Goal: Information Seeking & Learning: Learn about a topic

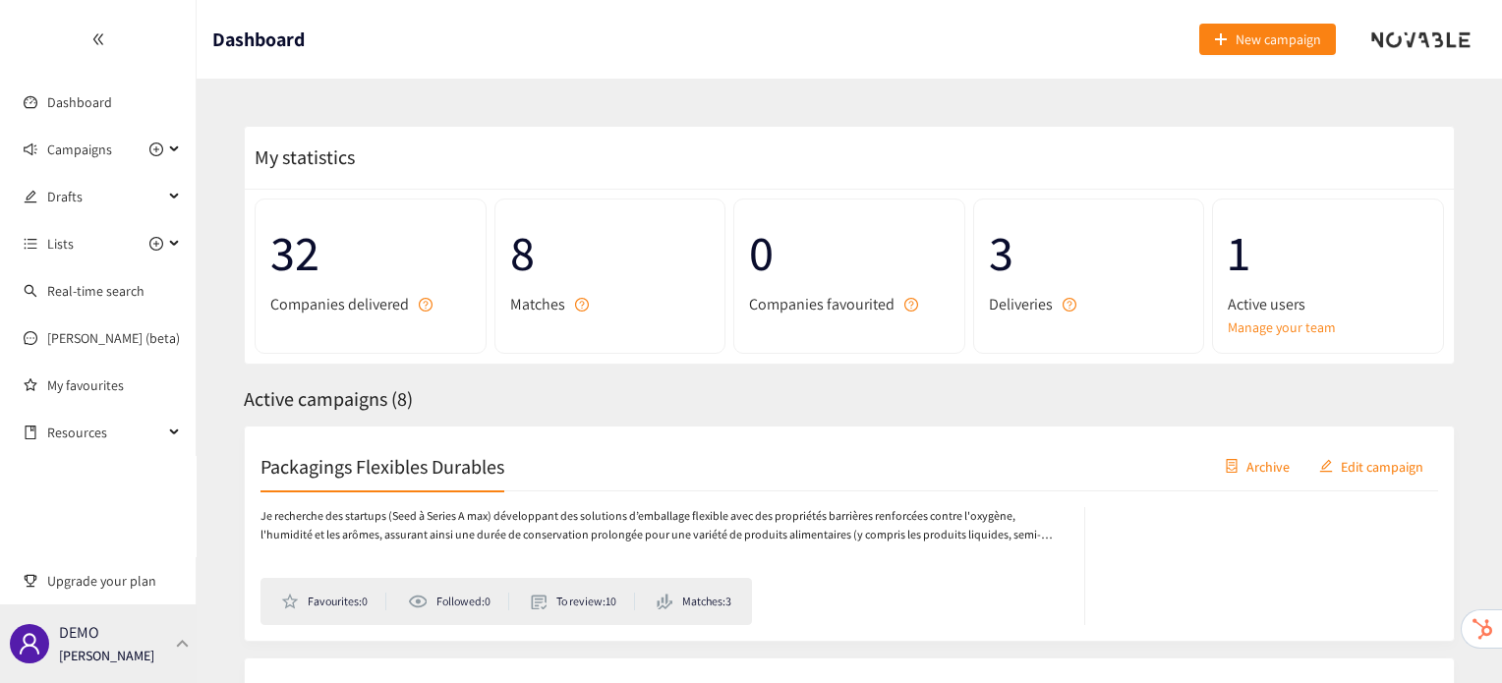
click at [177, 664] on div "DEMO [PERSON_NAME]" at bounding box center [98, 644] width 197 height 79
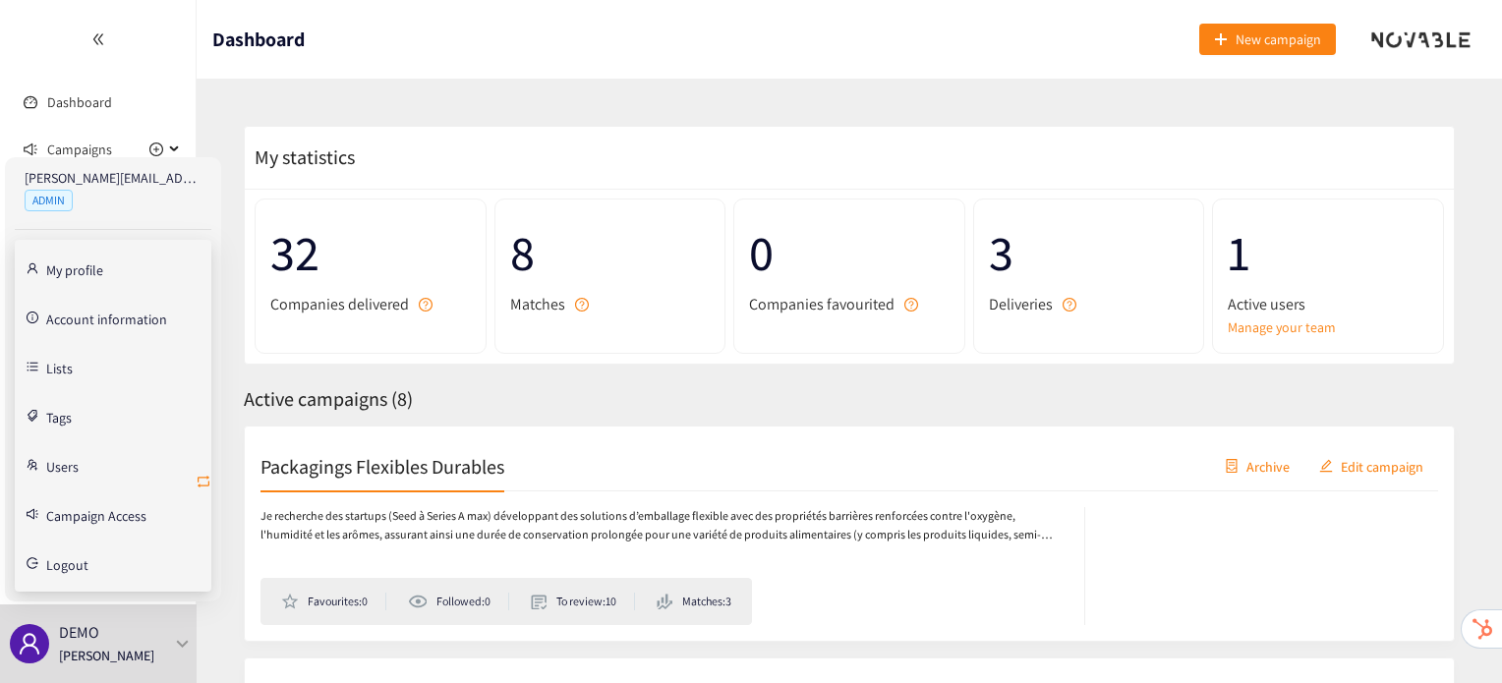
click at [203, 471] on button "button" at bounding box center [204, 482] width 16 height 31
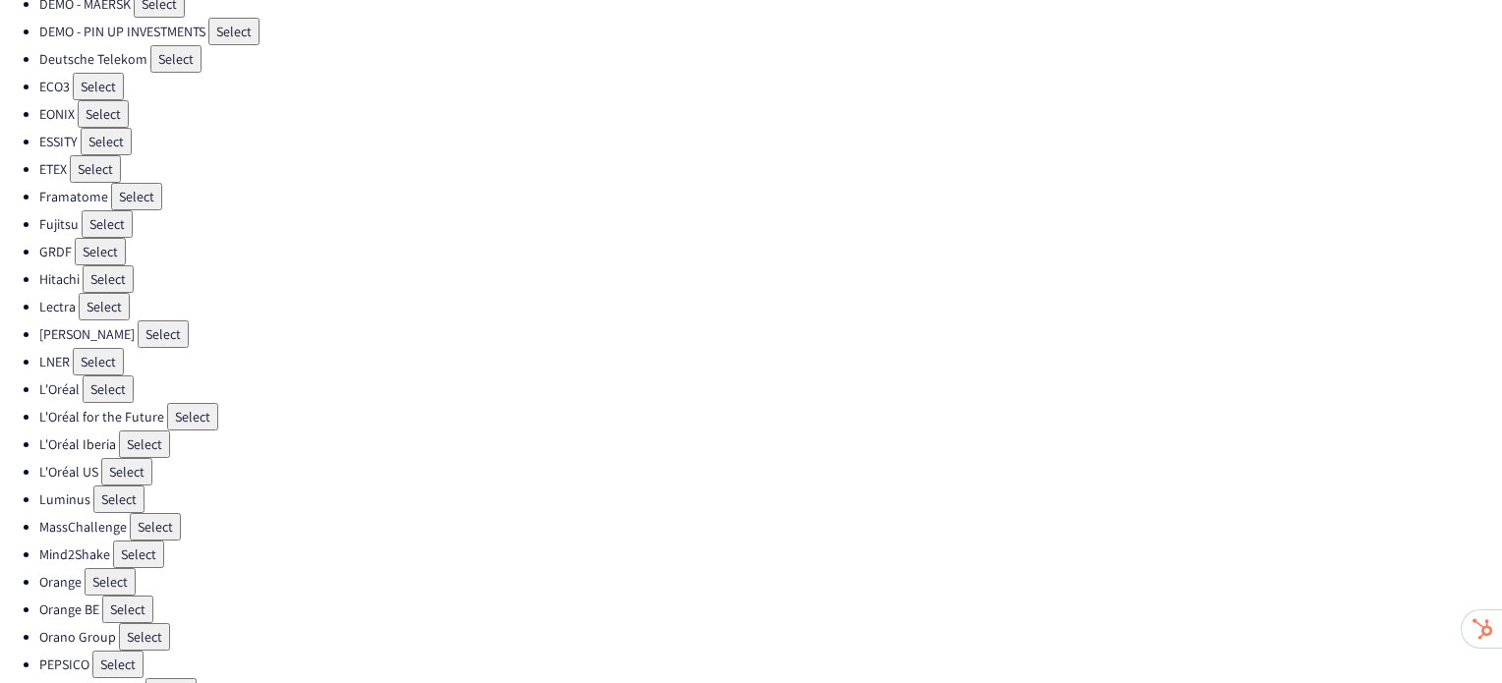
scroll to position [381, 0]
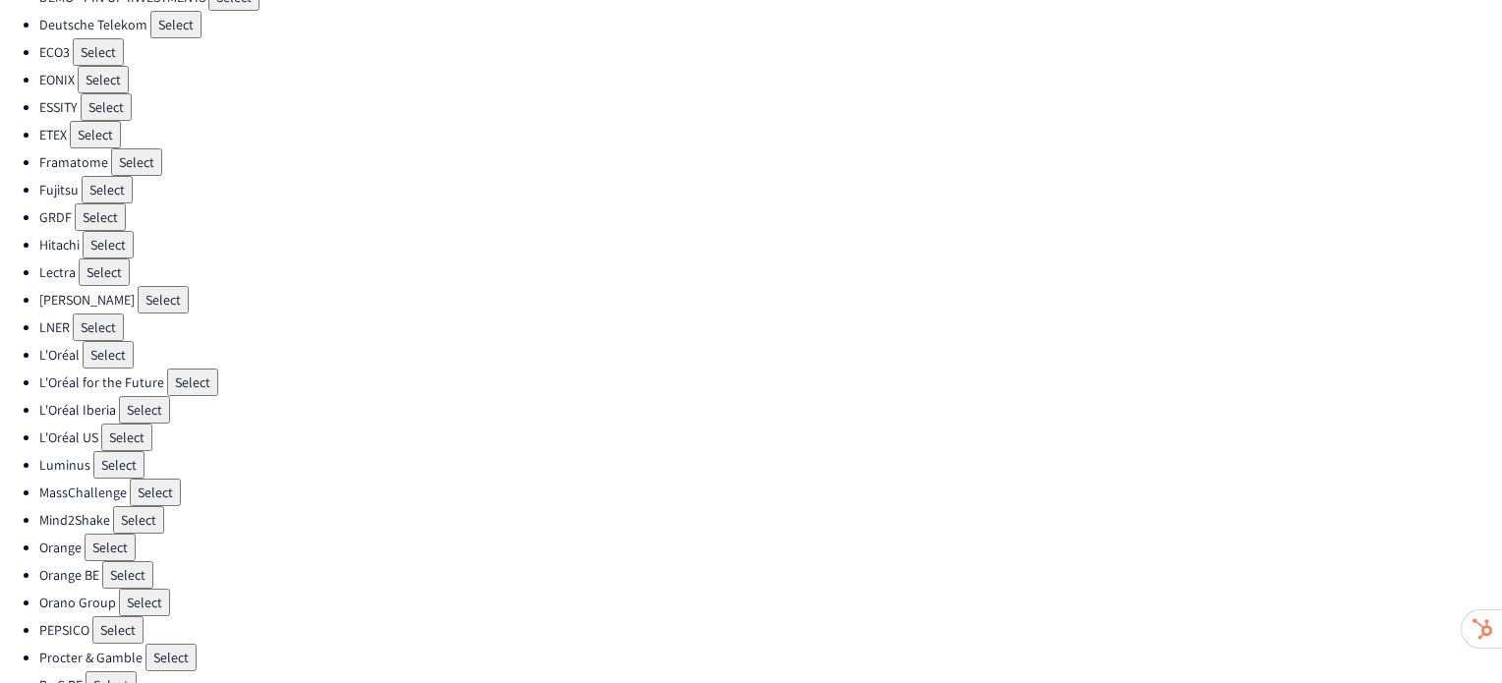
click at [132, 589] on button "Select" at bounding box center [144, 603] width 51 height 28
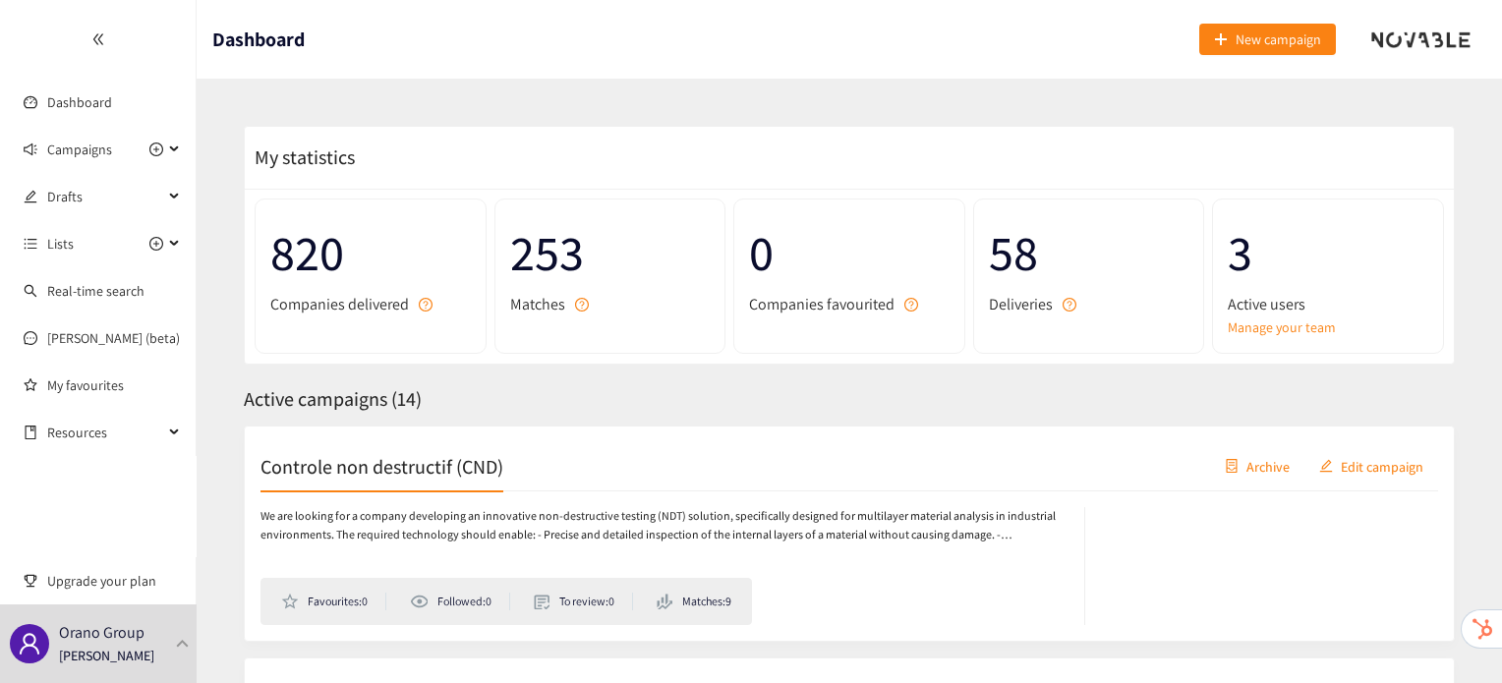
click at [488, 463] on h2 "Controle non destructif (CND)" at bounding box center [382, 466] width 243 height 28
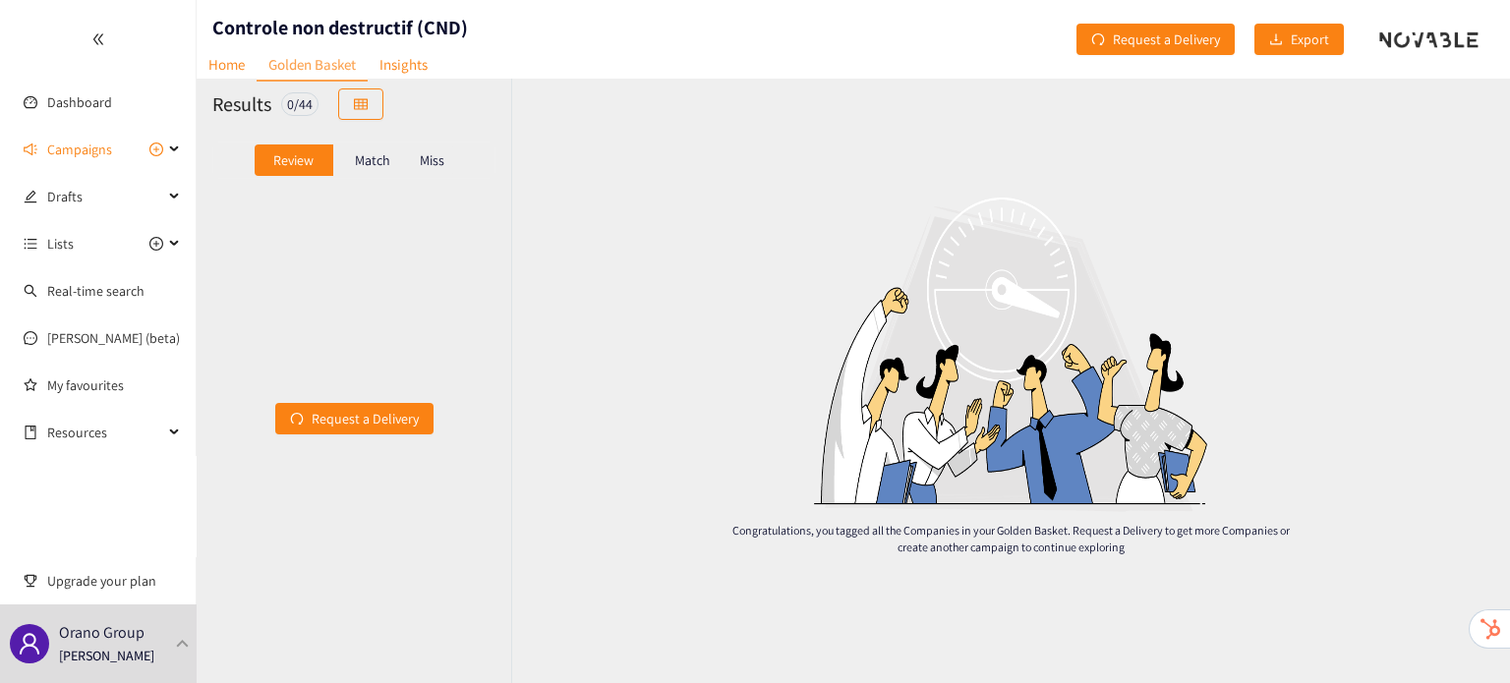
click at [367, 172] on div "Match" at bounding box center [372, 160] width 79 height 31
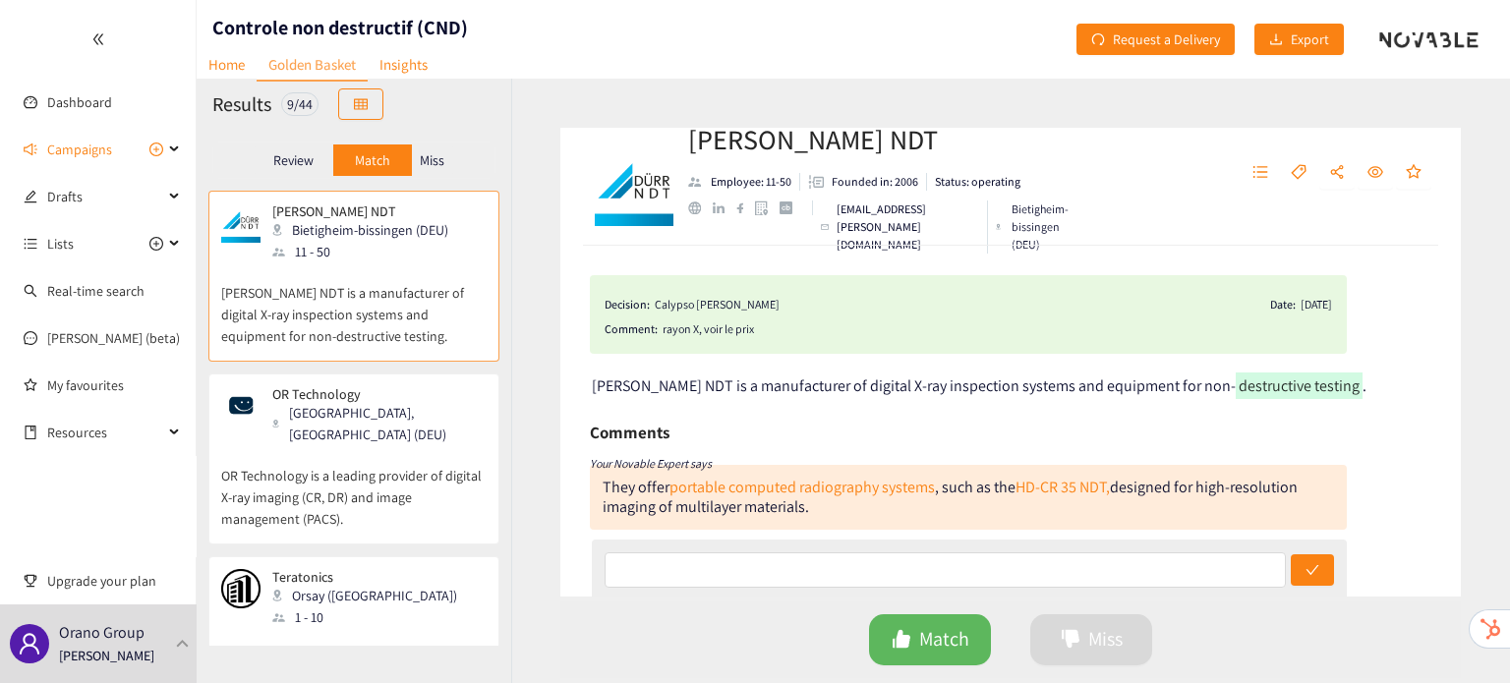
click at [437, 153] on p "Miss" at bounding box center [432, 160] width 25 height 16
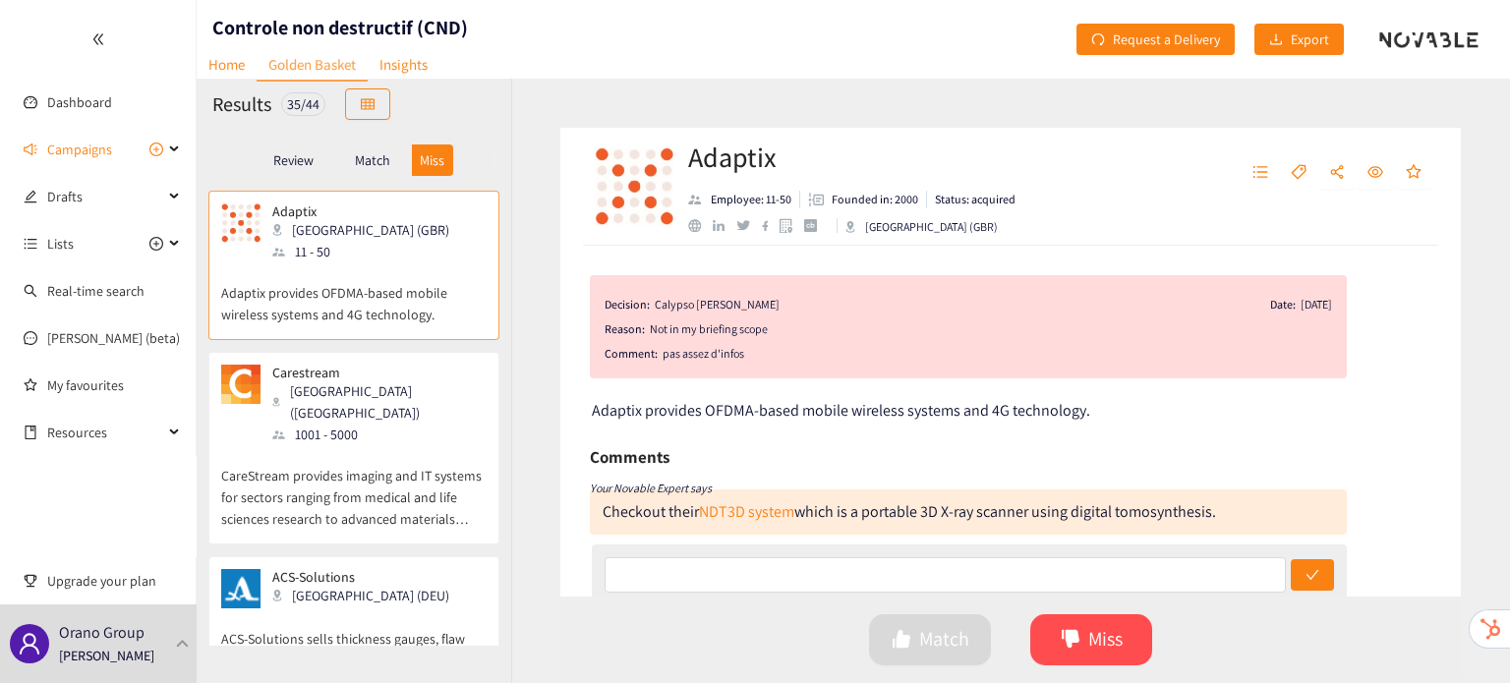
click at [368, 164] on p "Match" at bounding box center [372, 160] width 35 height 16
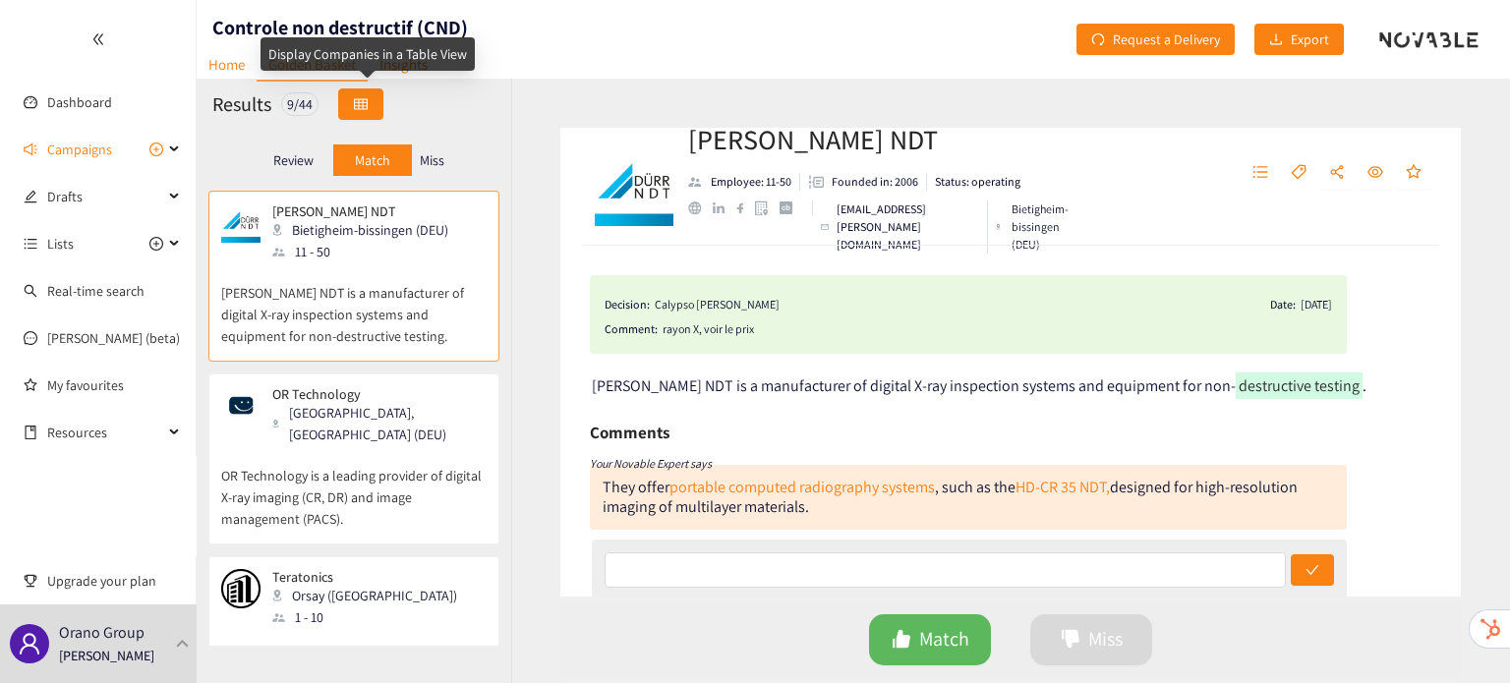
click at [378, 94] on button "button" at bounding box center [360, 103] width 45 height 31
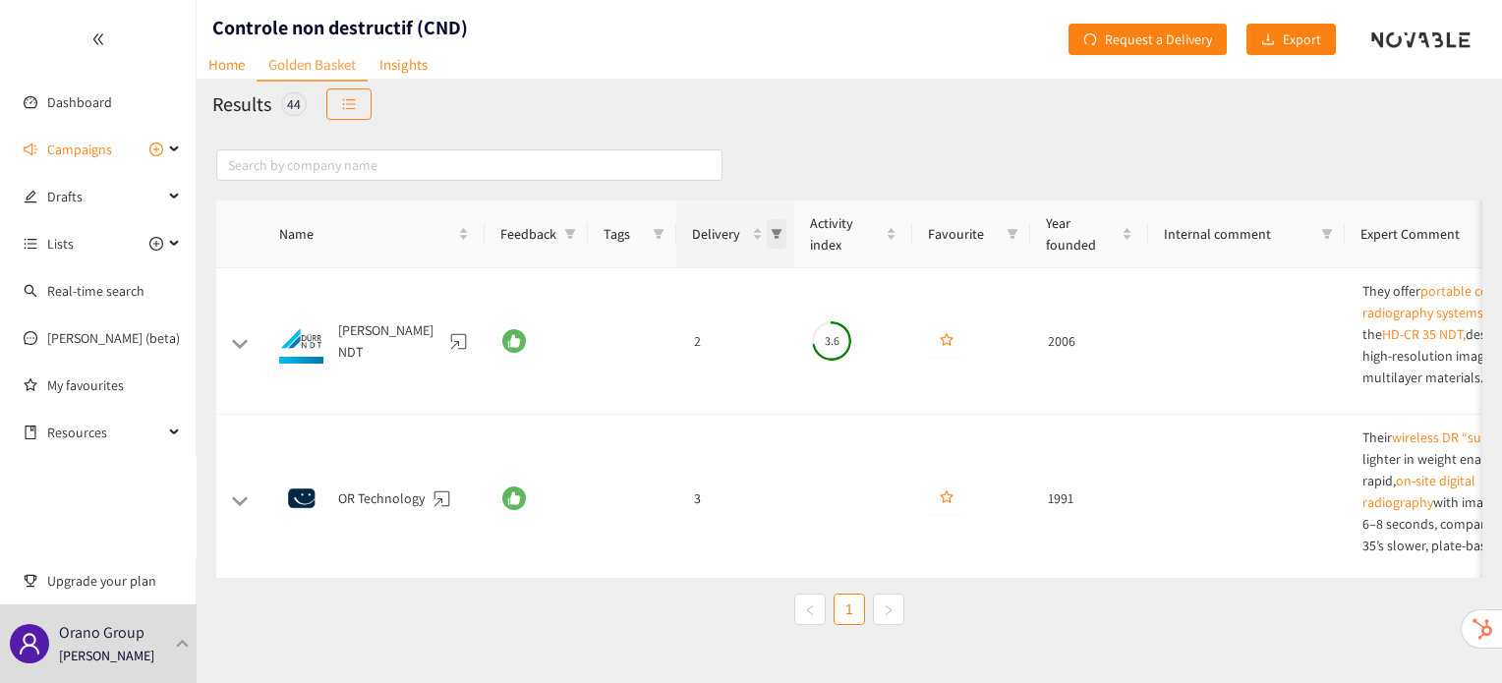
click at [774, 233] on icon "filter" at bounding box center [777, 234] width 11 height 10
click at [685, 390] on span "3" at bounding box center [690, 383] width 171 height 22
checkbox input "true"
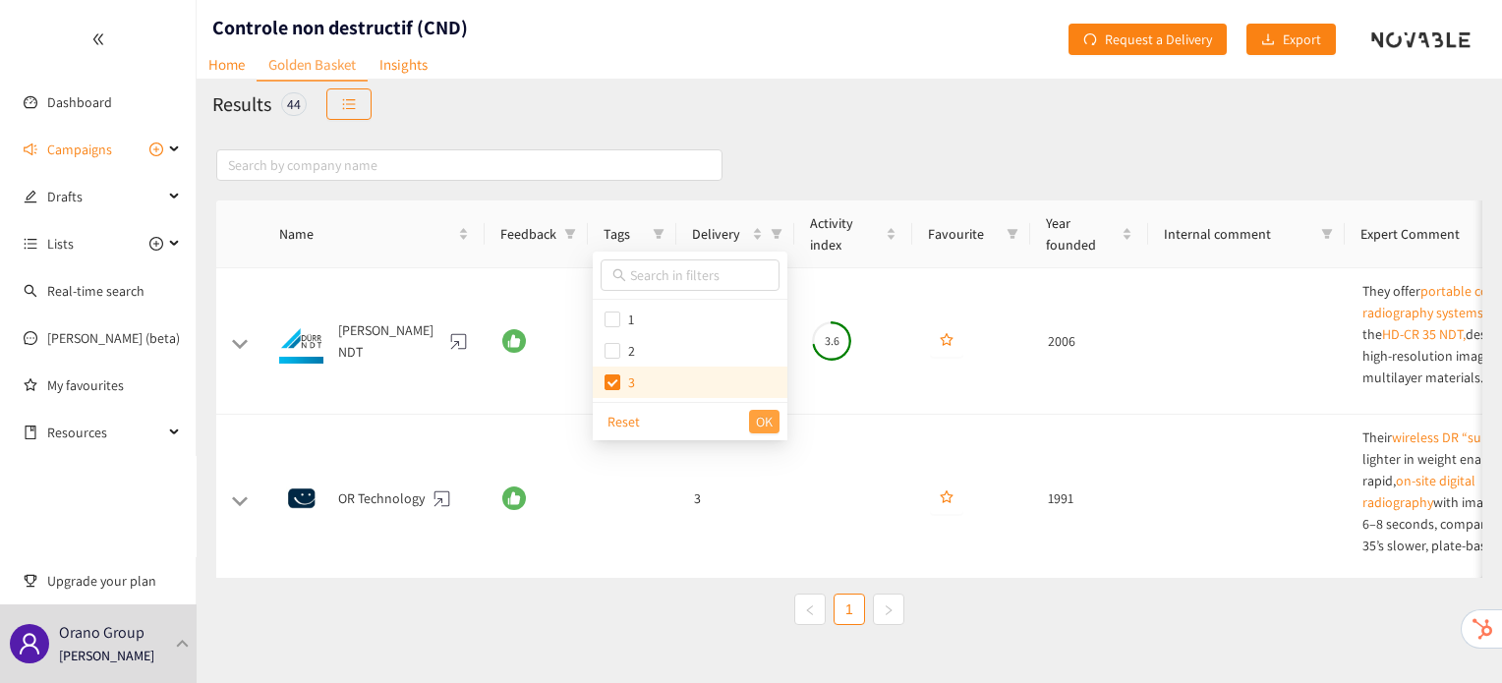
click at [770, 425] on span "OK" at bounding box center [764, 422] width 17 height 22
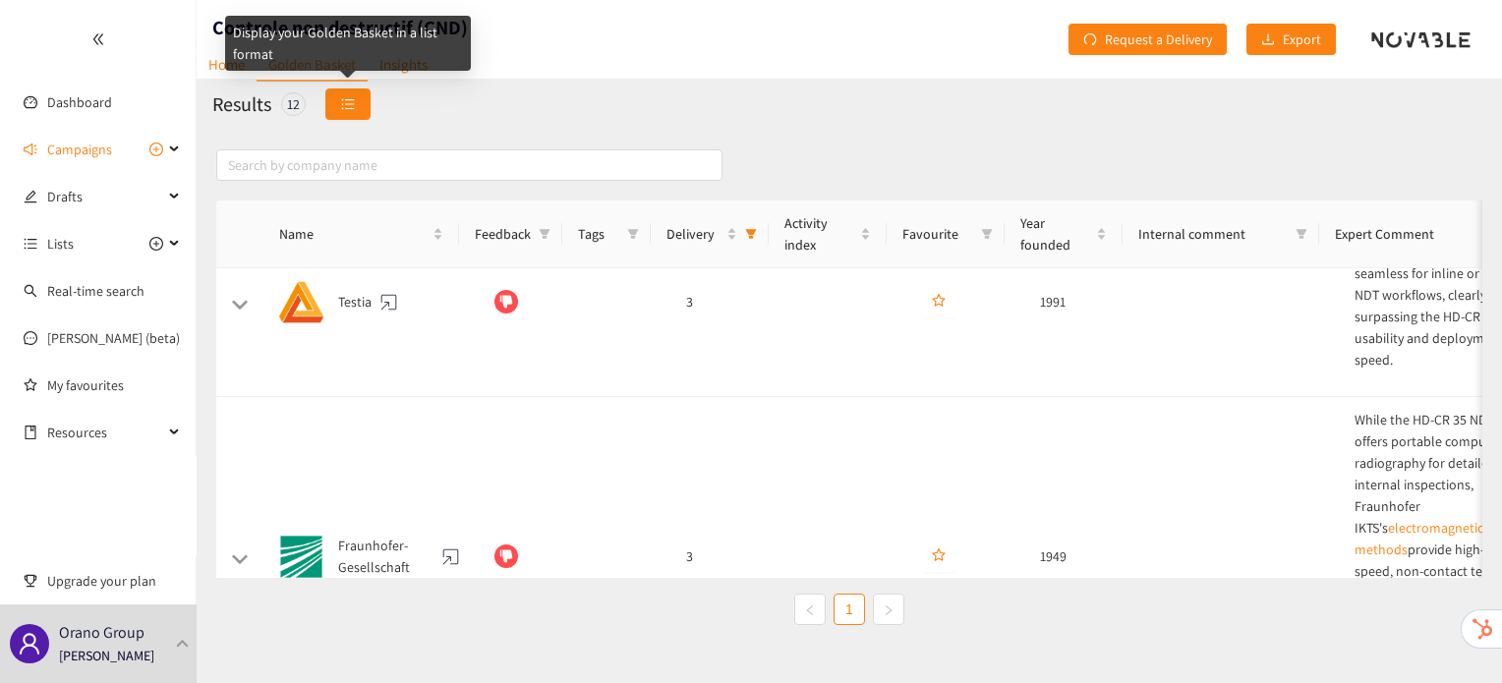
click at [357, 94] on button "button" at bounding box center [347, 103] width 45 height 31
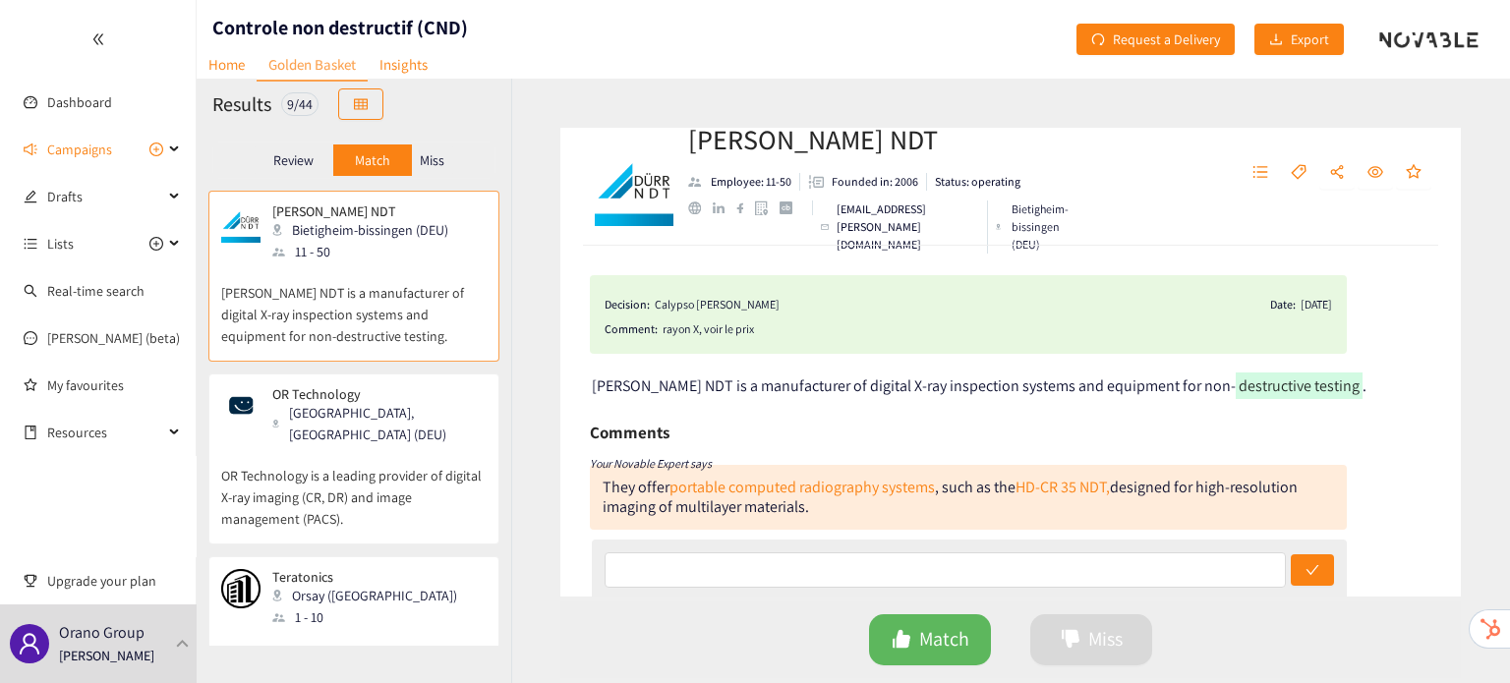
click at [441, 152] on p "Miss" at bounding box center [432, 160] width 25 height 16
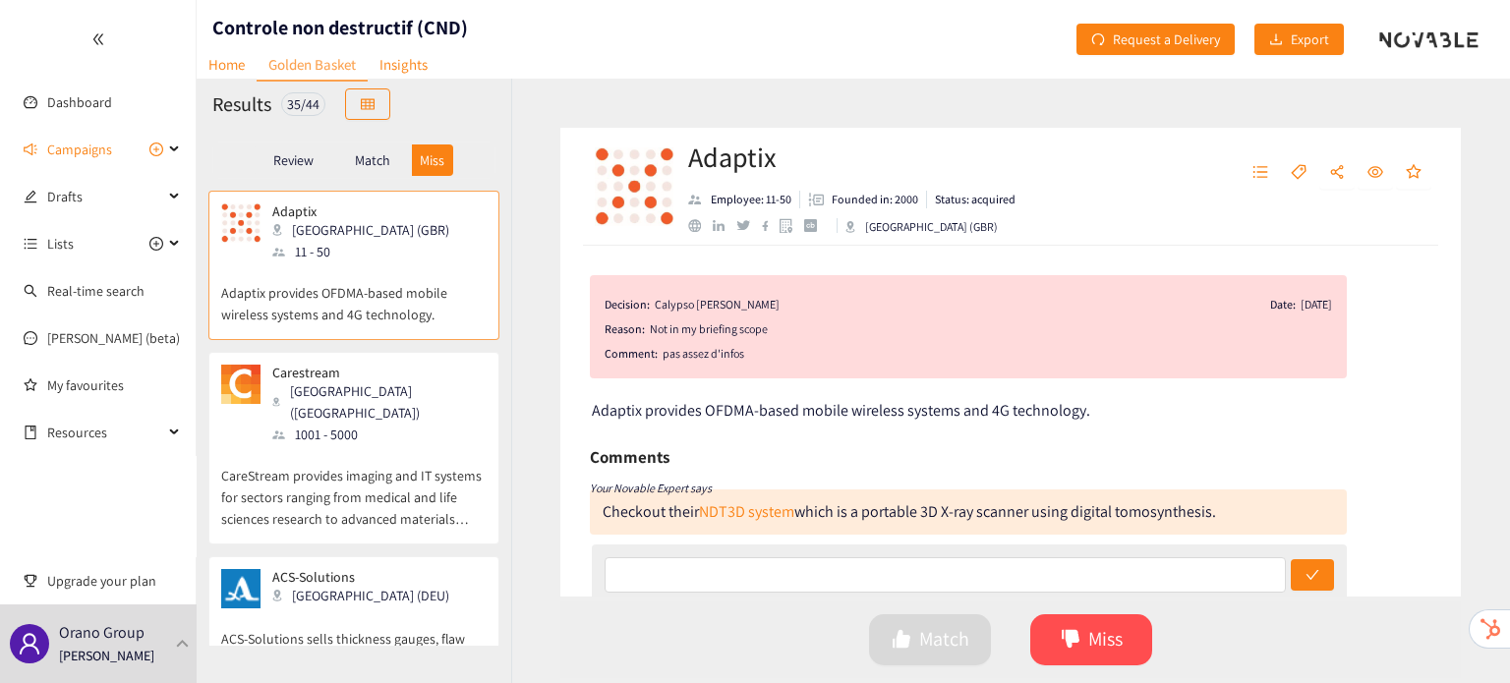
click at [397, 421] on div "Carestream Rochester (USA) 1001 - 5000" at bounding box center [353, 405] width 265 height 81
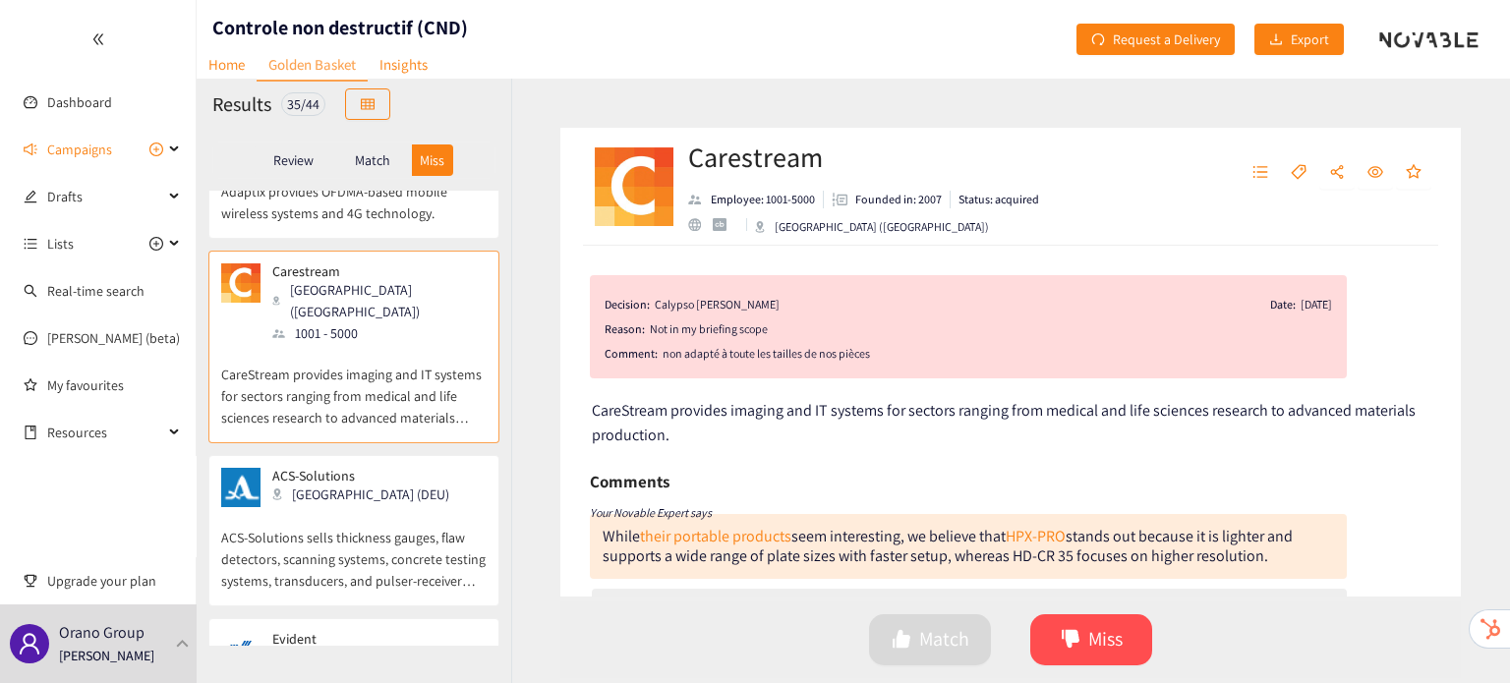
click at [378, 526] on p "ACS-Solutions sells thickness gauges, flaw detectors, scanning systems, concret…" at bounding box center [353, 549] width 265 height 85
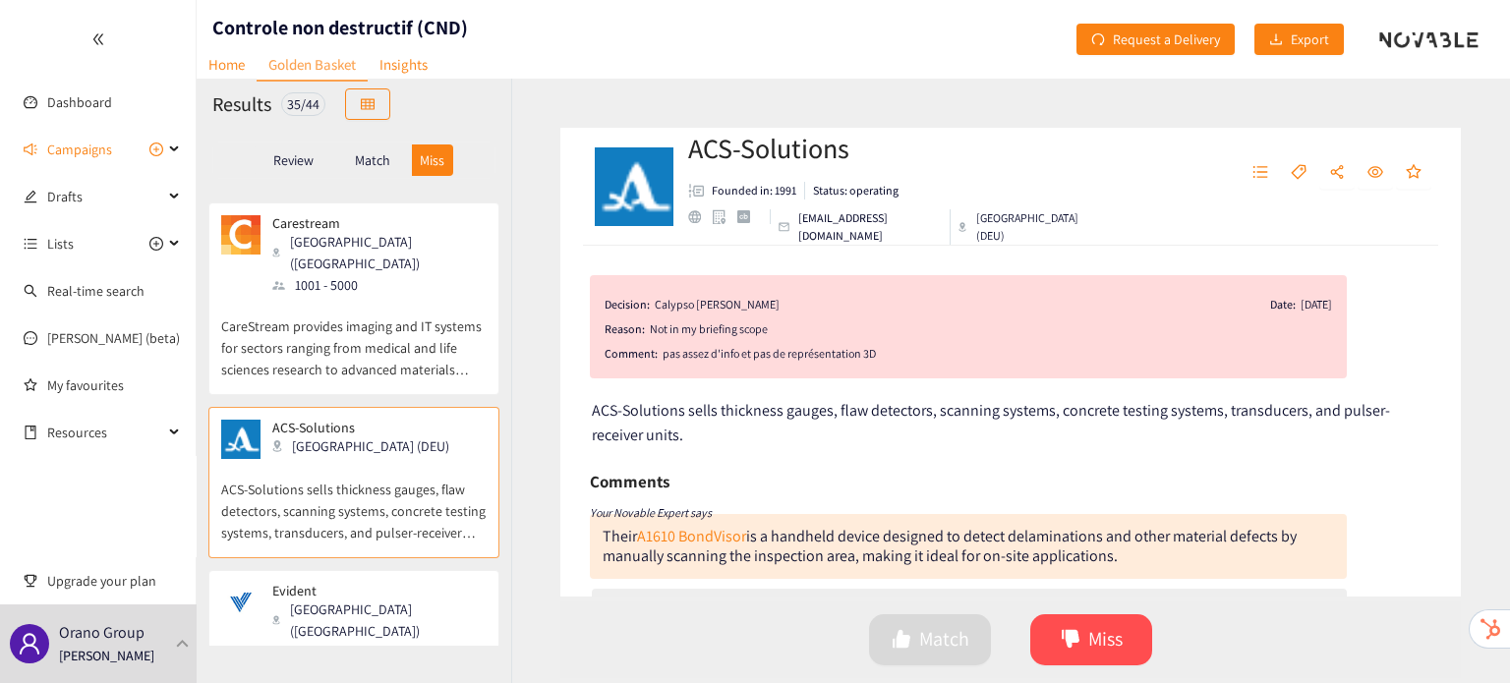
click at [328, 583] on p "Evident" at bounding box center [372, 591] width 201 height 16
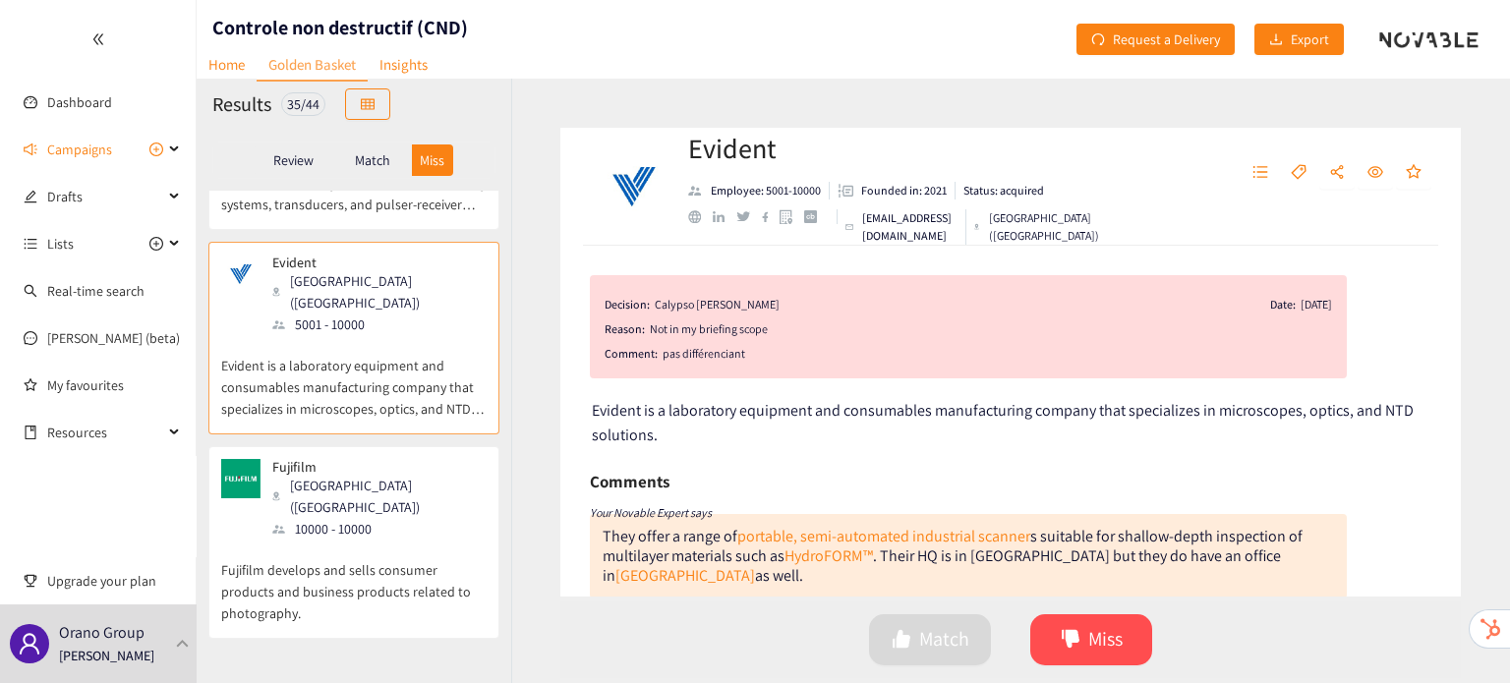
click at [348, 546] on p "Fujifilm develops and sells consumer products and business products related to …" at bounding box center [353, 582] width 265 height 85
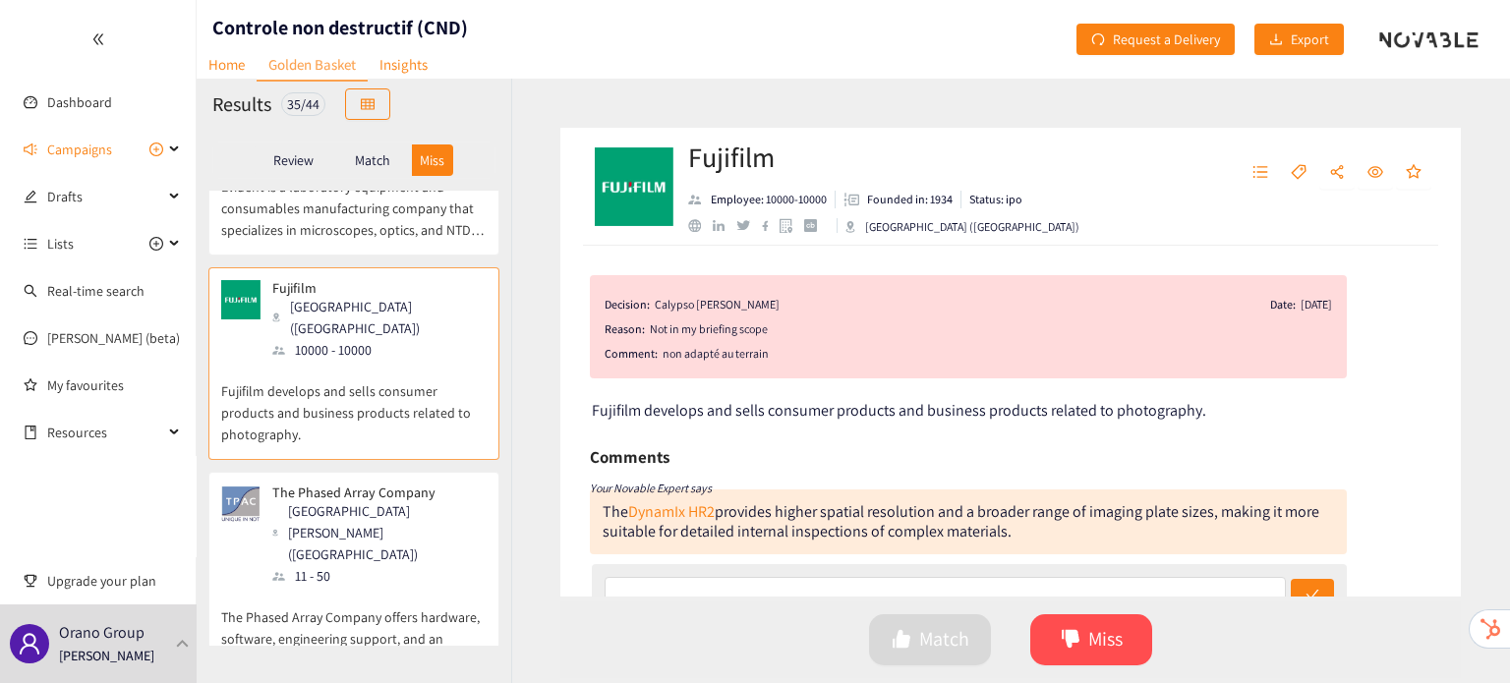
click at [355, 587] on p "The Phased Array Company offers hardware, software, engineering support, and an…" at bounding box center [353, 629] width 265 height 85
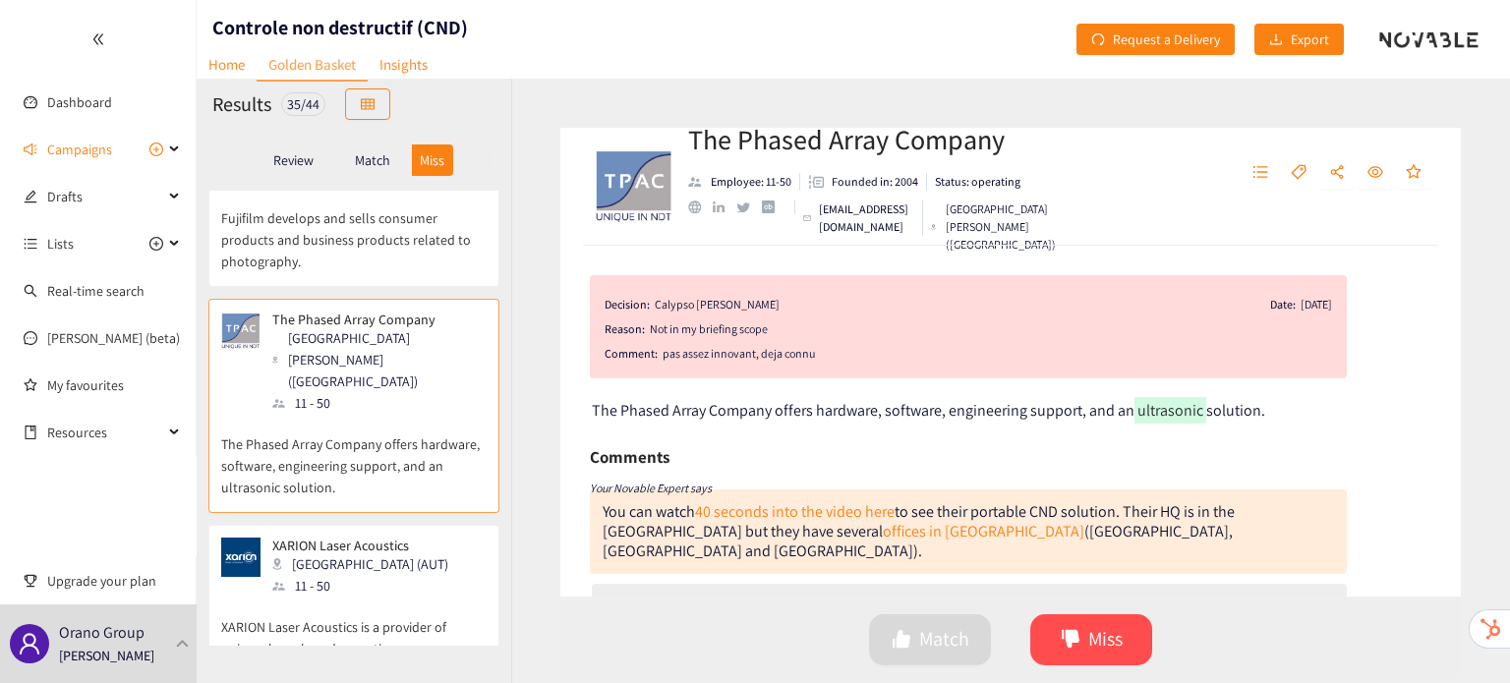
click at [355, 597] on p "XARION Laser Acoustics is a provider of unique, laser-based acoustic sensors." at bounding box center [353, 628] width 265 height 63
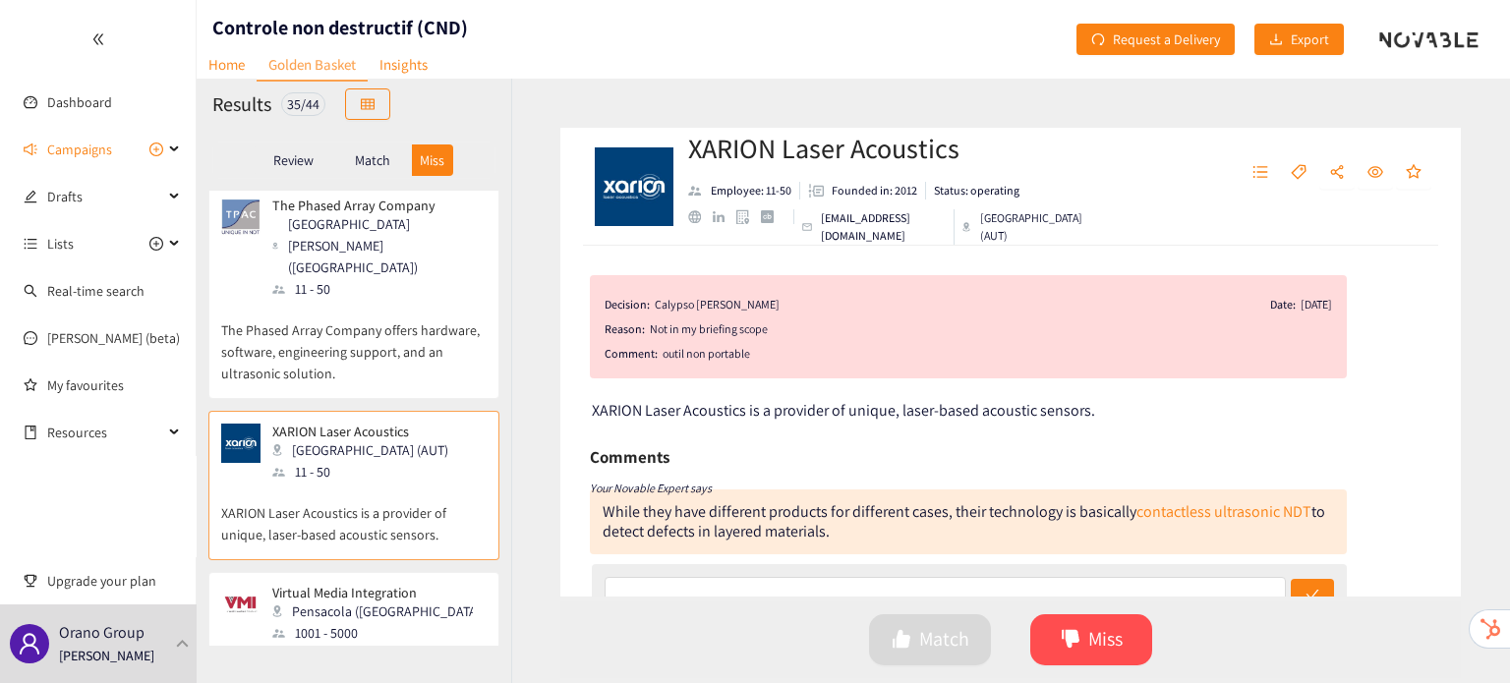
click at [355, 622] on div "1001 - 5000" at bounding box center [378, 633] width 212 height 22
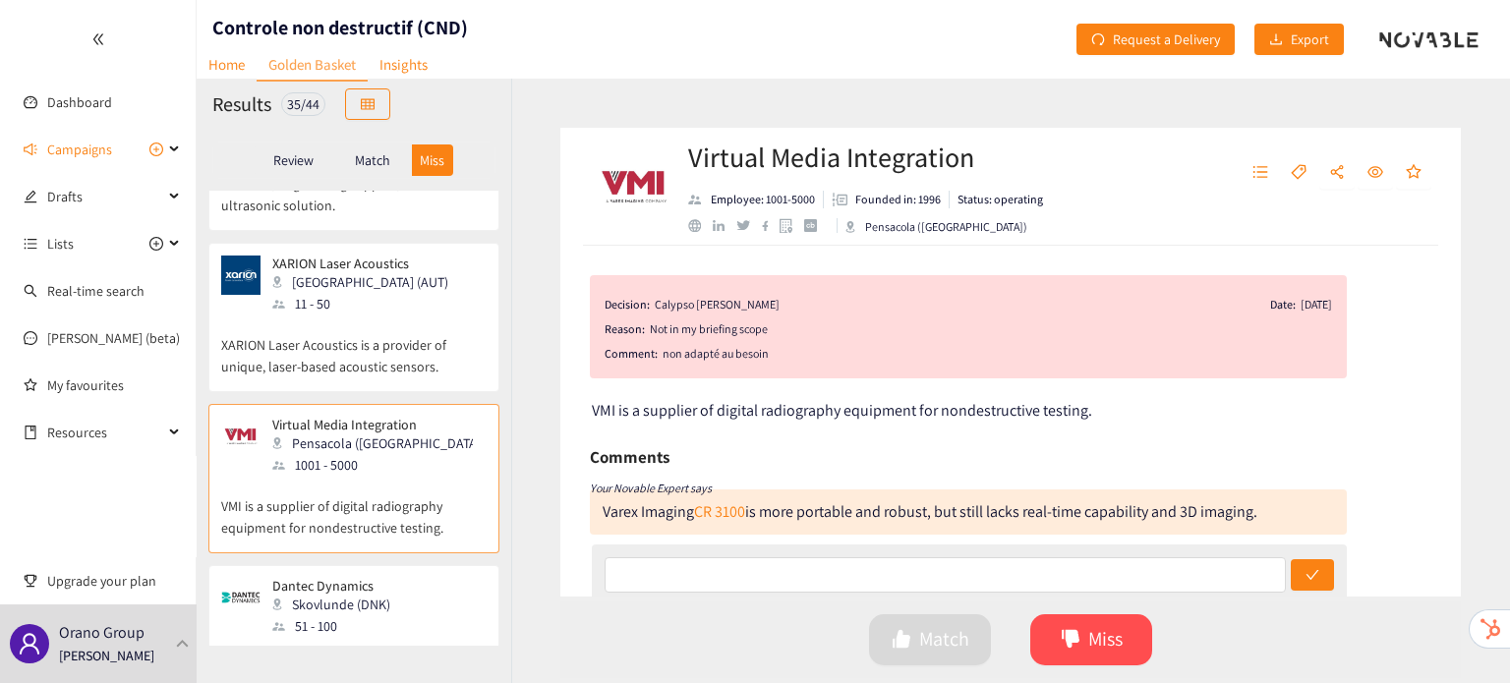
click at [355, 616] on div "51 - 100" at bounding box center [337, 627] width 130 height 22
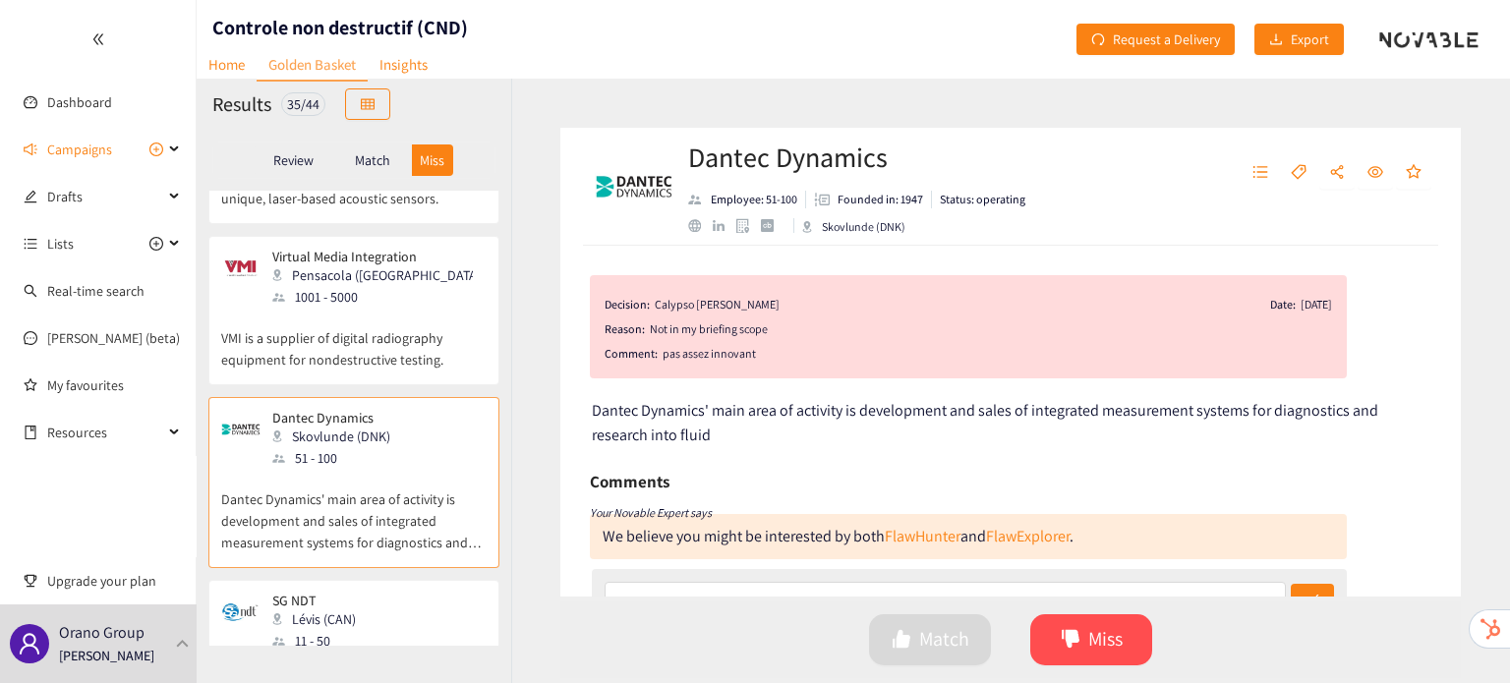
click at [355, 630] on div "11 - 50" at bounding box center [319, 641] width 95 height 22
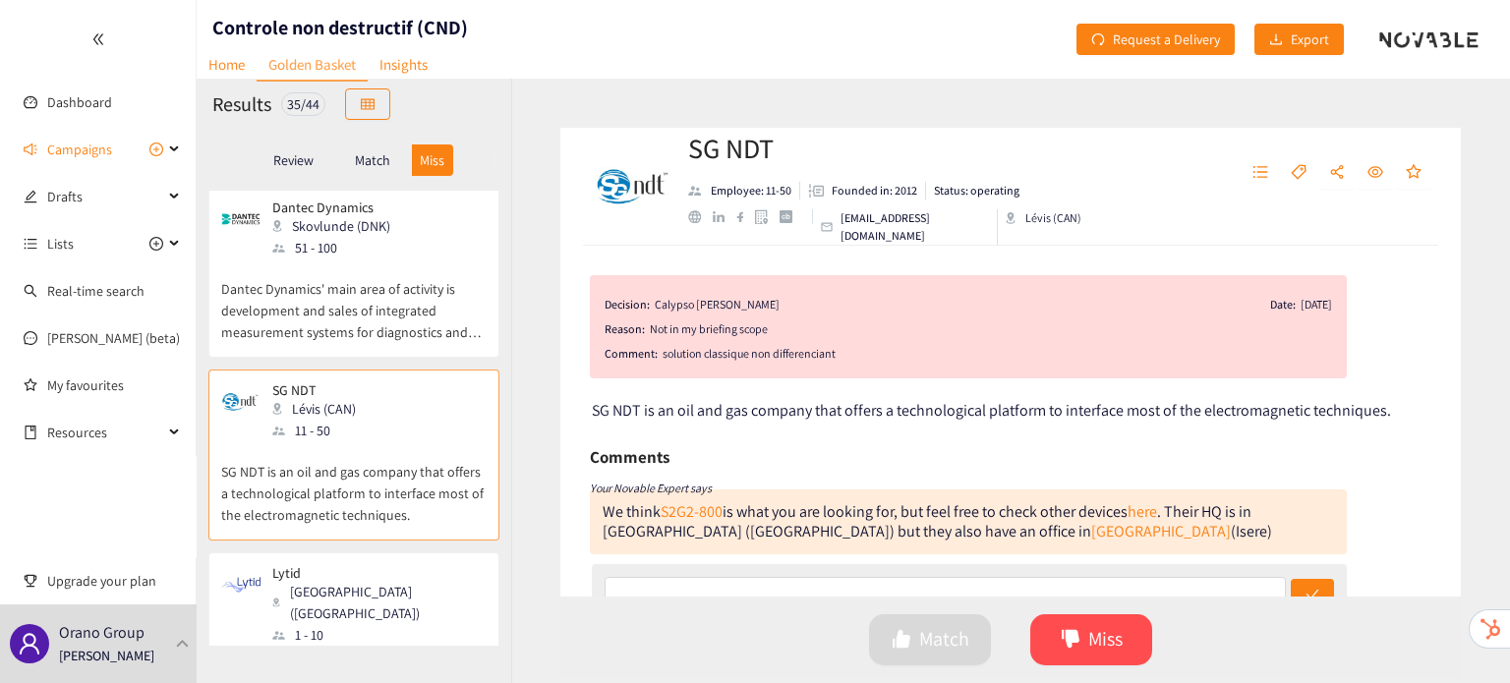
click at [355, 646] on p "Lytid is a designer of terahertz sources based on quantum cascade laser technol…" at bounding box center [353, 688] width 265 height 85
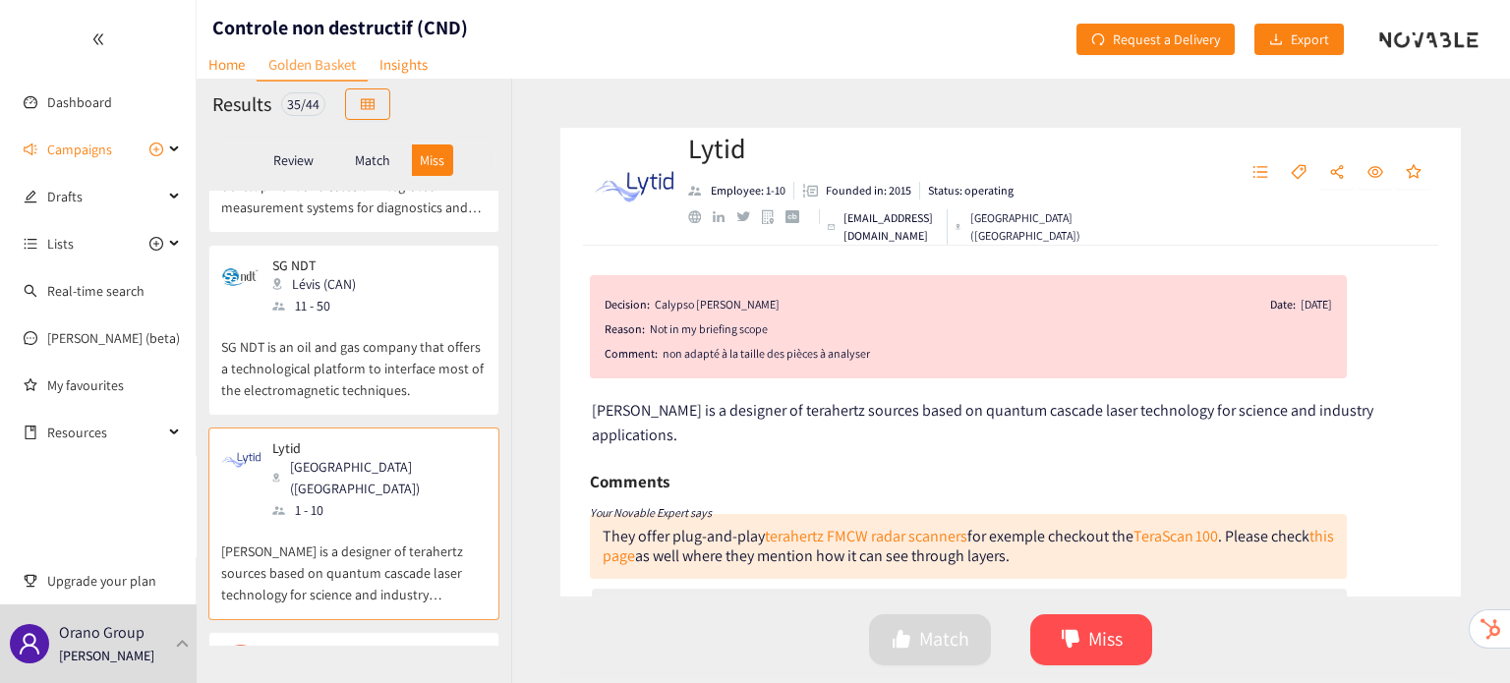
scroll to position [1654, 0]
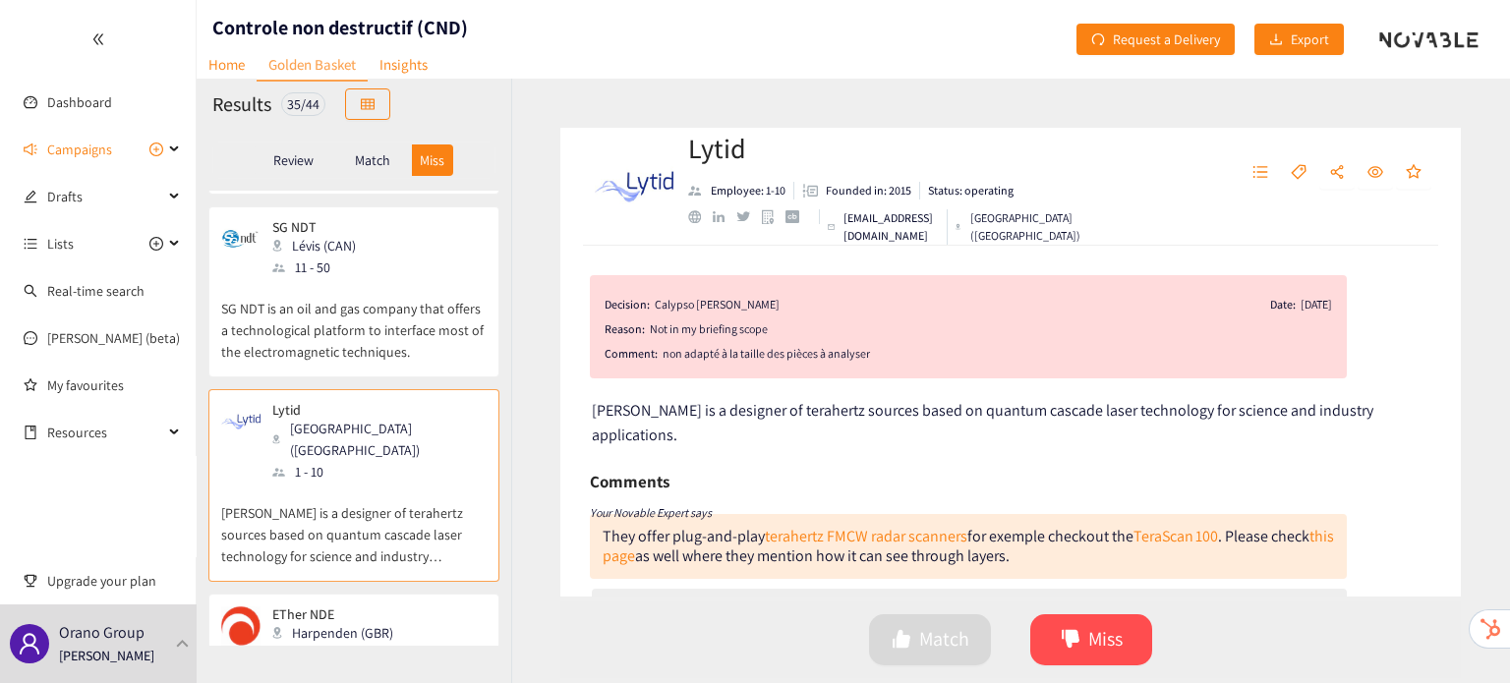
click at [355, 644] on div "11 - 50" at bounding box center [338, 655] width 133 height 22
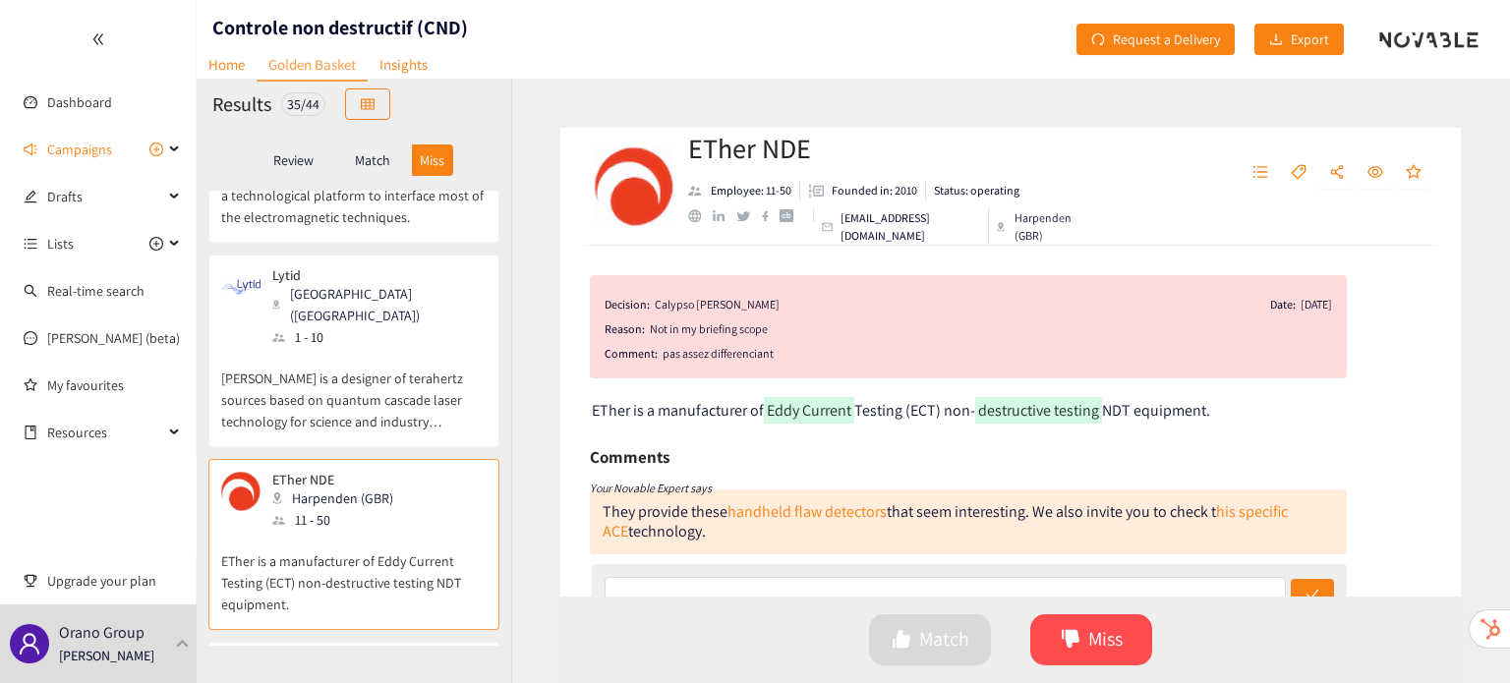
scroll to position [1790, 0]
click at [355, 654] on p "Dolphitech" at bounding box center [323, 662] width 102 height 16
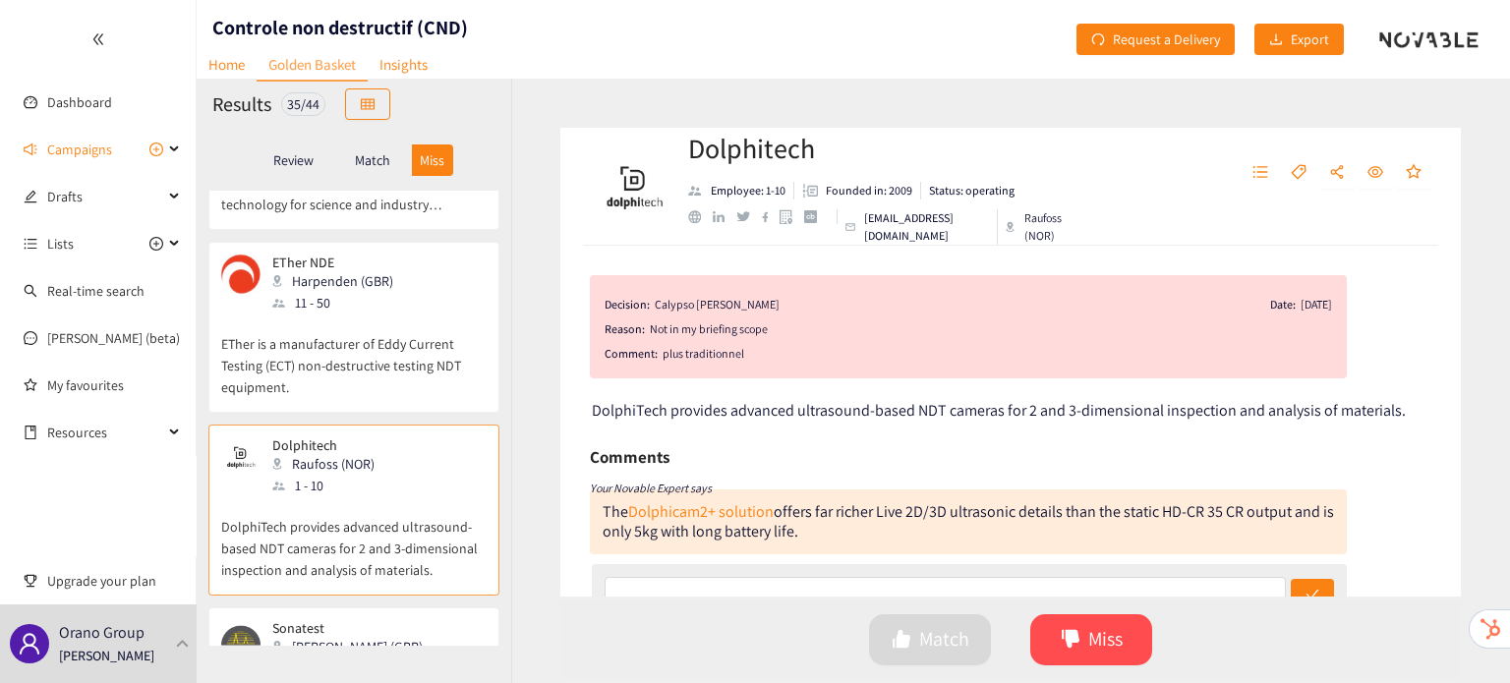
scroll to position [2043, 0]
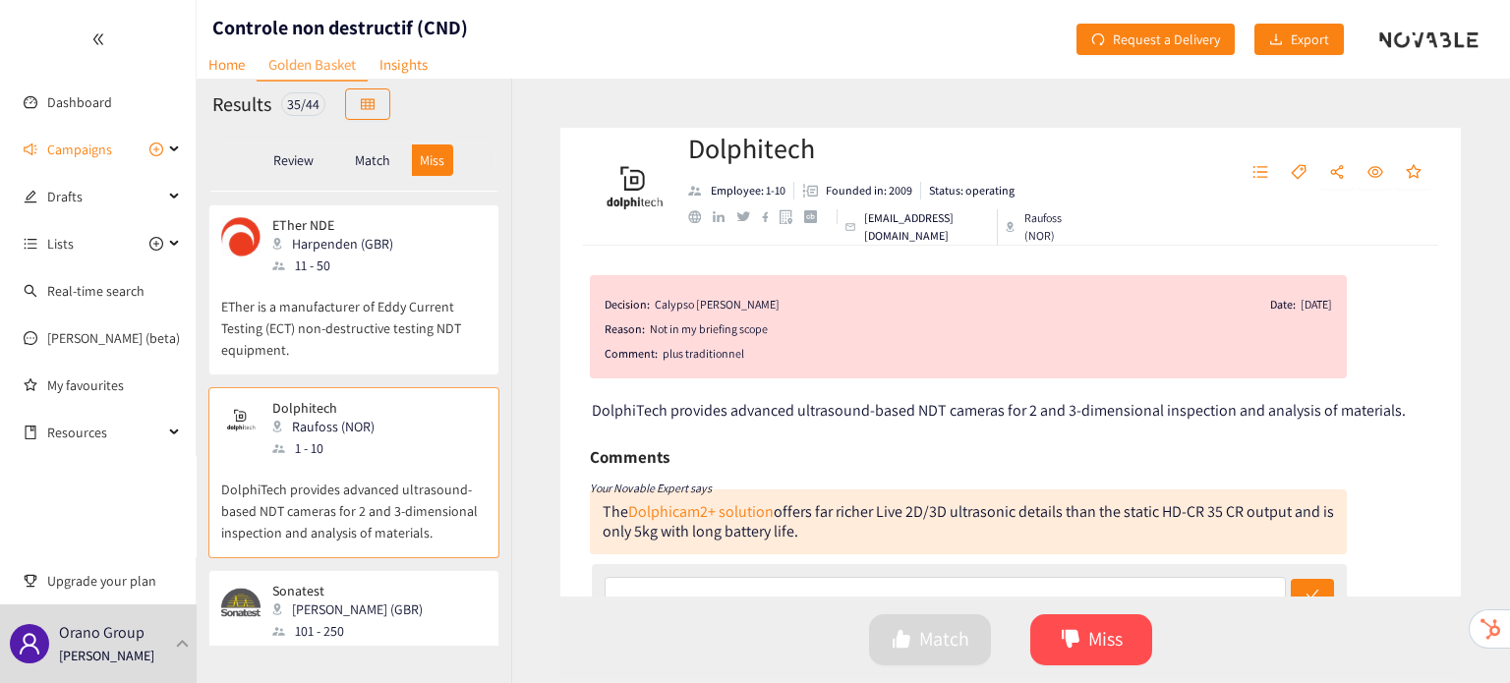
click at [389, 583] on div "Sonatest Wolverton (GBR) 101 - 250" at bounding box center [353, 612] width 265 height 59
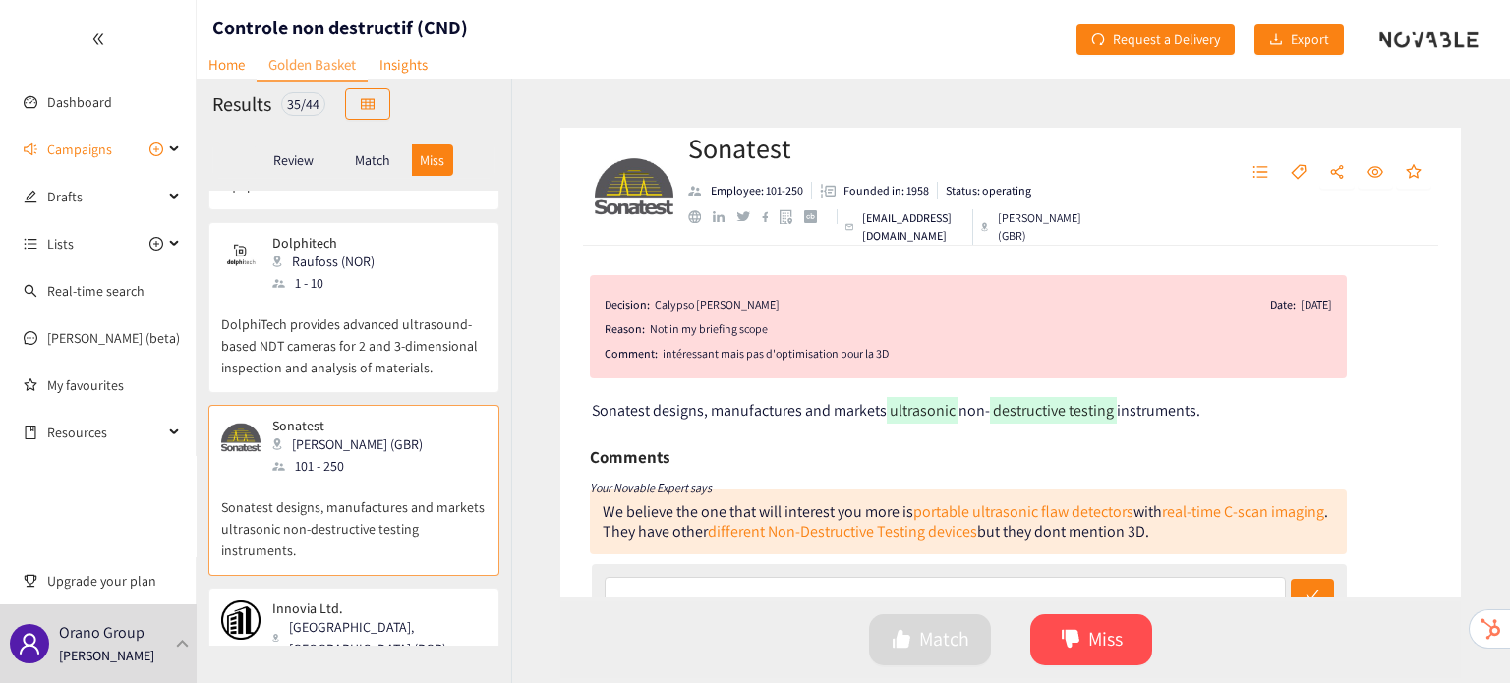
scroll to position [2226, 0]
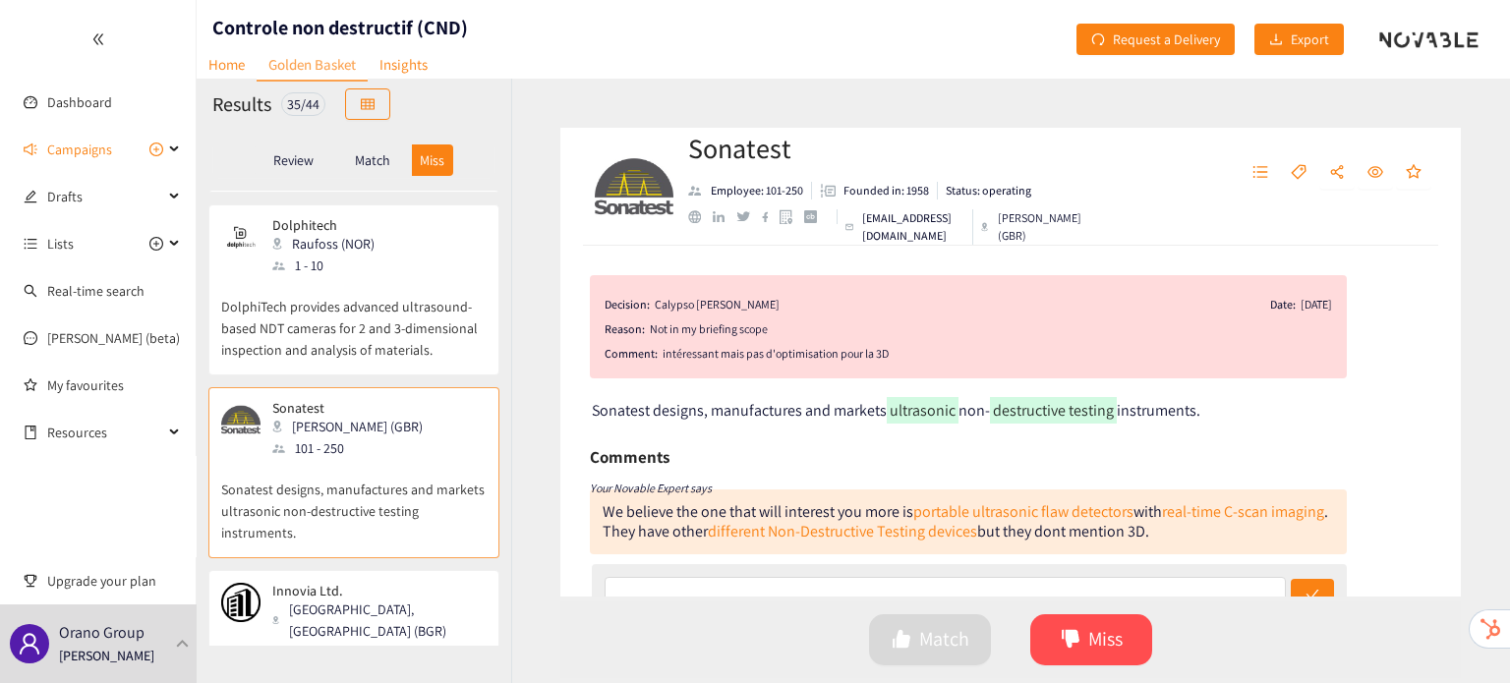
click at [389, 642] on p "Innovia Ltd. is a Bulgarian company specializing in the supply of non-destructi…" at bounding box center [353, 684] width 265 height 85
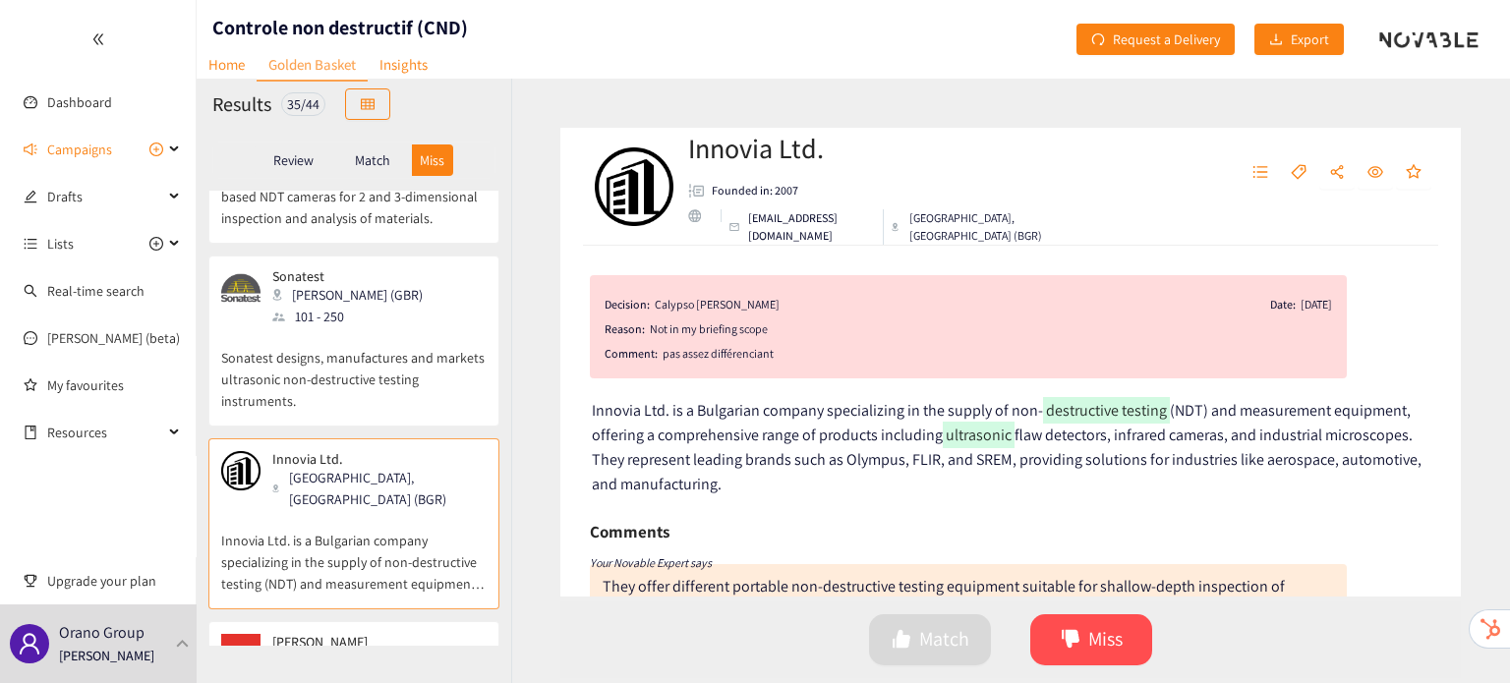
scroll to position [2356, 0]
click at [389, 636] on div "Karl Deutsch Wuppertal (DEU) 101 - 250" at bounding box center [353, 665] width 265 height 59
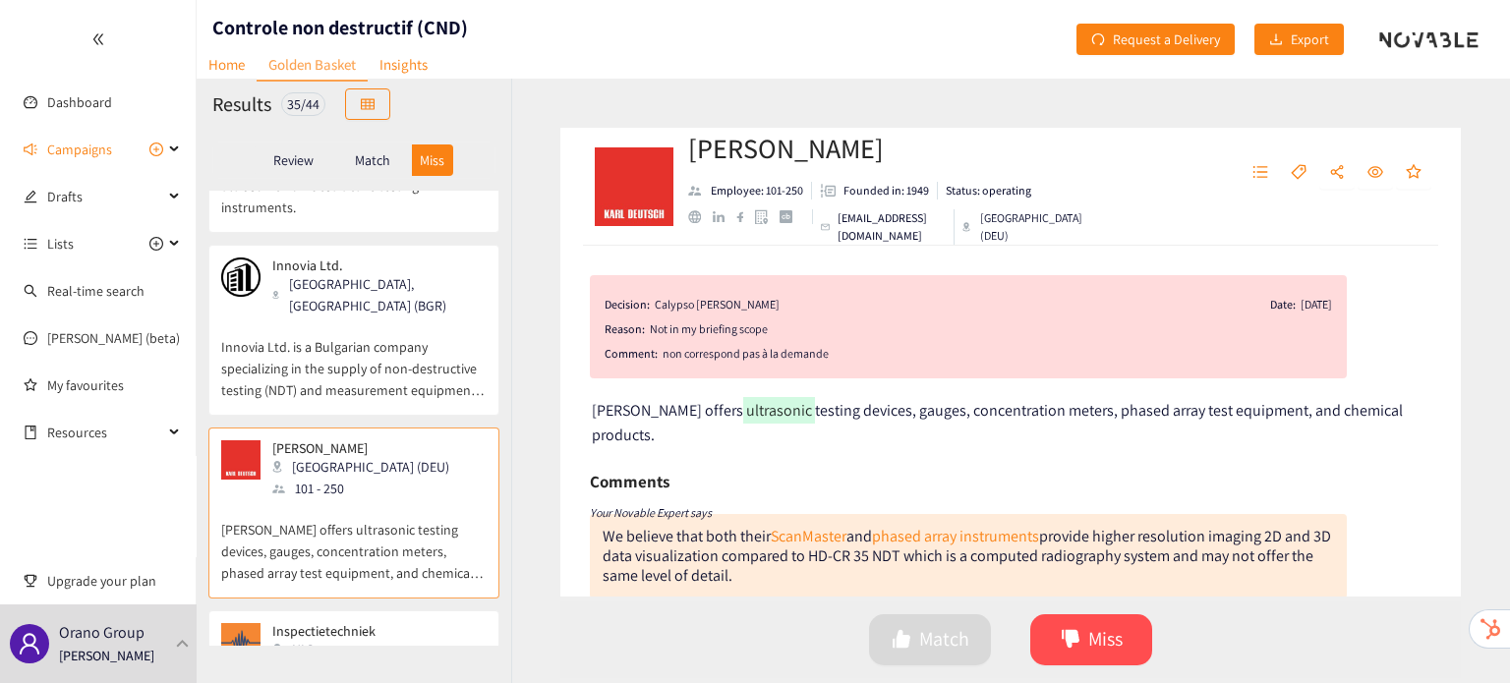
scroll to position [2553, 0]
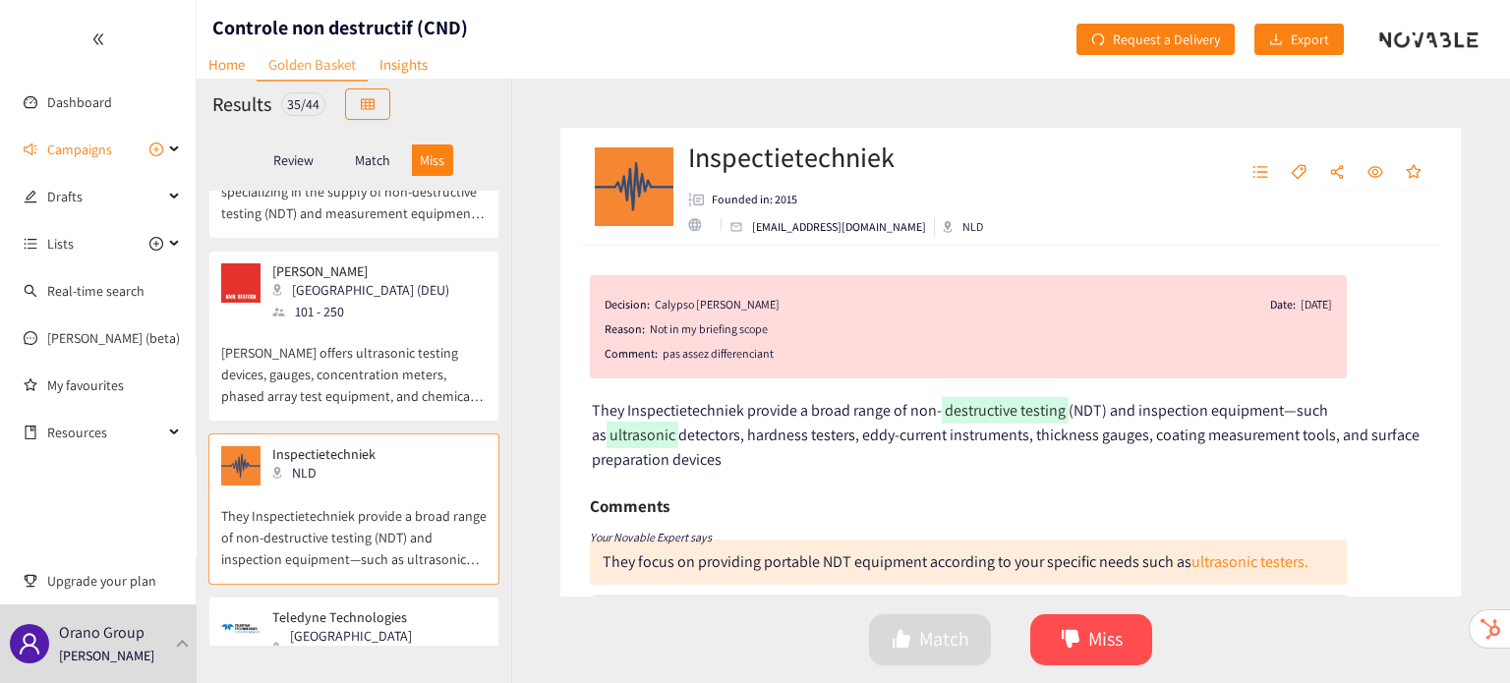
scroll to position [2732, 0]
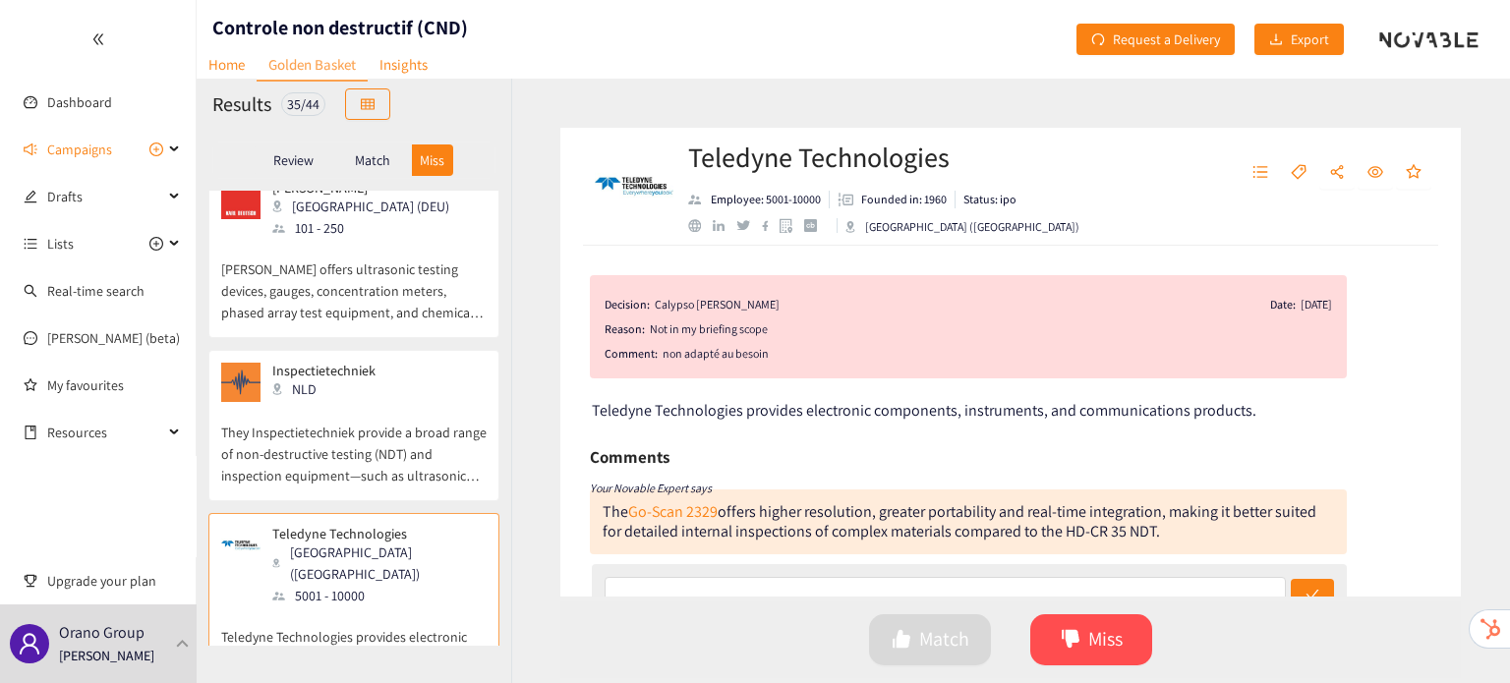
scroll to position [2820, 0]
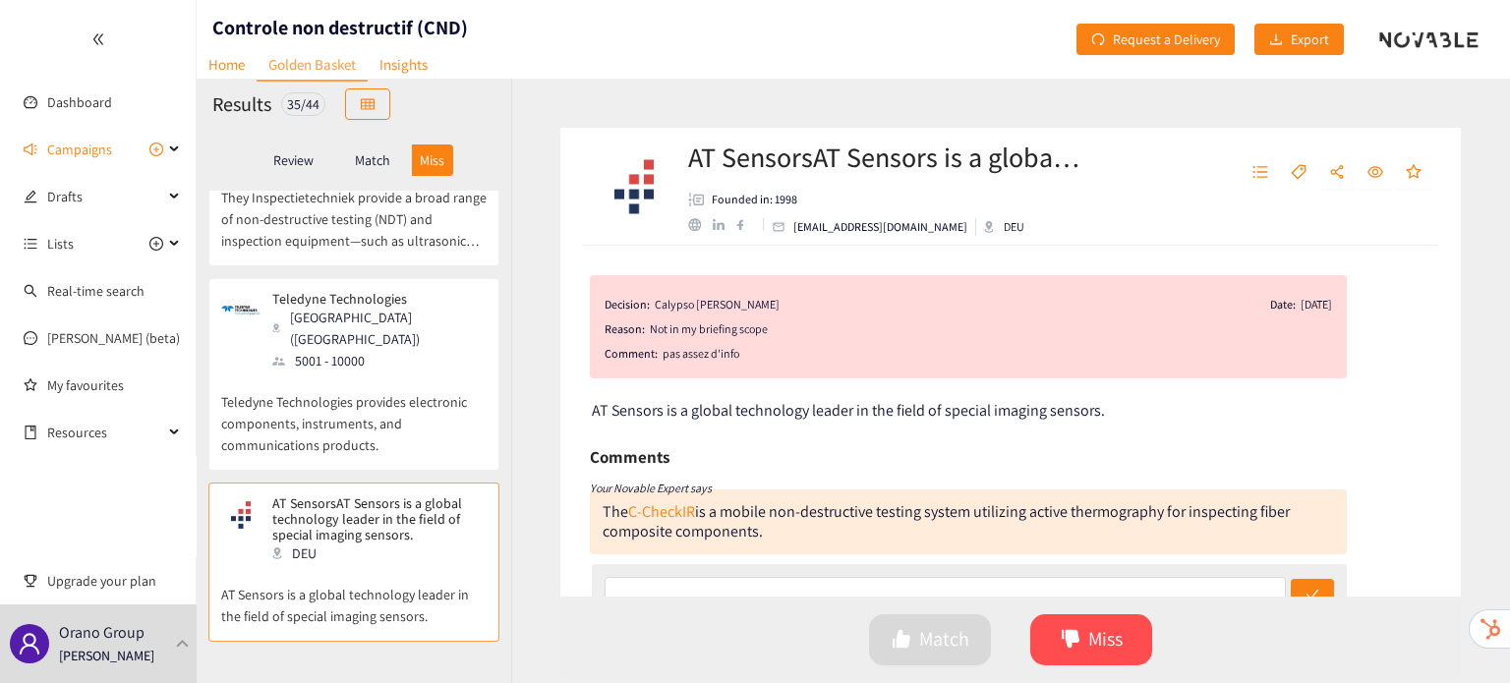
scroll to position [3082, 0]
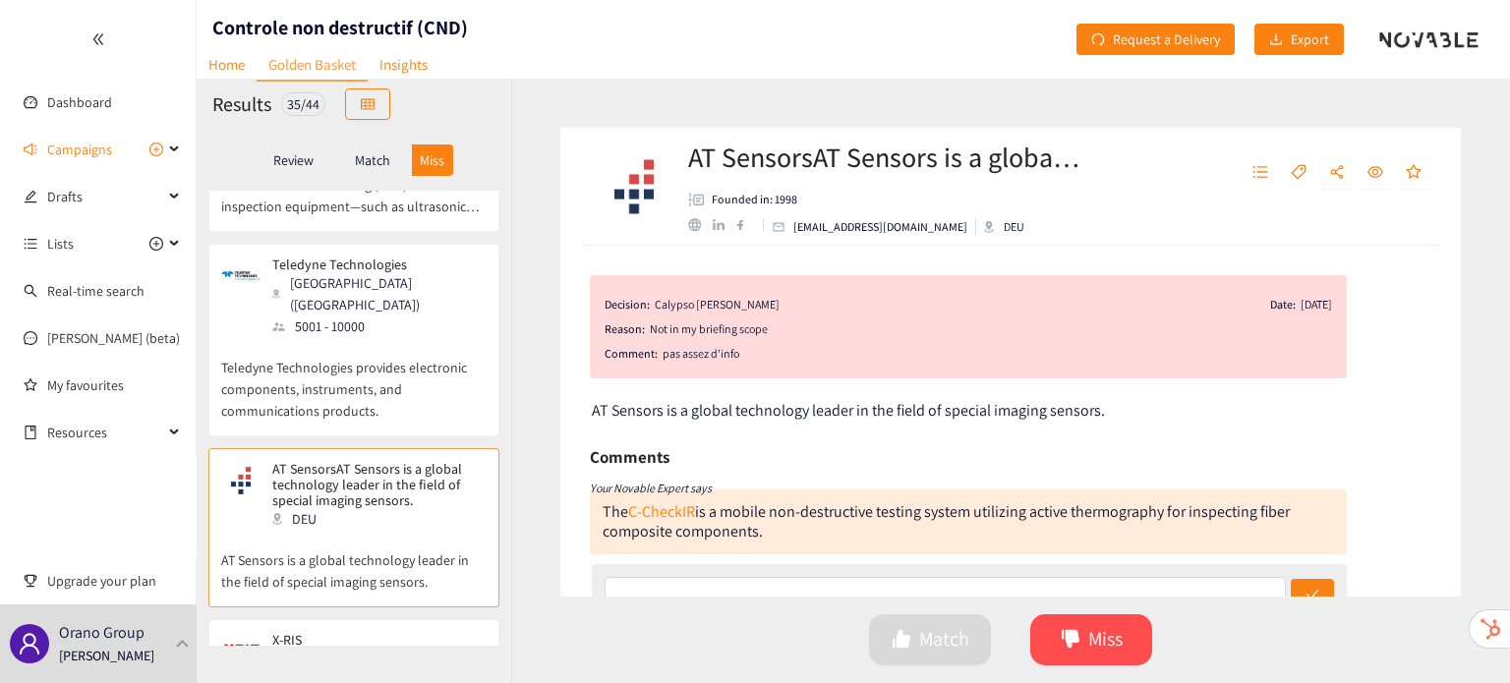
click at [388, 632] on div "X-RIS Herstal (BEL) 11 - 50" at bounding box center [353, 661] width 265 height 59
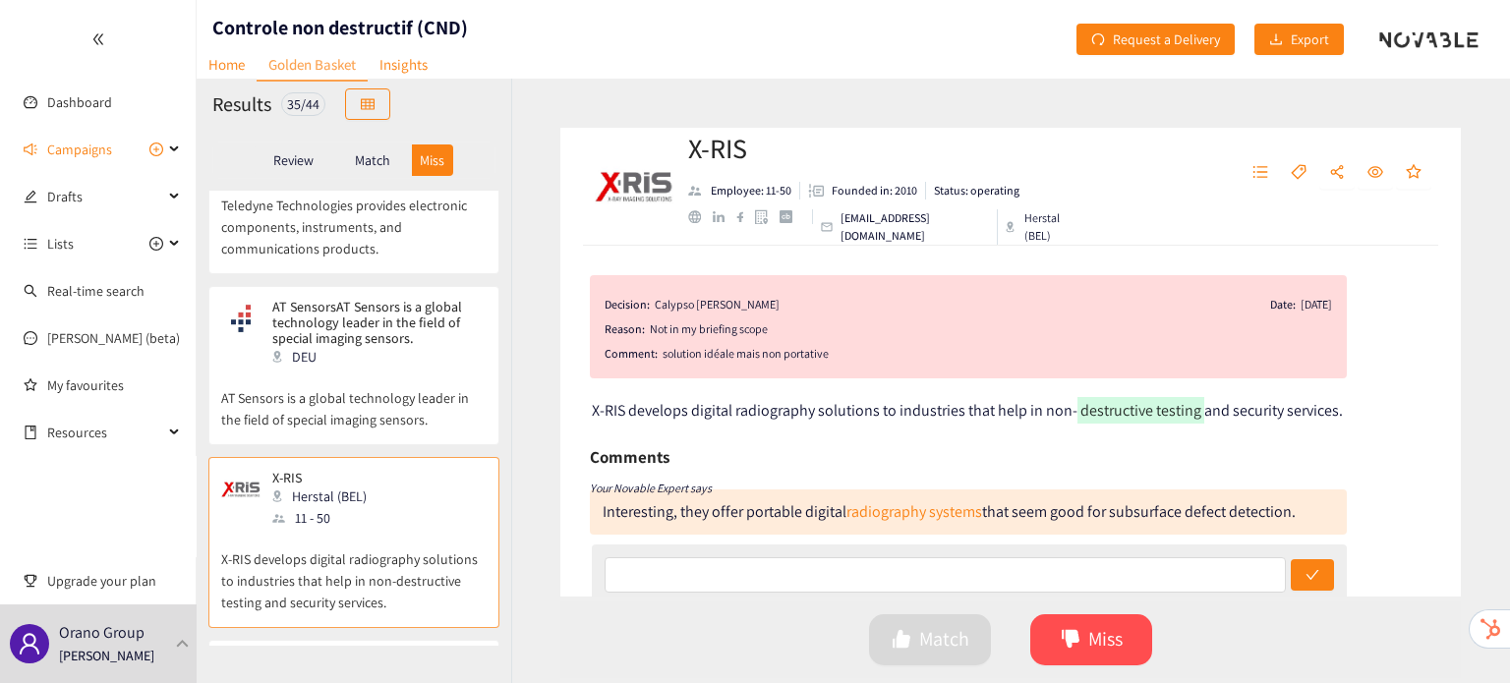
scroll to position [3243, 0]
click at [388, 670] on div "Amsterdam (NLD)" at bounding box center [366, 681] width 189 height 22
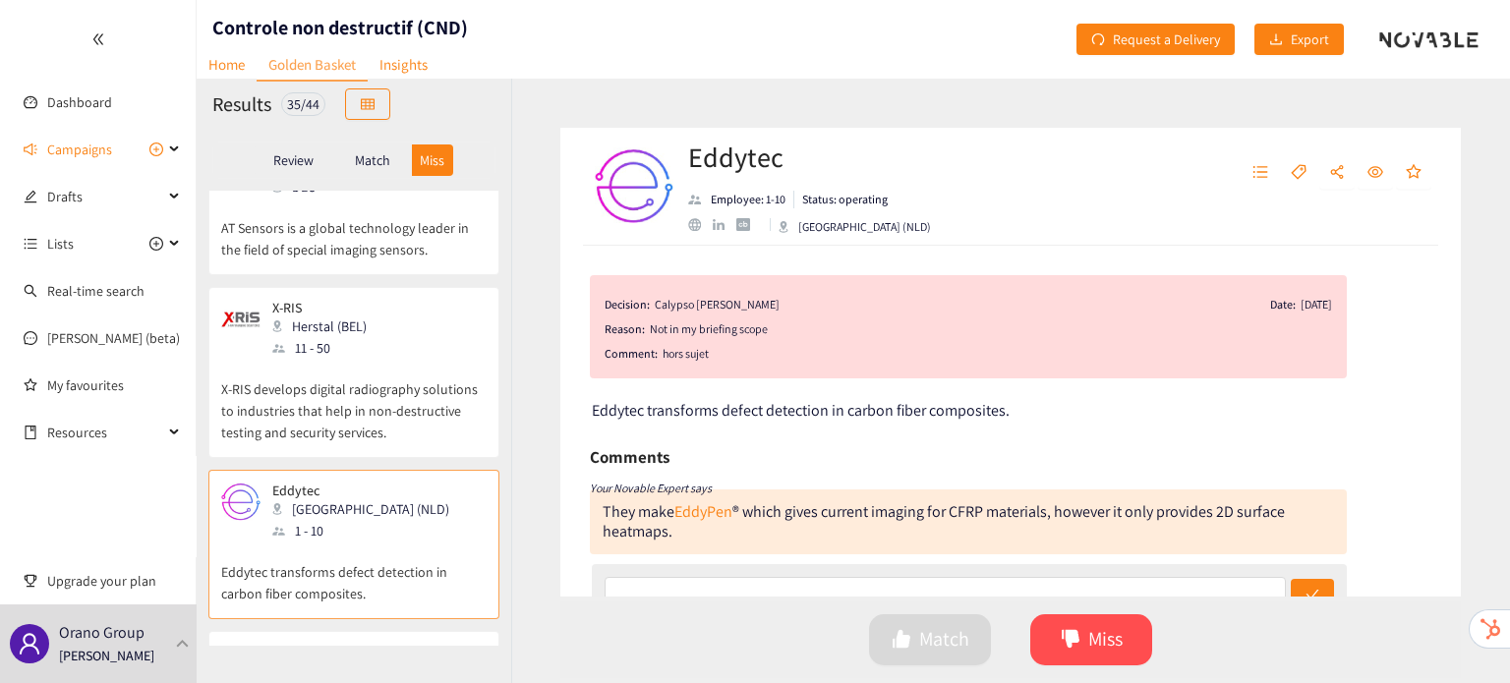
scroll to position [3418, 0]
click at [388, 640] on div "PRAGMA Quebec (CAN) 11 - 50" at bounding box center [353, 669] width 265 height 59
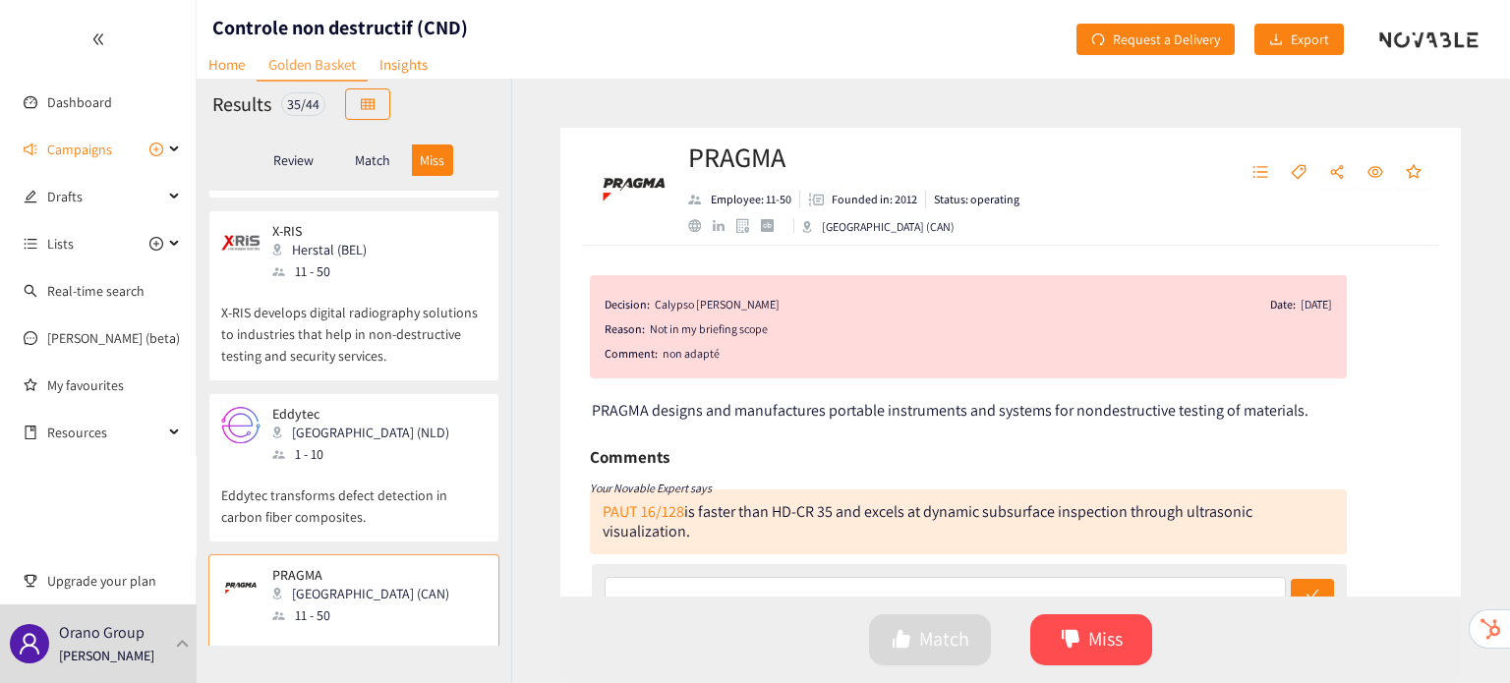
scroll to position [3492, 0]
click at [363, 464] on p "Eddytec transforms defect detection in carbon fiber composites." at bounding box center [353, 495] width 265 height 63
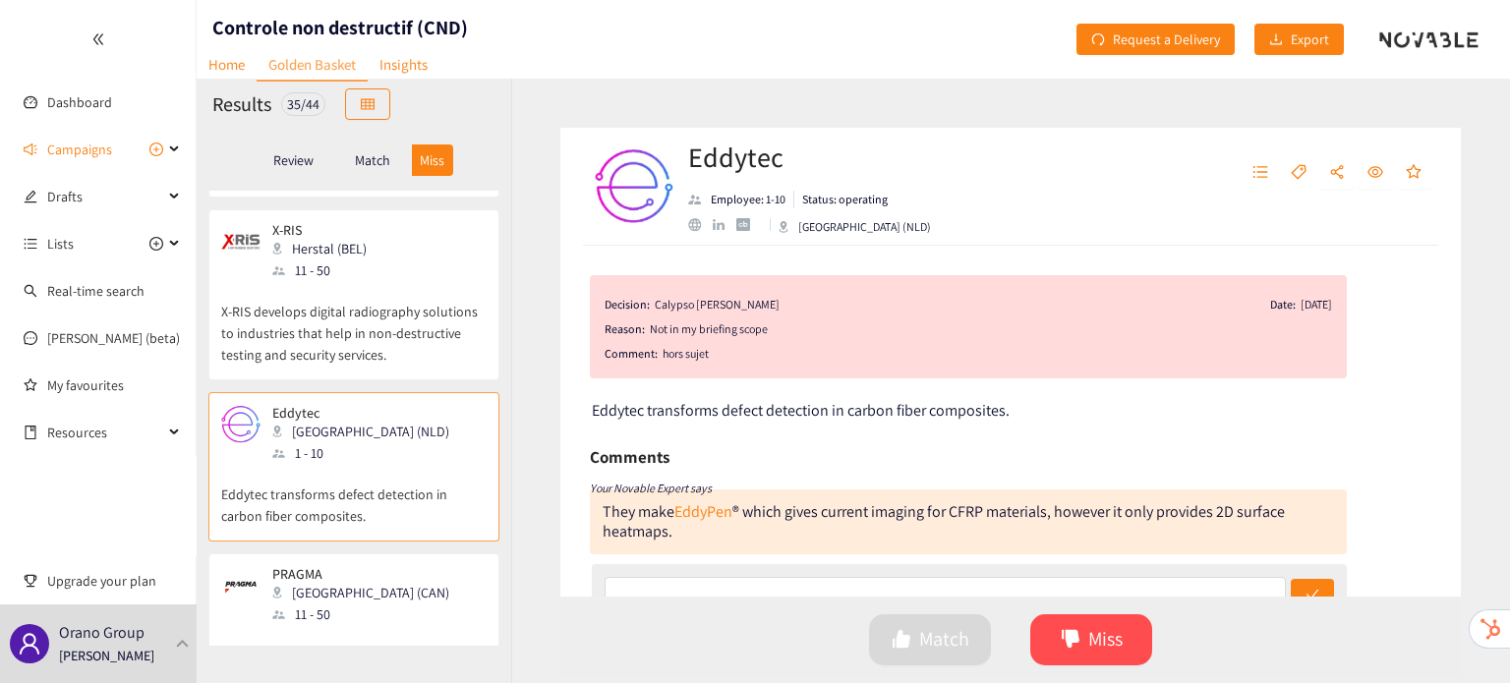
click at [385, 625] on p "PRAGMA designs and manufactures portable instruments and systems for nondestruc…" at bounding box center [353, 667] width 265 height 85
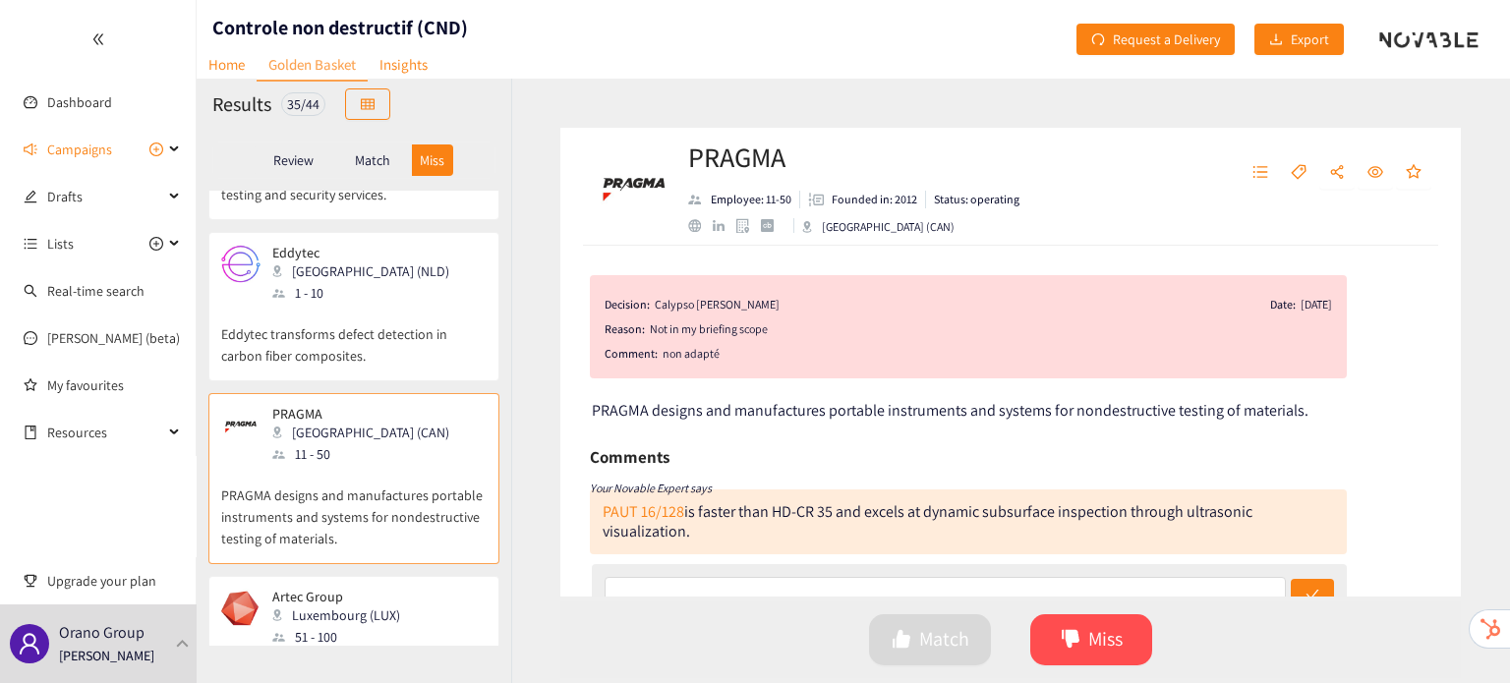
scroll to position [3661, 0]
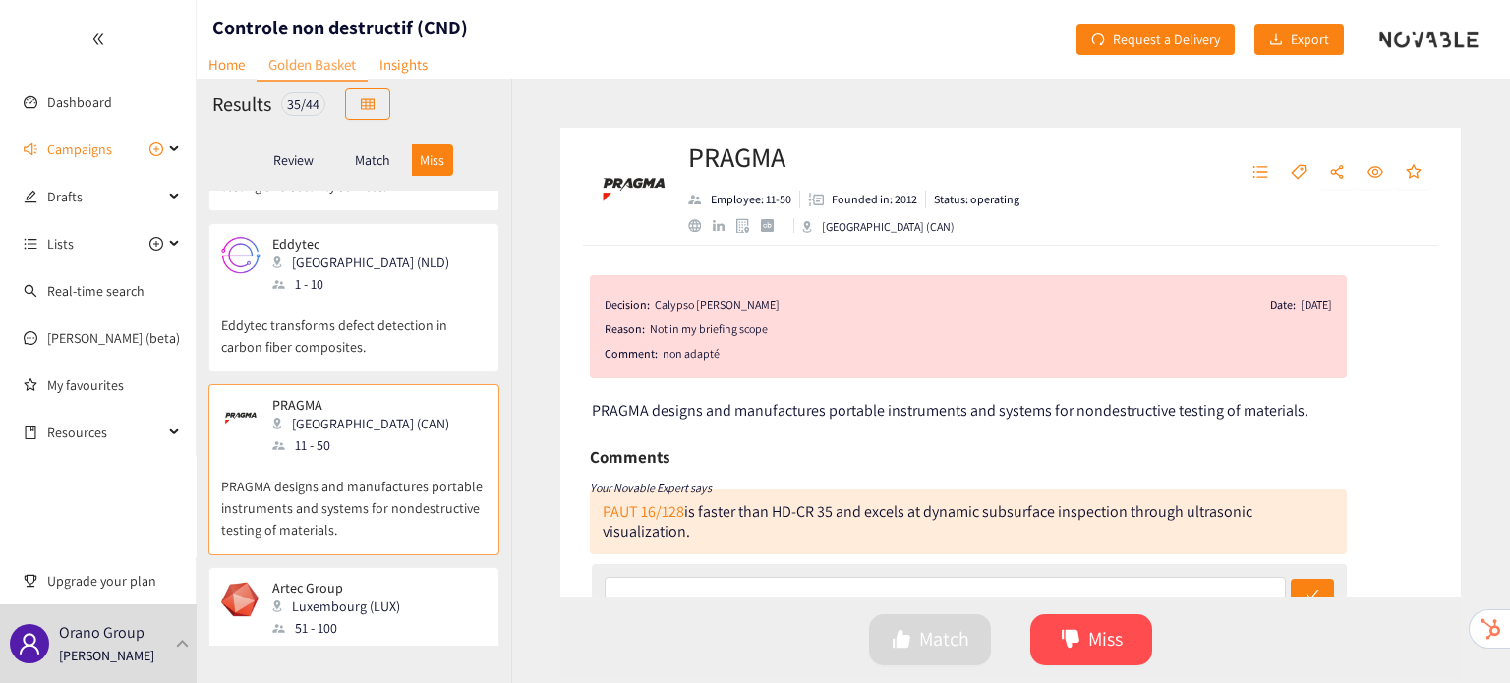
click at [385, 639] on p "Artec Group is a global leader in handheld 3D scanners and has been at the fore…" at bounding box center [353, 681] width 265 height 85
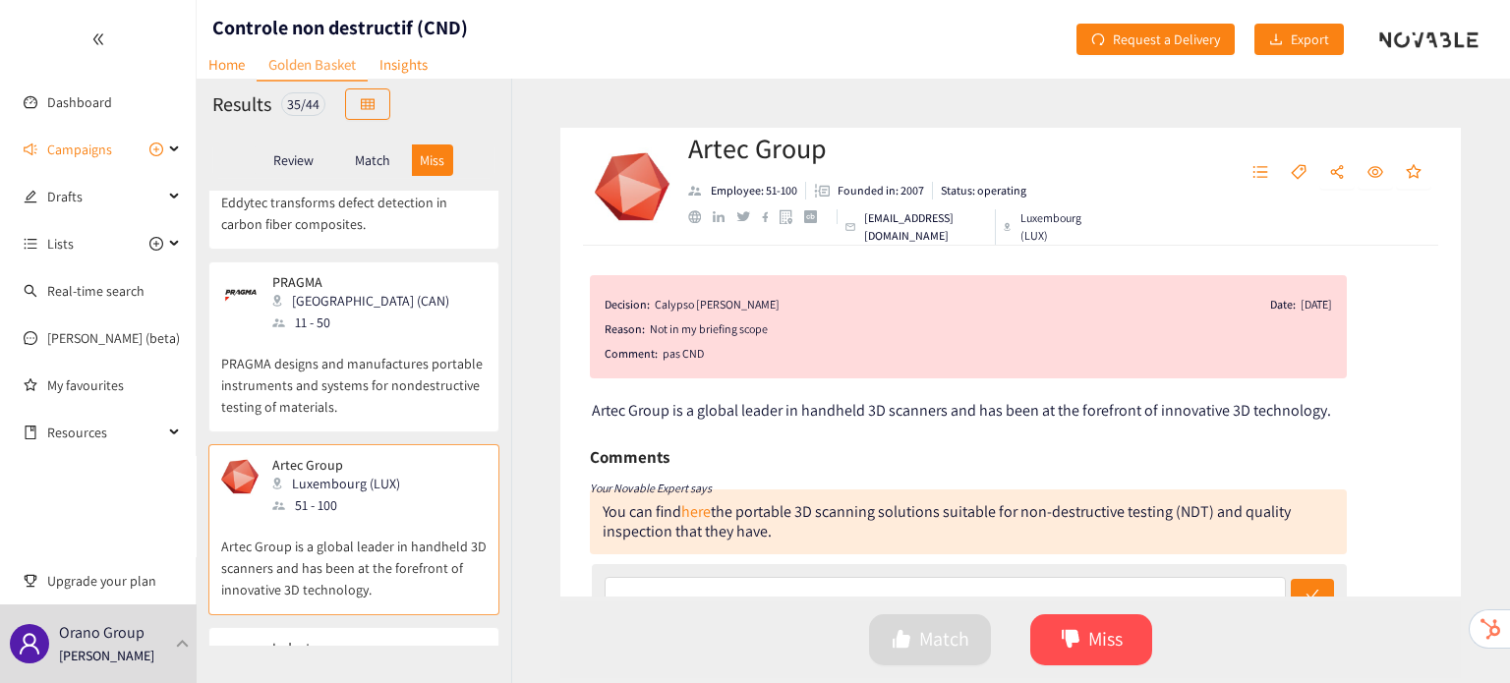
scroll to position [3791, 0]
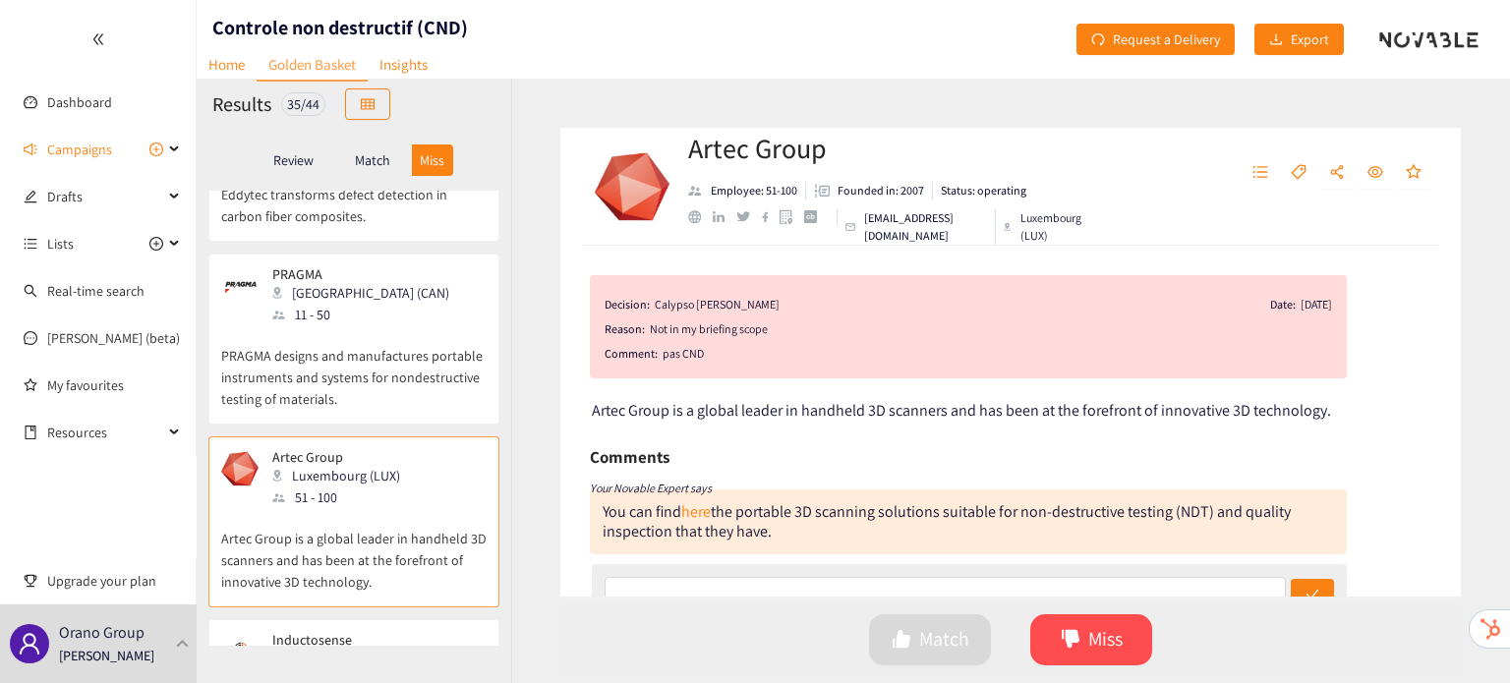
click at [385, 632] on div "Inductosense Bristol (GBR) 11 - 50" at bounding box center [353, 661] width 265 height 59
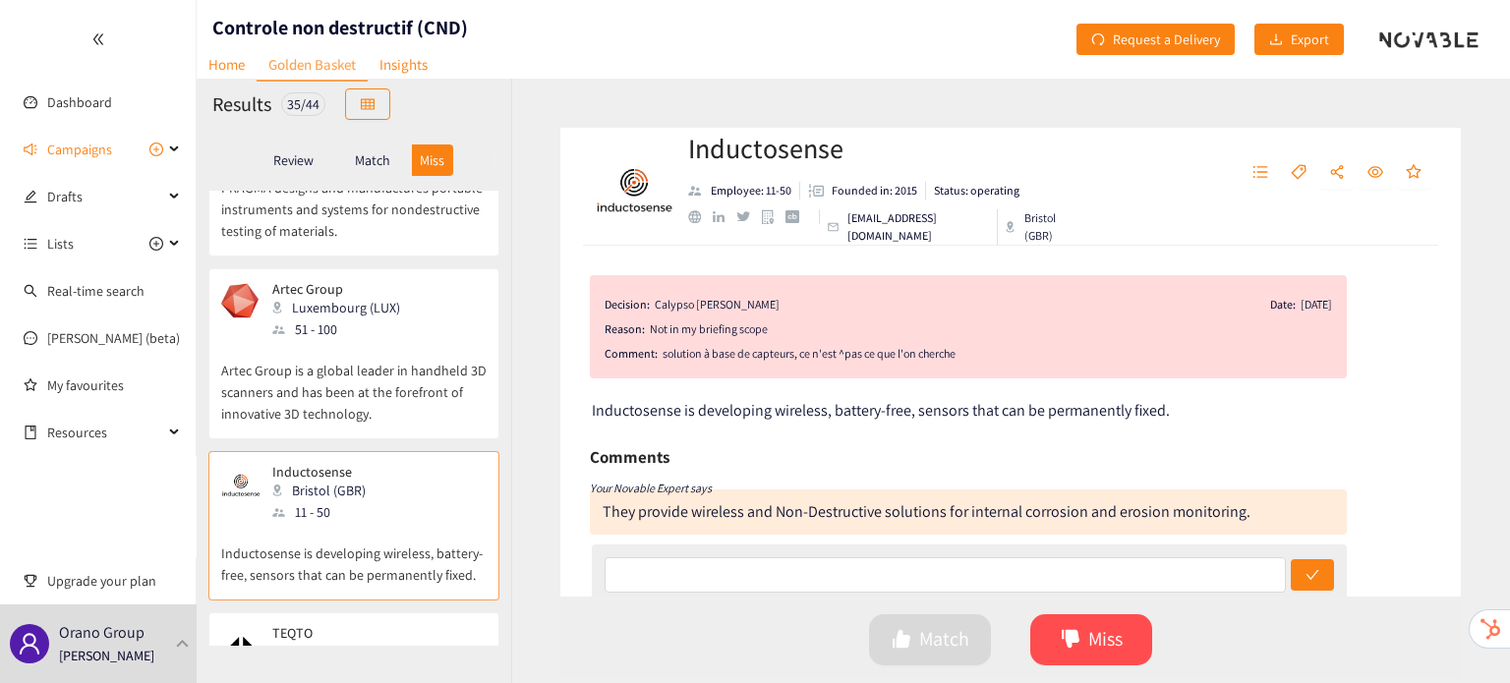
scroll to position [3961, 0]
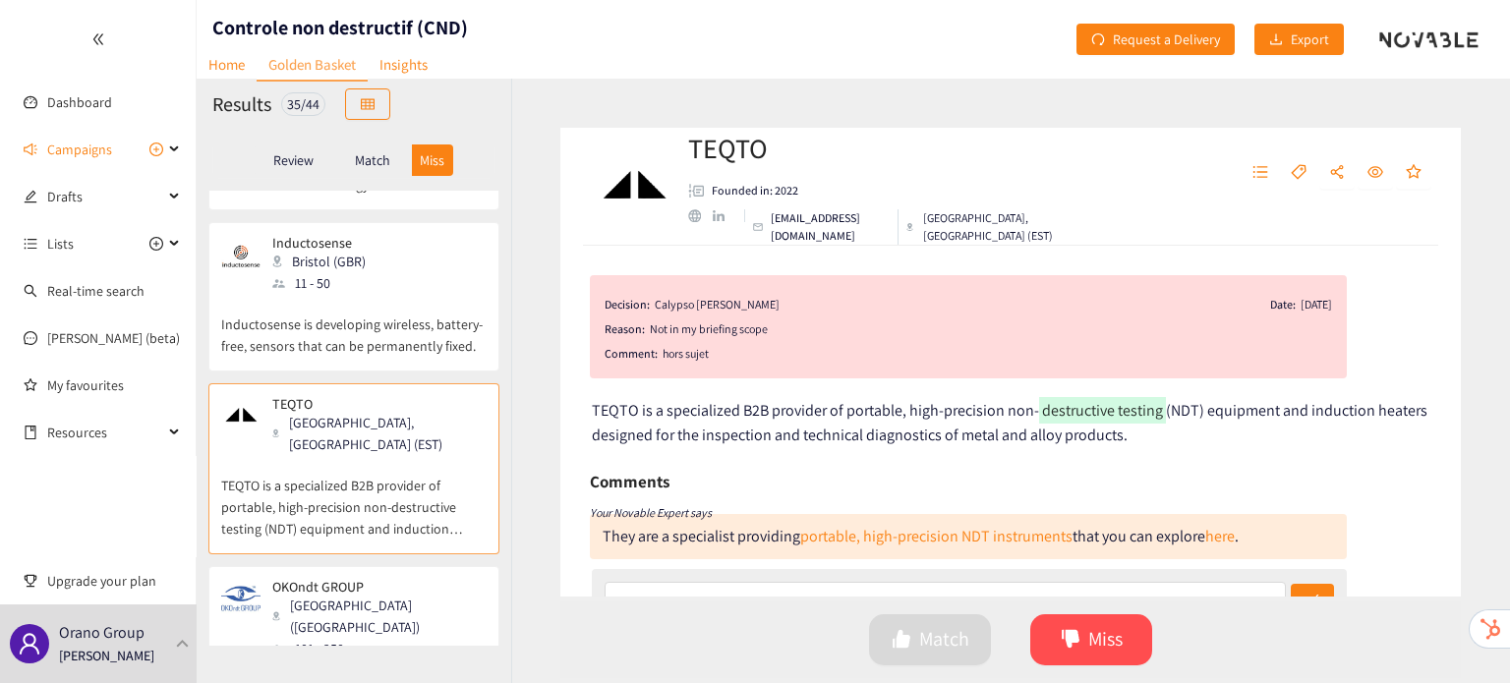
scroll to position [4191, 0]
click at [385, 658] on p "OKOndt GROUP is a manufacturer of tools and technologies for nondestructive tes…" at bounding box center [353, 689] width 265 height 63
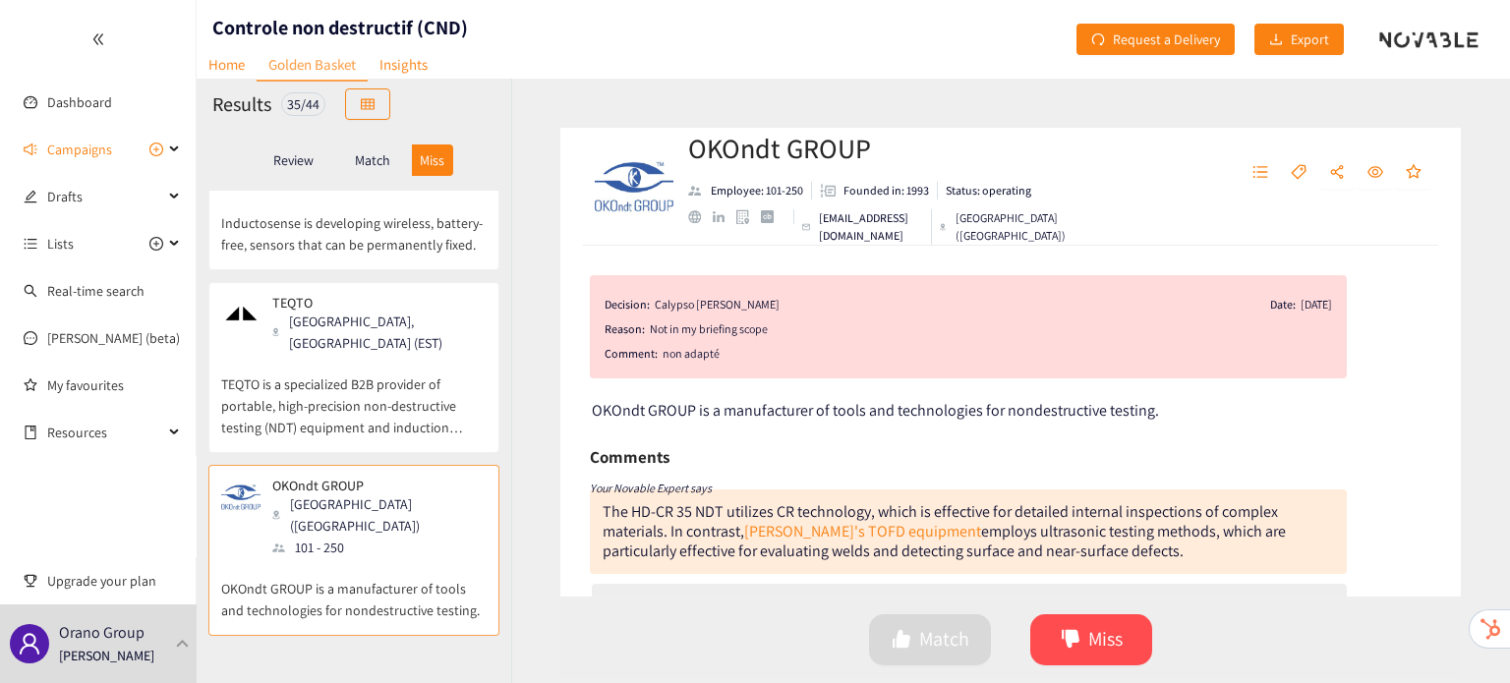
scroll to position [4326, 0]
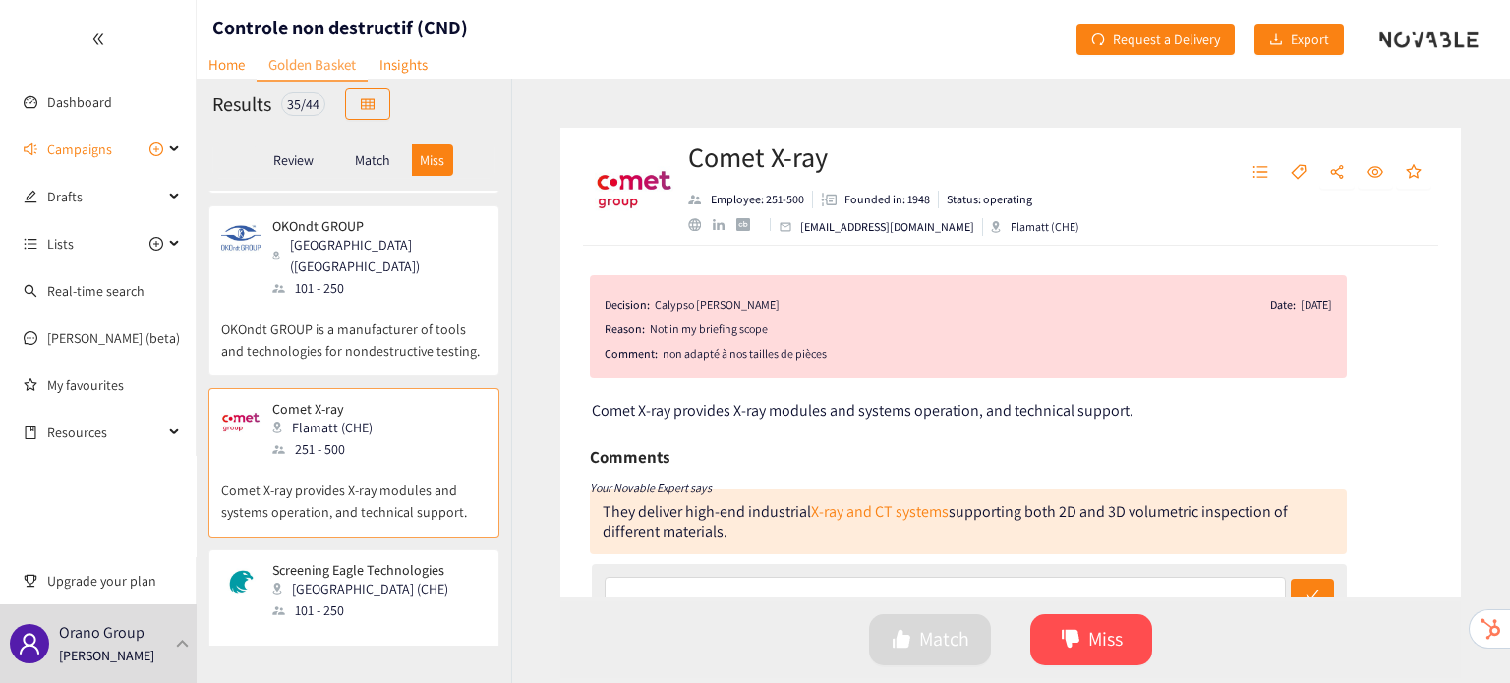
scroll to position [4619, 0]
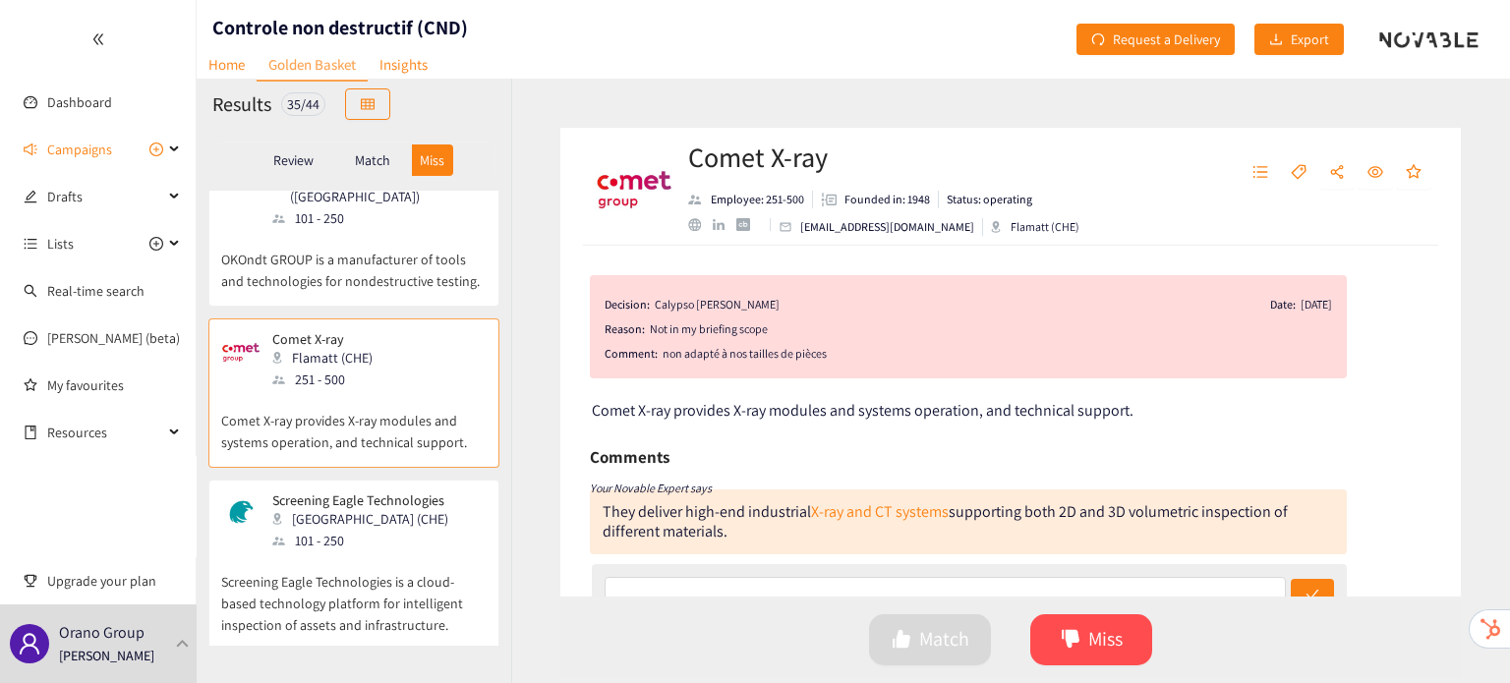
click at [362, 552] on p "Screening Eagle Technologies is a cloud-based technology platform for intellige…" at bounding box center [353, 594] width 265 height 85
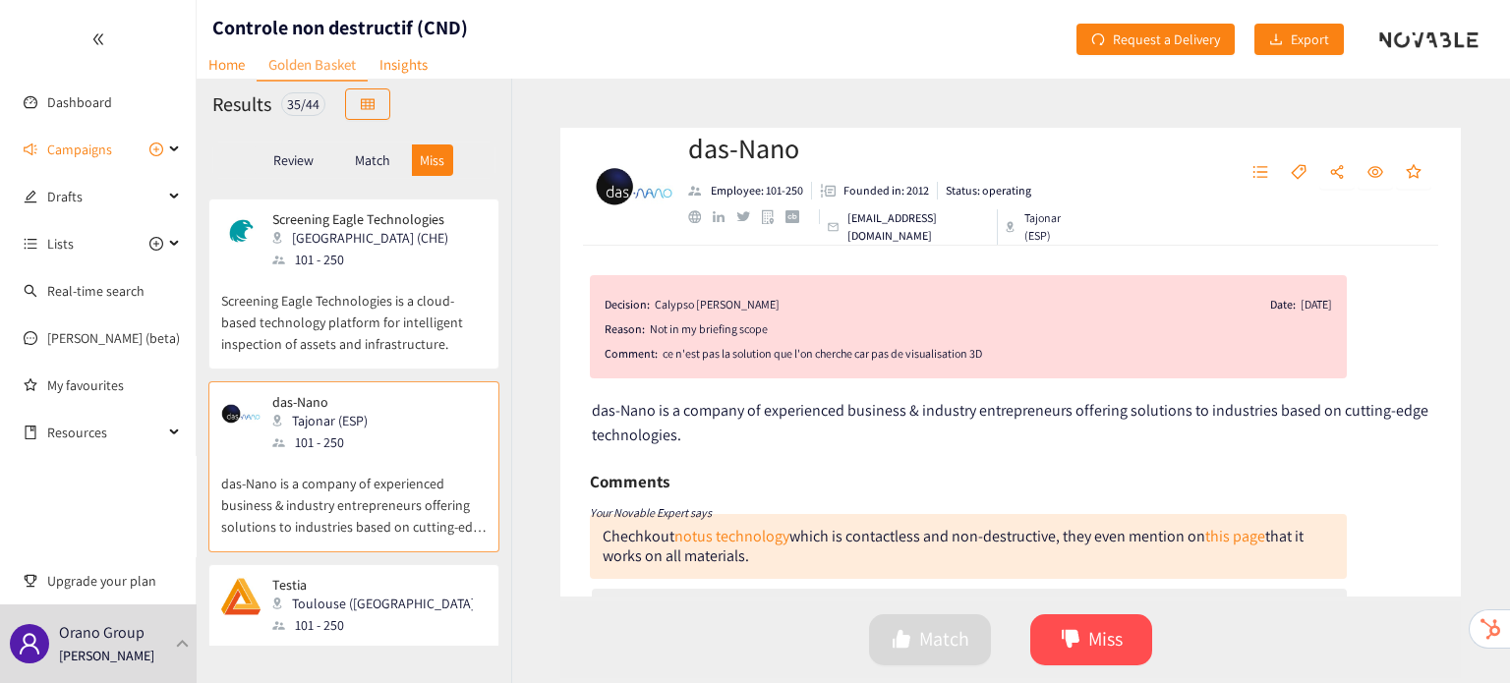
scroll to position [4905, 0]
click at [274, 632] on p "Testia is an Airbus company, is a services and products provider for aerostruct…" at bounding box center [353, 674] width 265 height 85
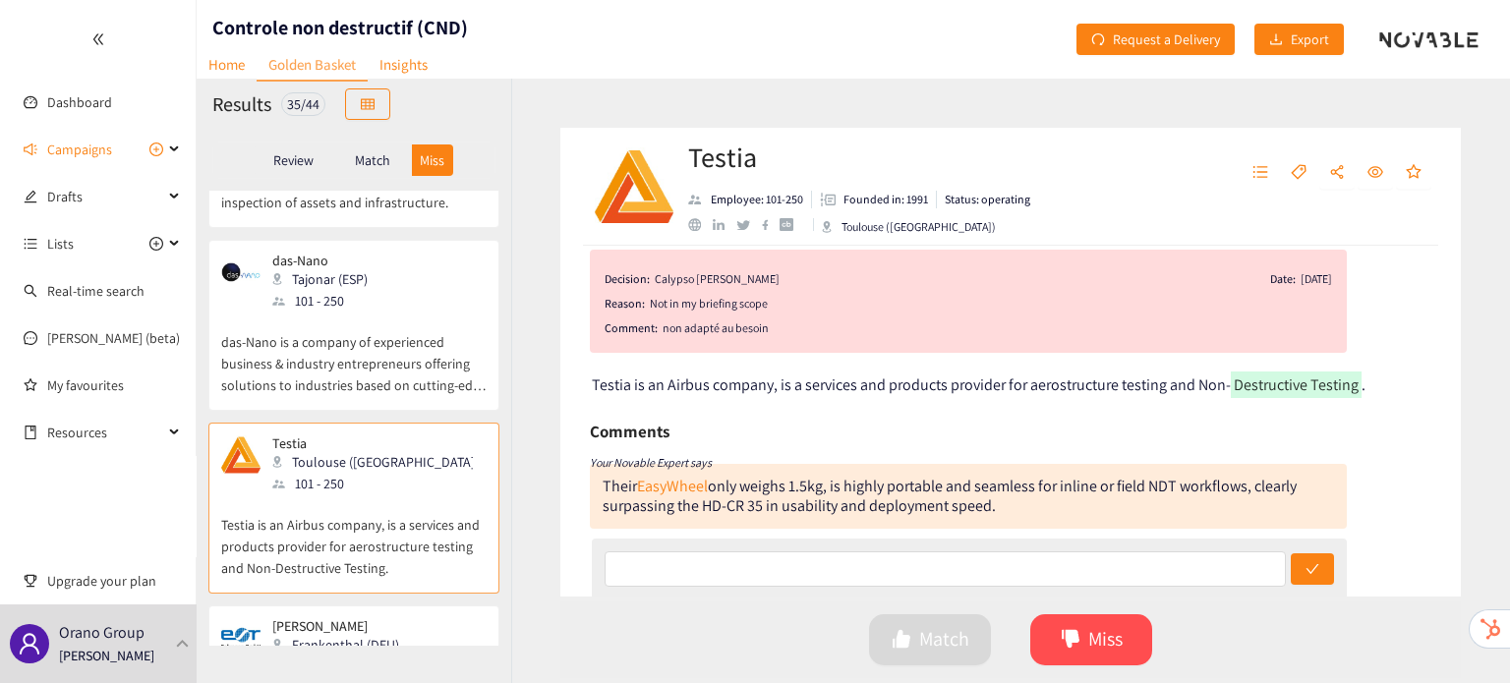
scroll to position [5041, 0]
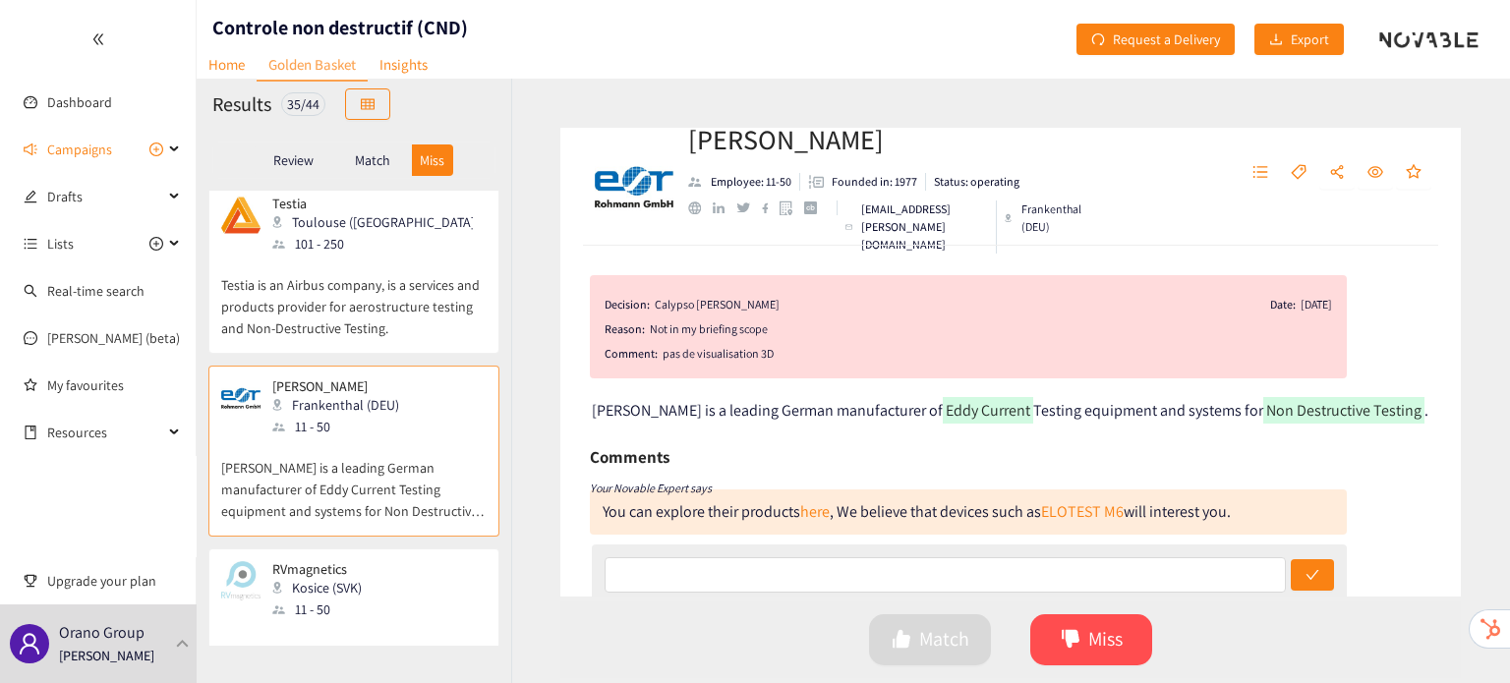
scroll to position [5282, 0]
click at [389, 620] on p "RVmagnetics is a new high-tech company in the field of sensors and identificati…" at bounding box center [353, 662] width 265 height 85
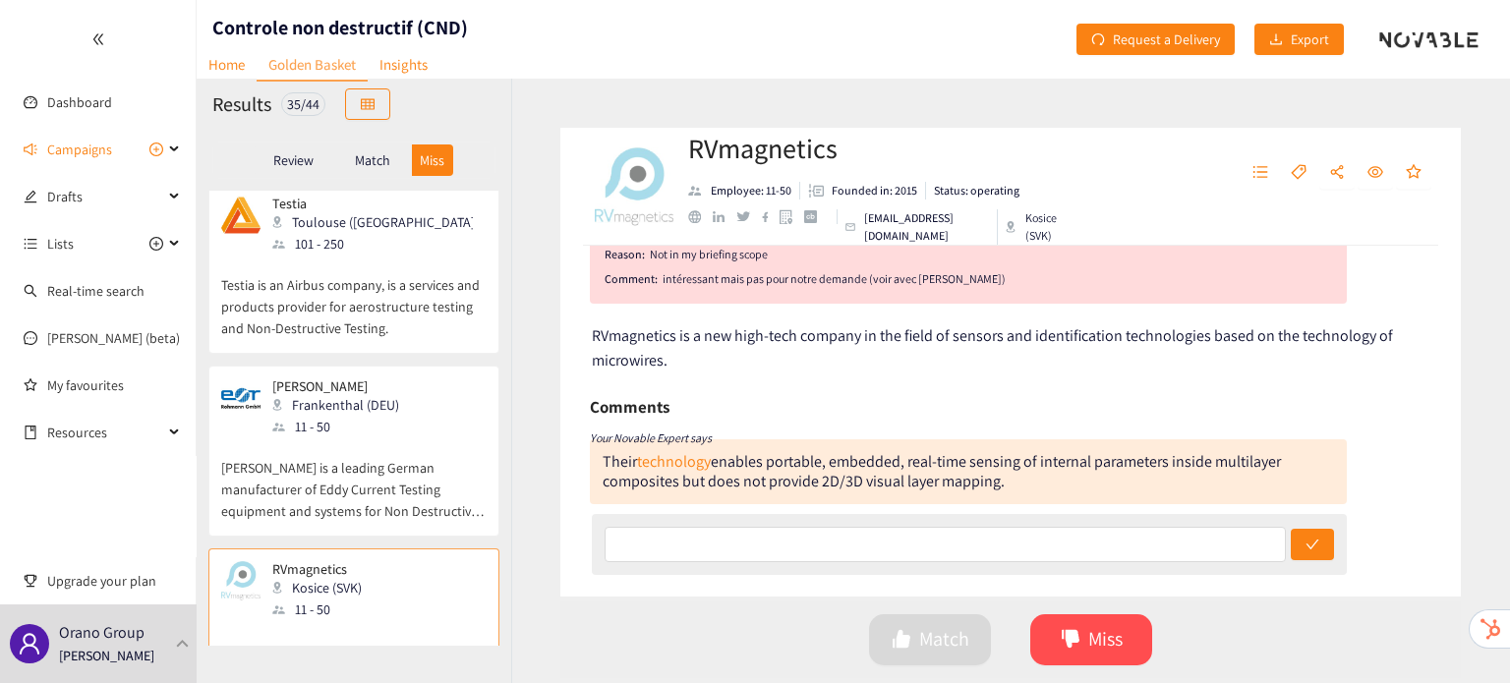
scroll to position [82, 0]
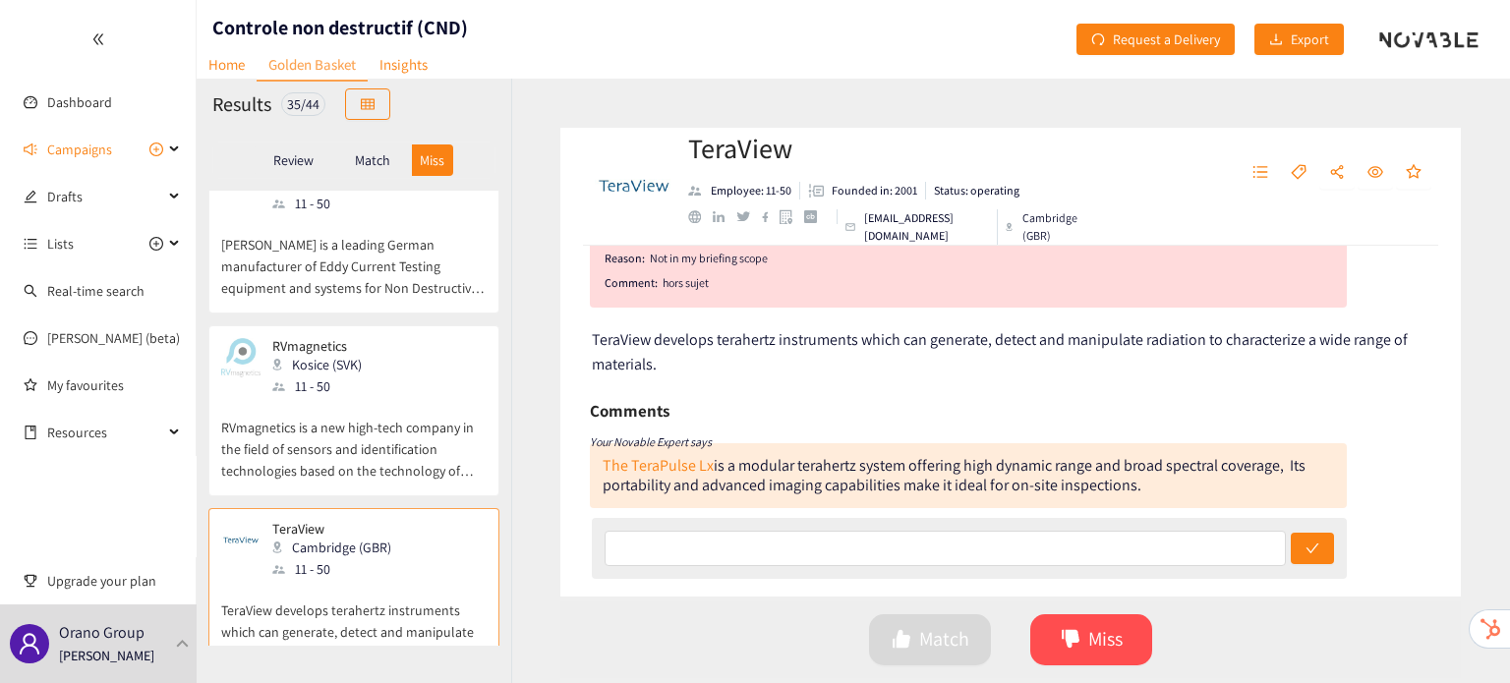
scroll to position [5689, 0]
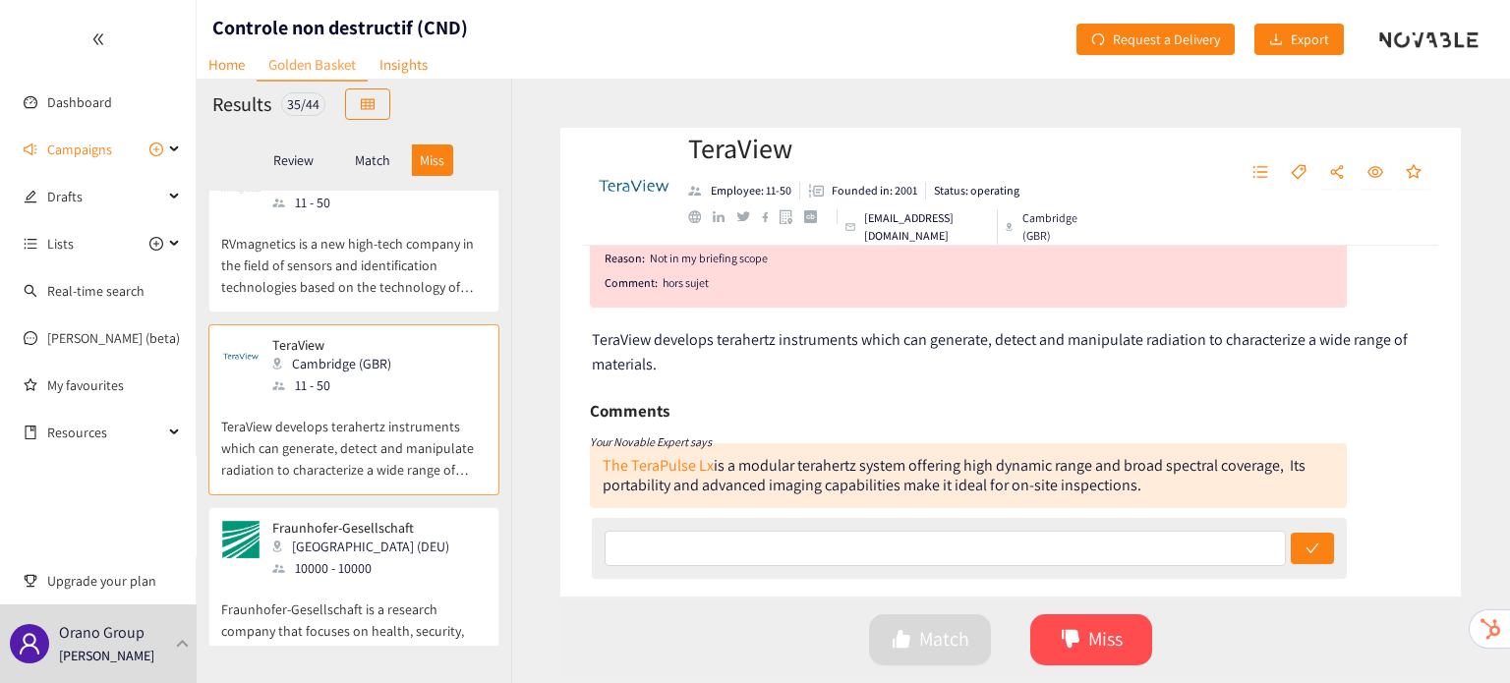
click at [395, 579] on p "Fraunhofer-Gesellschaft is a research company that focuses on health, security,…" at bounding box center [353, 621] width 265 height 85
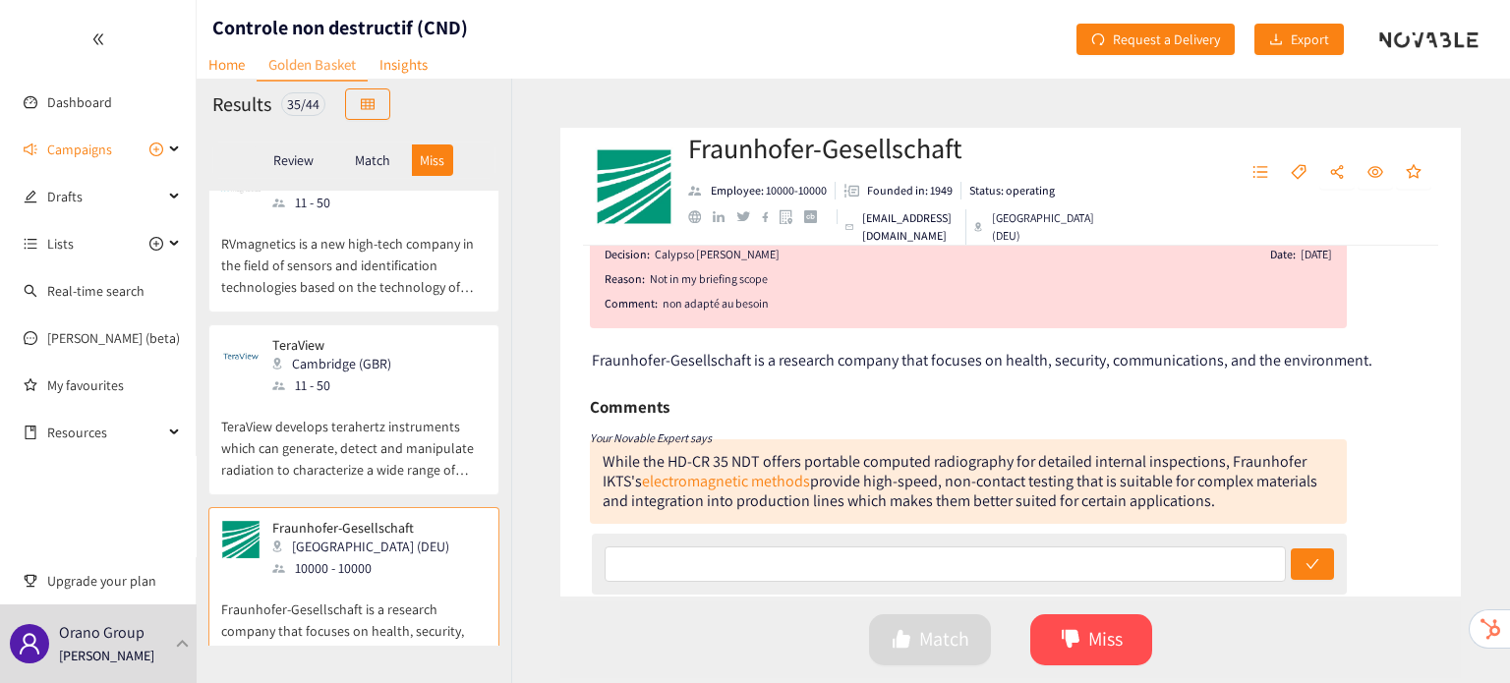
scroll to position [74, 0]
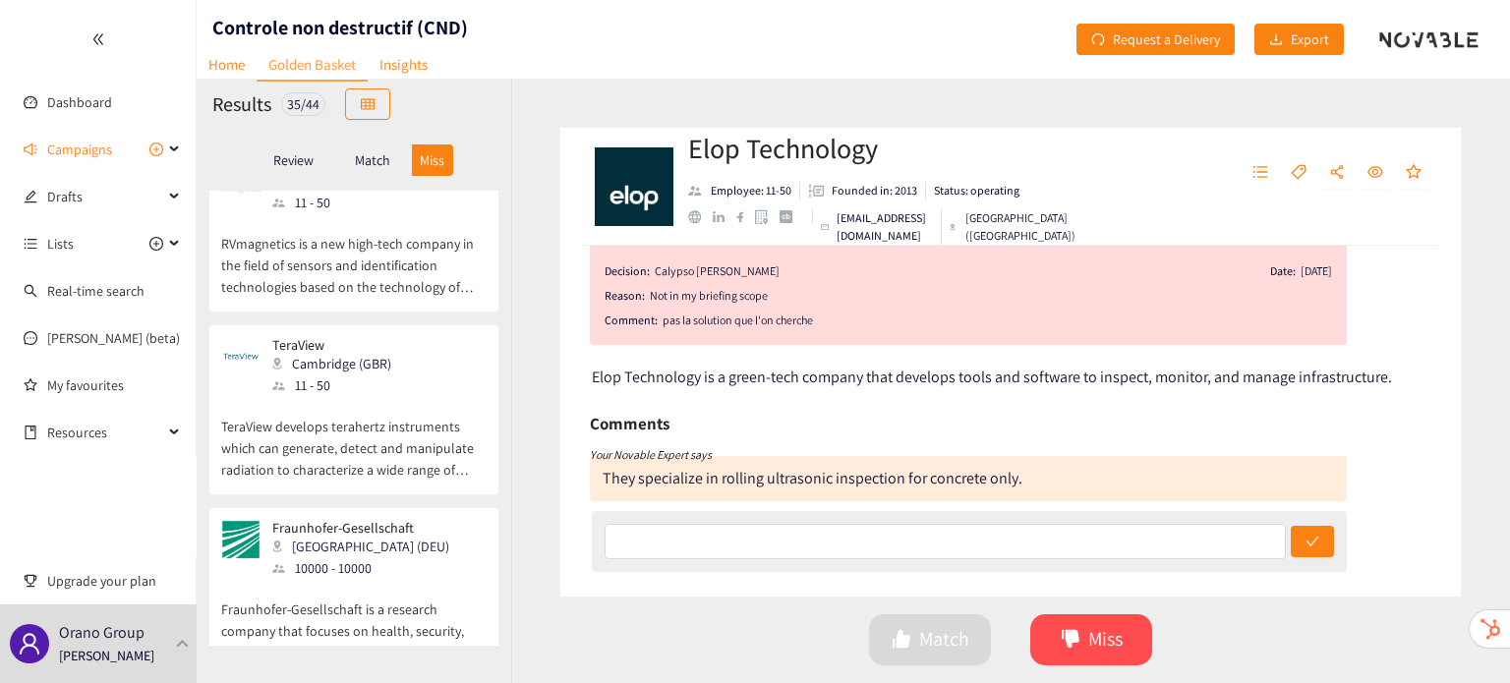
scroll to position [0, 0]
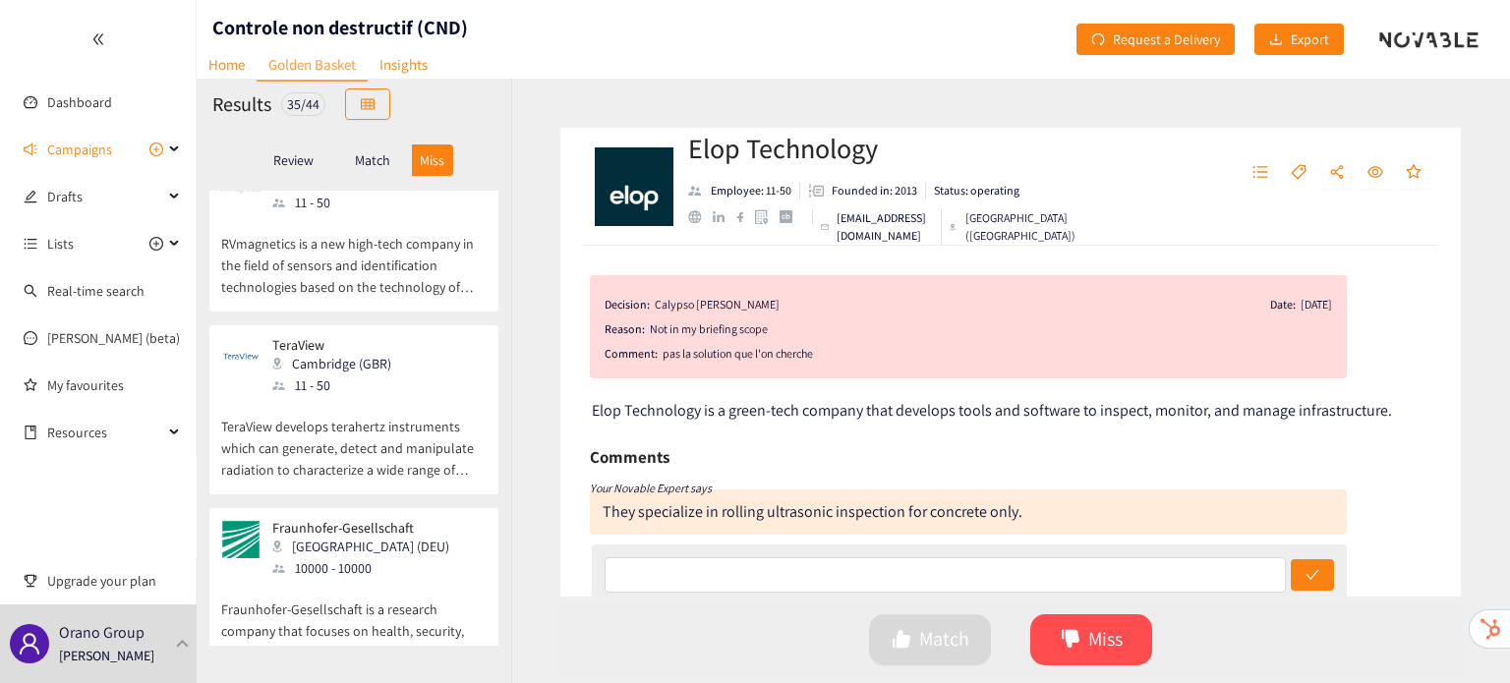
click at [377, 156] on p "Match" at bounding box center [372, 160] width 35 height 16
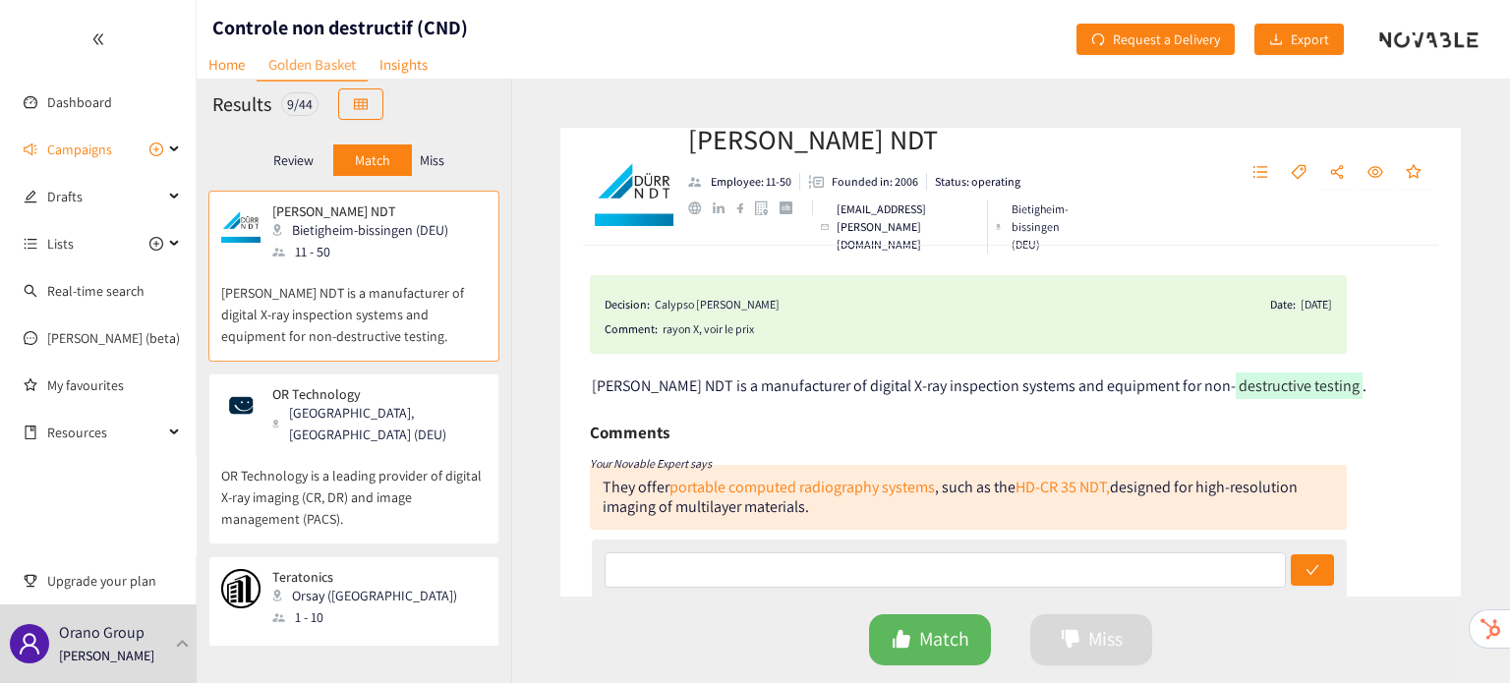
click at [357, 377] on div "OR Technology Rostock, Mecklenburg-Vorpommern (DEU) OR Technology is a leading …" at bounding box center [353, 459] width 291 height 171
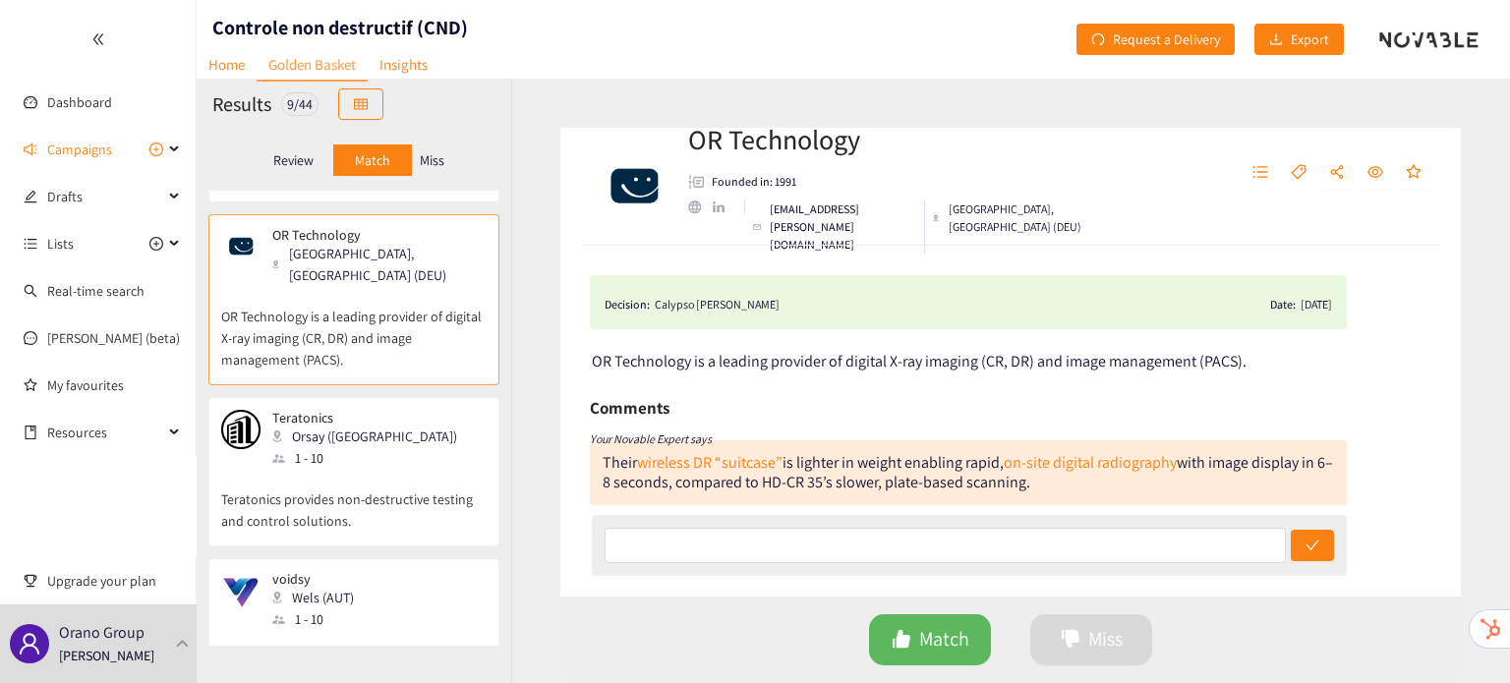
scroll to position [191, 0]
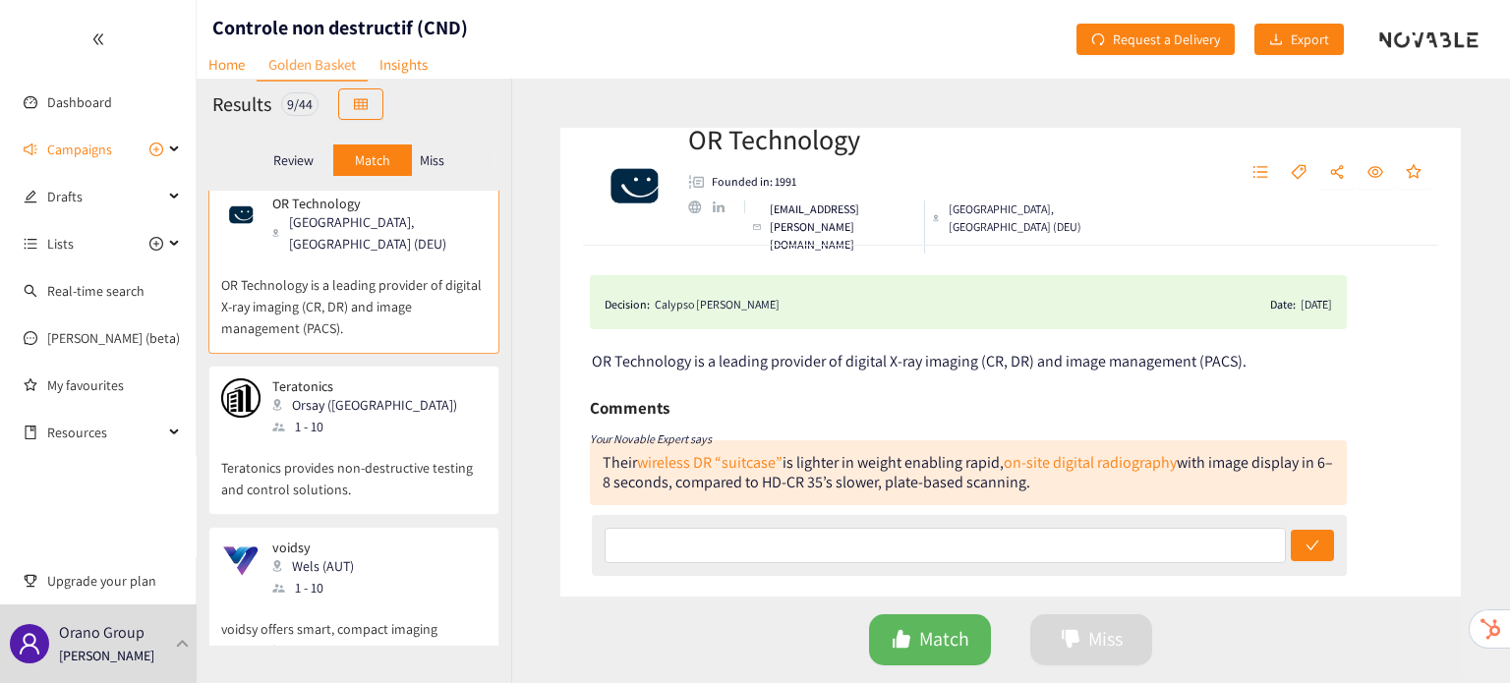
click at [345, 421] on div "1 - 10" at bounding box center [370, 427] width 197 height 22
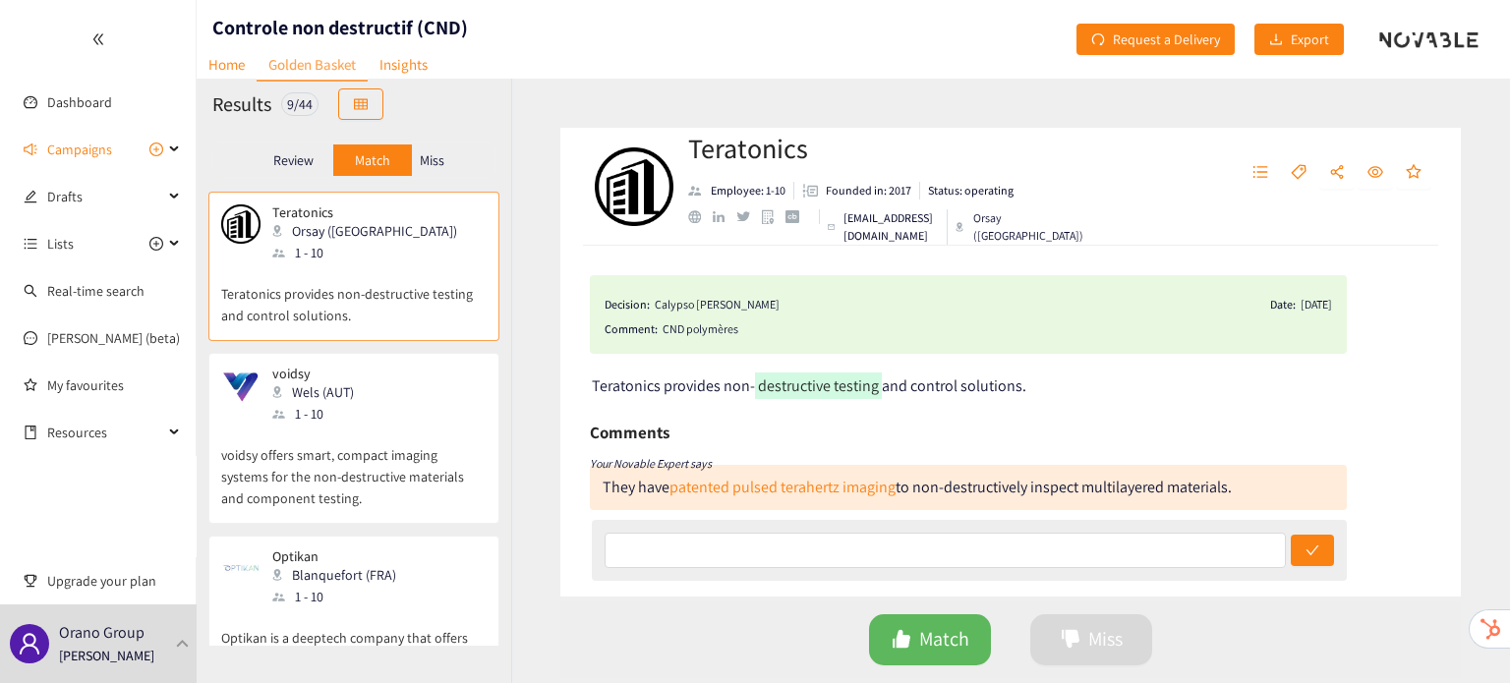
scroll to position [370, 0]
click at [345, 421] on p "voidsy offers smart, compact imaging systems for the non-destructive materials …" at bounding box center [353, 462] width 265 height 85
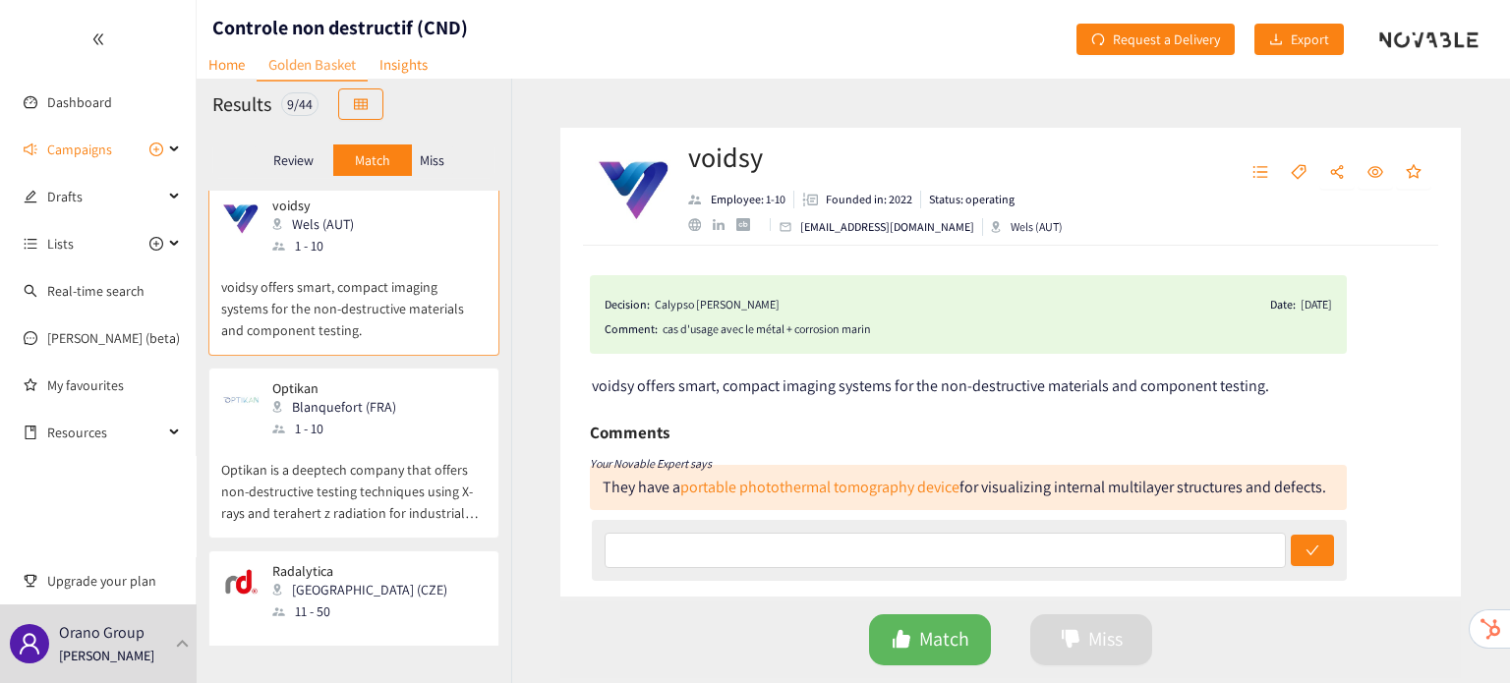
scroll to position [558, 0]
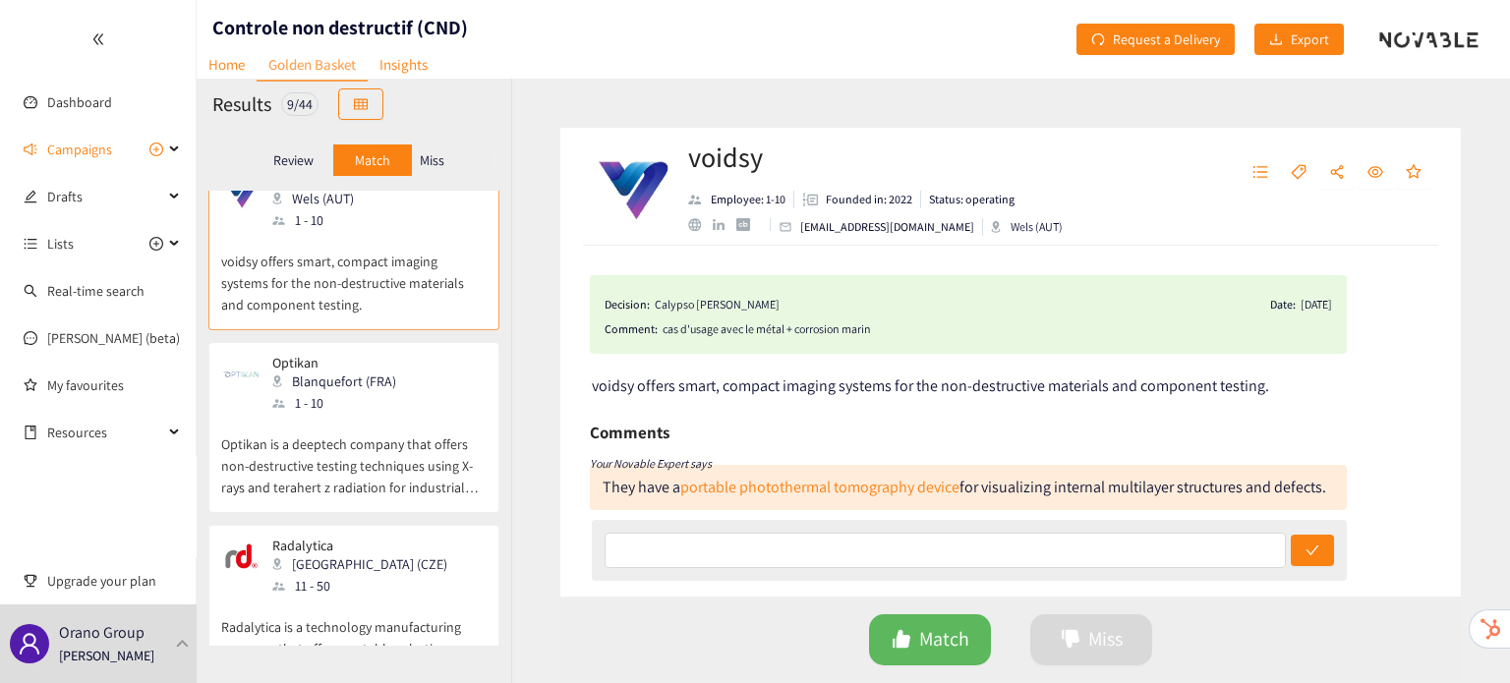
click at [345, 421] on p "Optikan is a deeptech company that offers non-destructive testing techniques us…" at bounding box center [353, 456] width 265 height 85
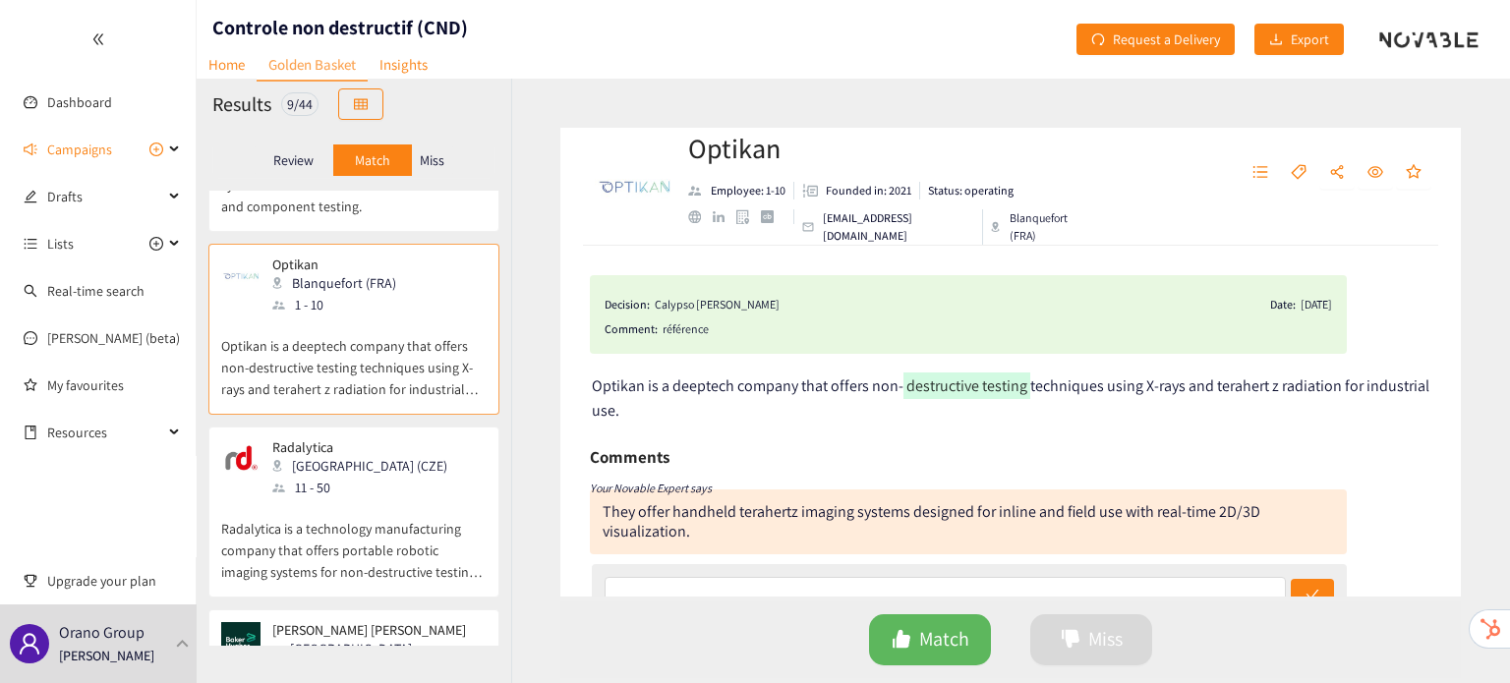
scroll to position [682, 0]
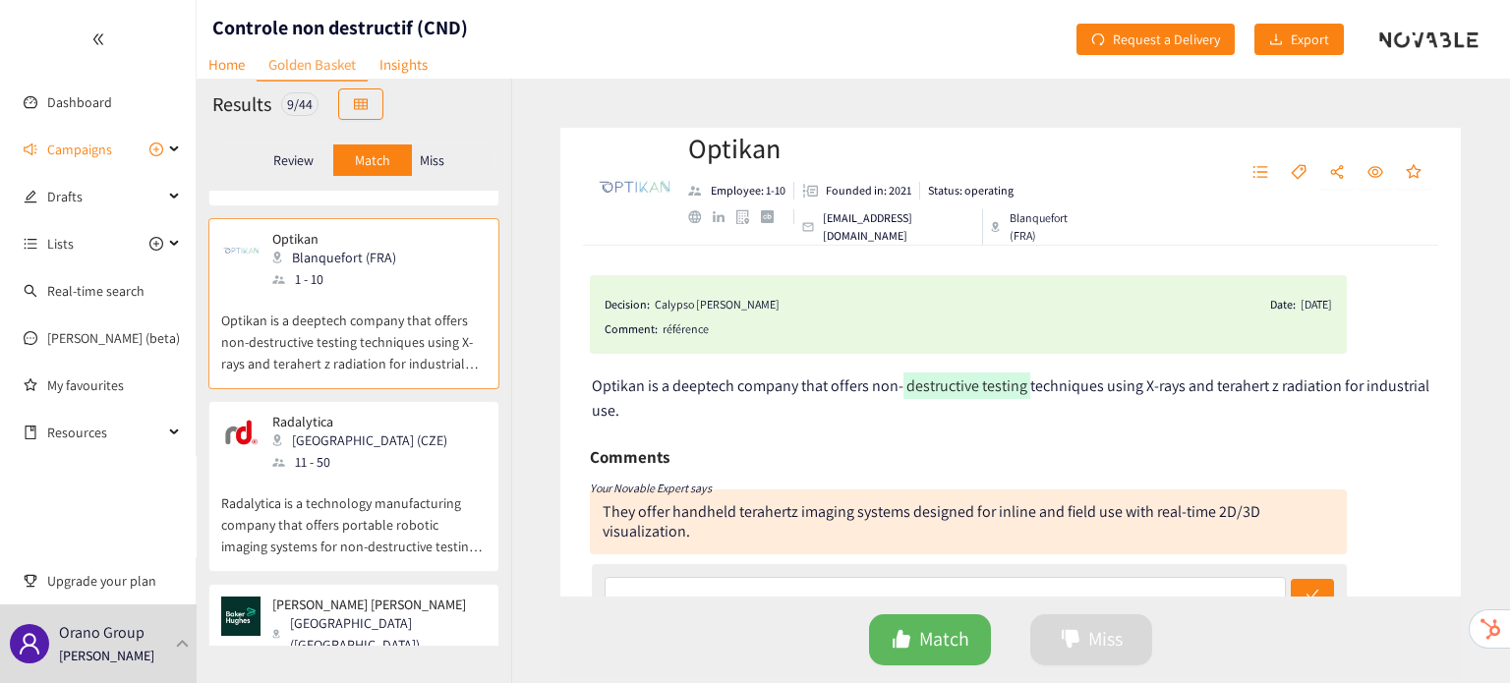
click at [345, 421] on p "Radalytica" at bounding box center [359, 422] width 175 height 16
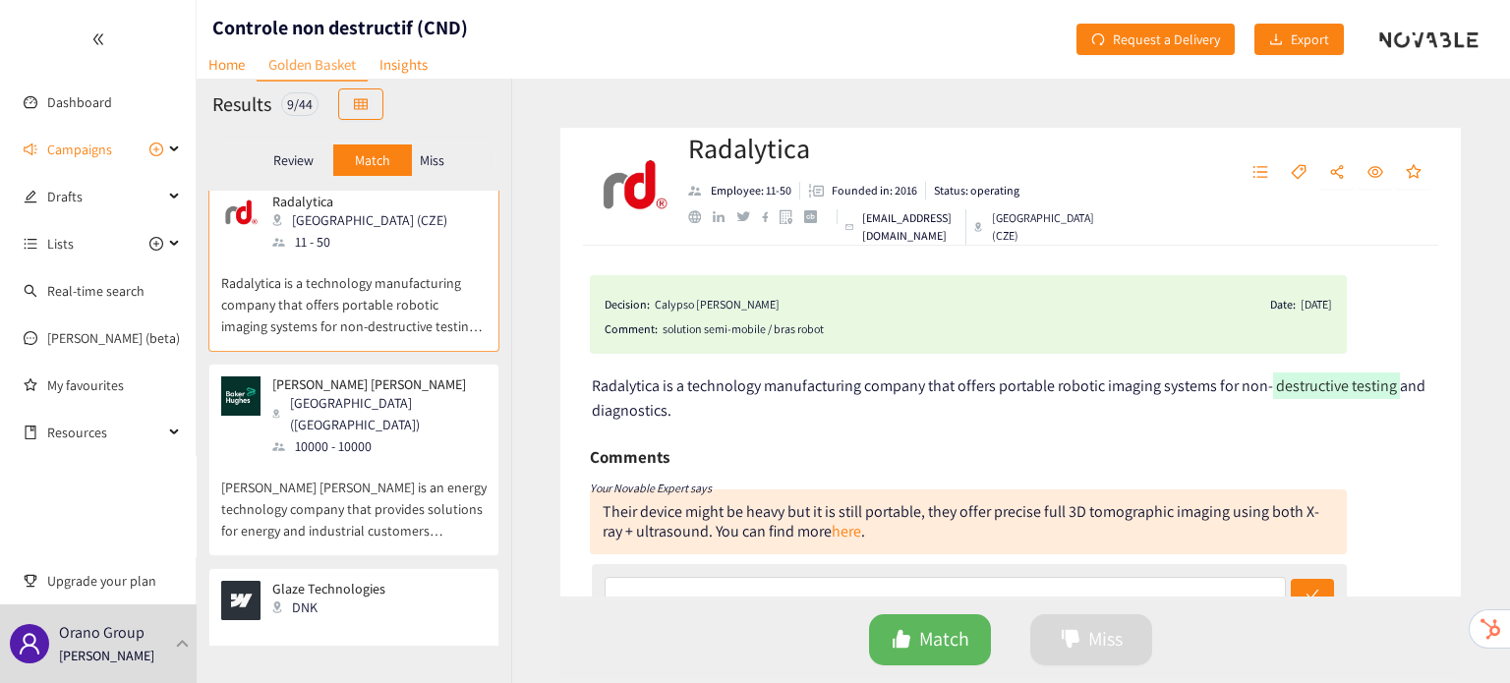
scroll to position [909, 0]
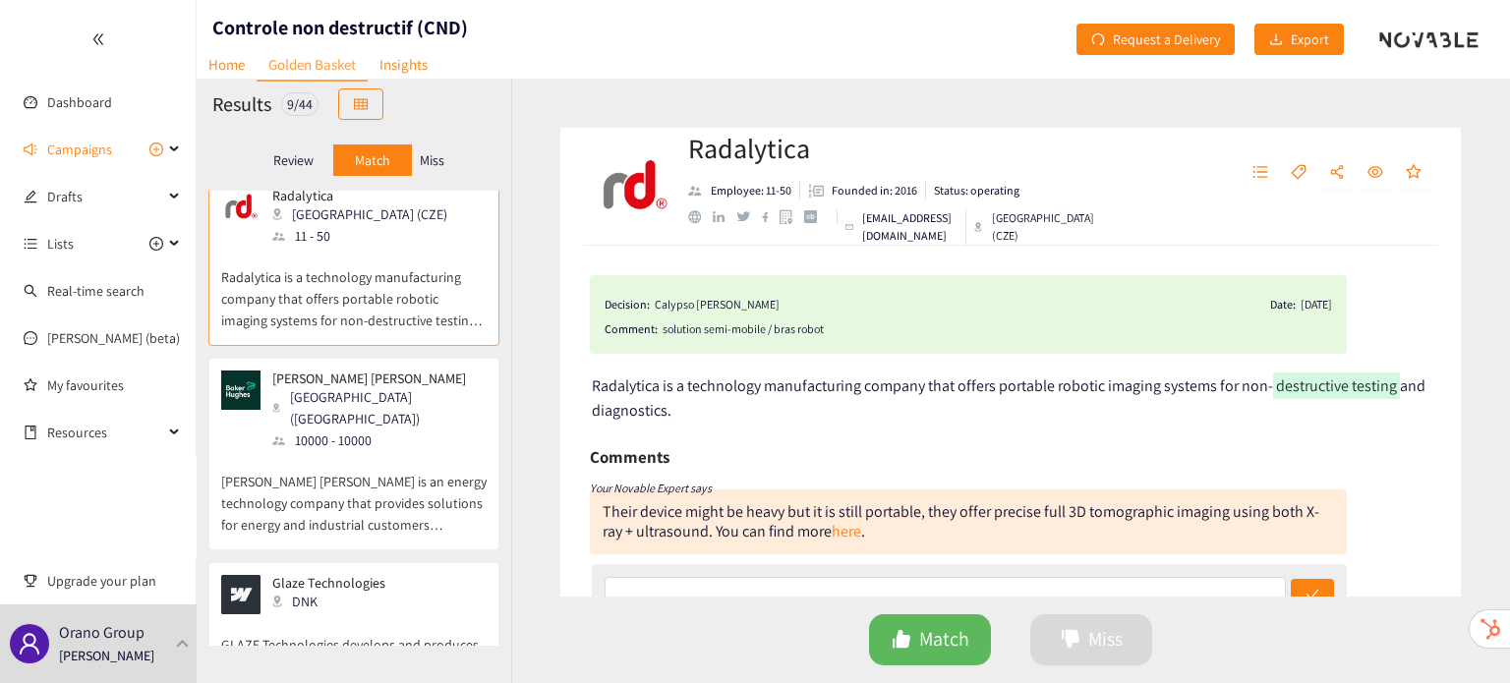
click at [345, 430] on div "10000 - 10000" at bounding box center [378, 441] width 212 height 22
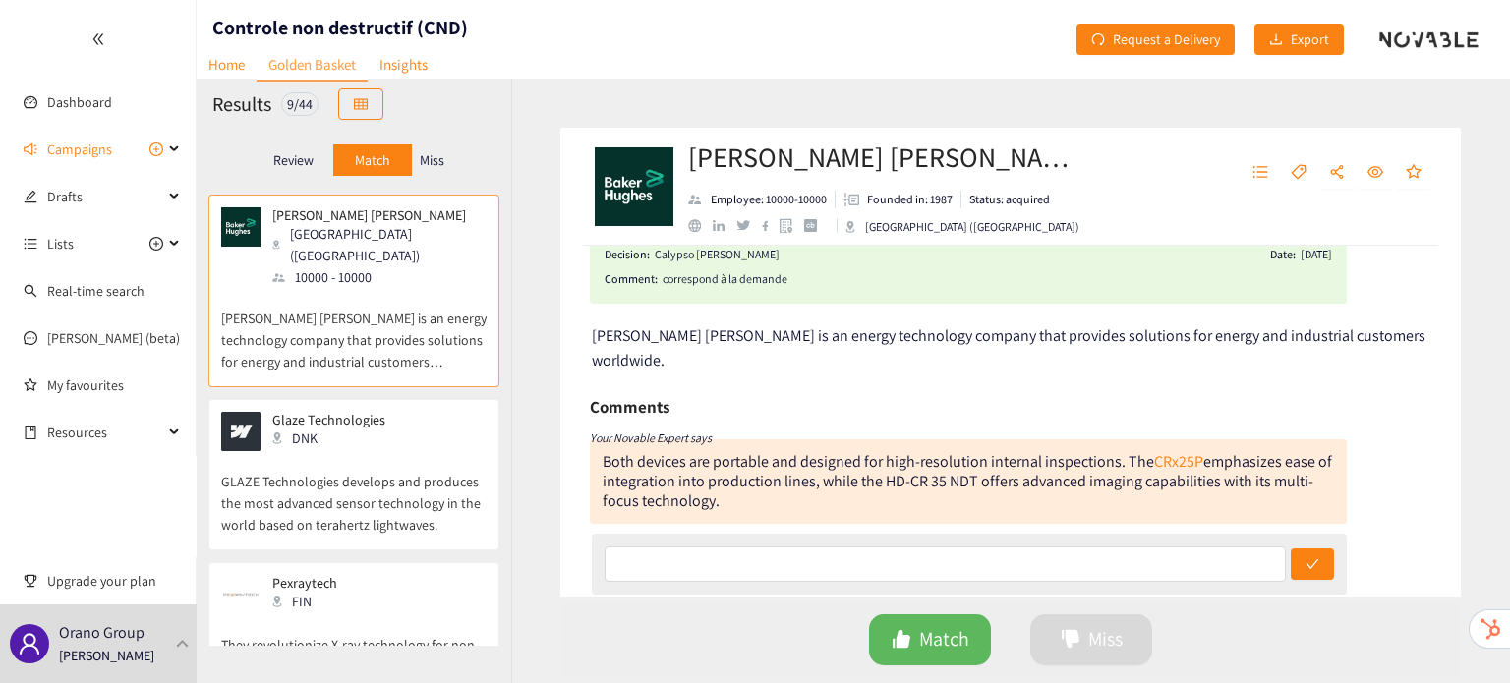
scroll to position [51, 0]
click at [310, 479] on p "GLAZE Technologies develops and produces the most advanced sensor technology in…" at bounding box center [353, 493] width 265 height 85
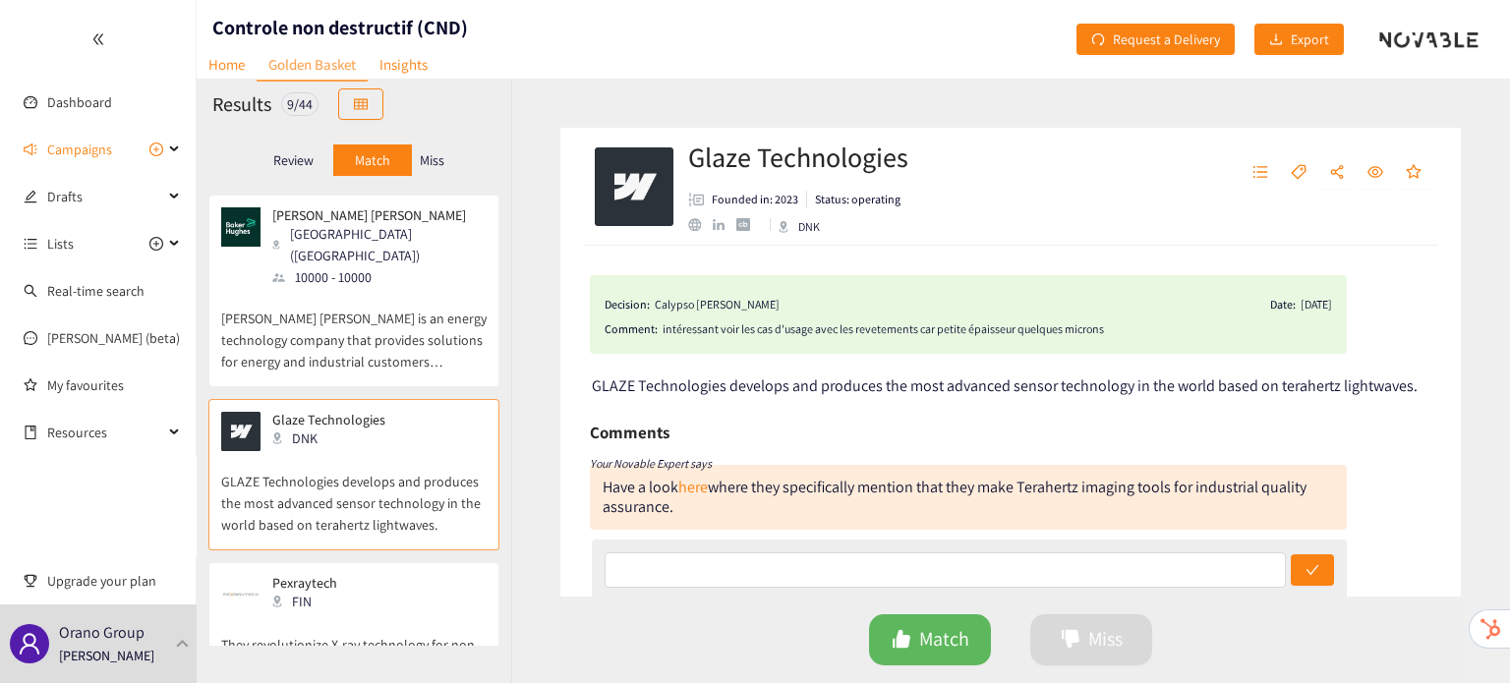
scroll to position [1125, 0]
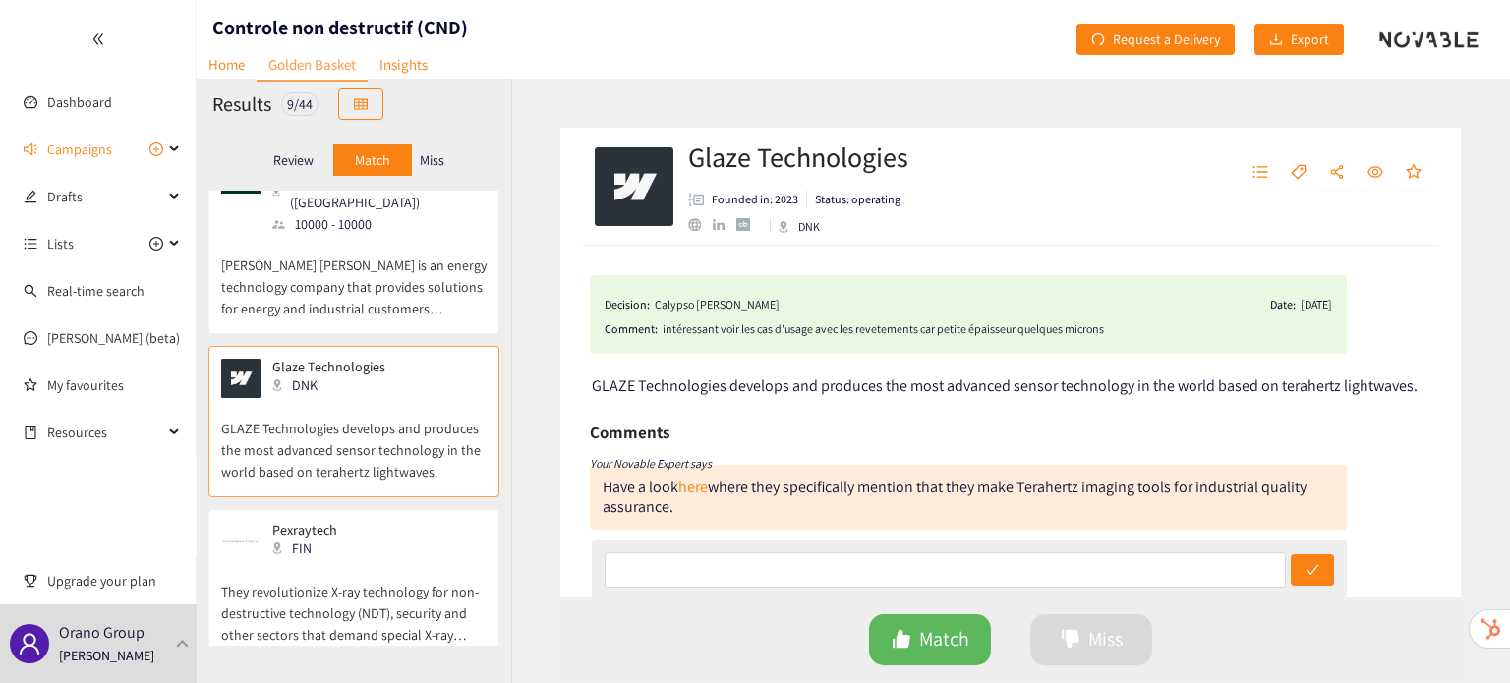
click at [358, 561] on p "They revolutionize X-ray technology for non-destructive technology (NDT), secur…" at bounding box center [353, 603] width 265 height 85
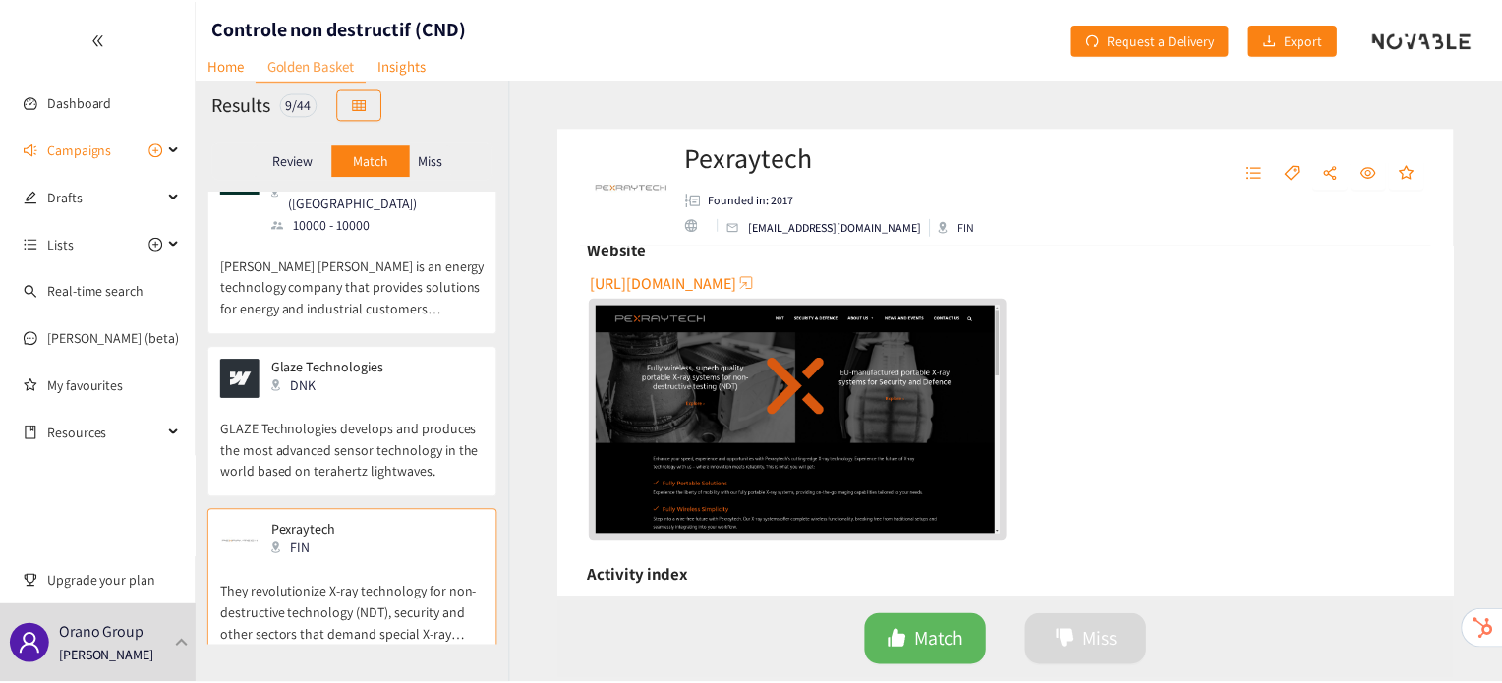
scroll to position [0, 0]
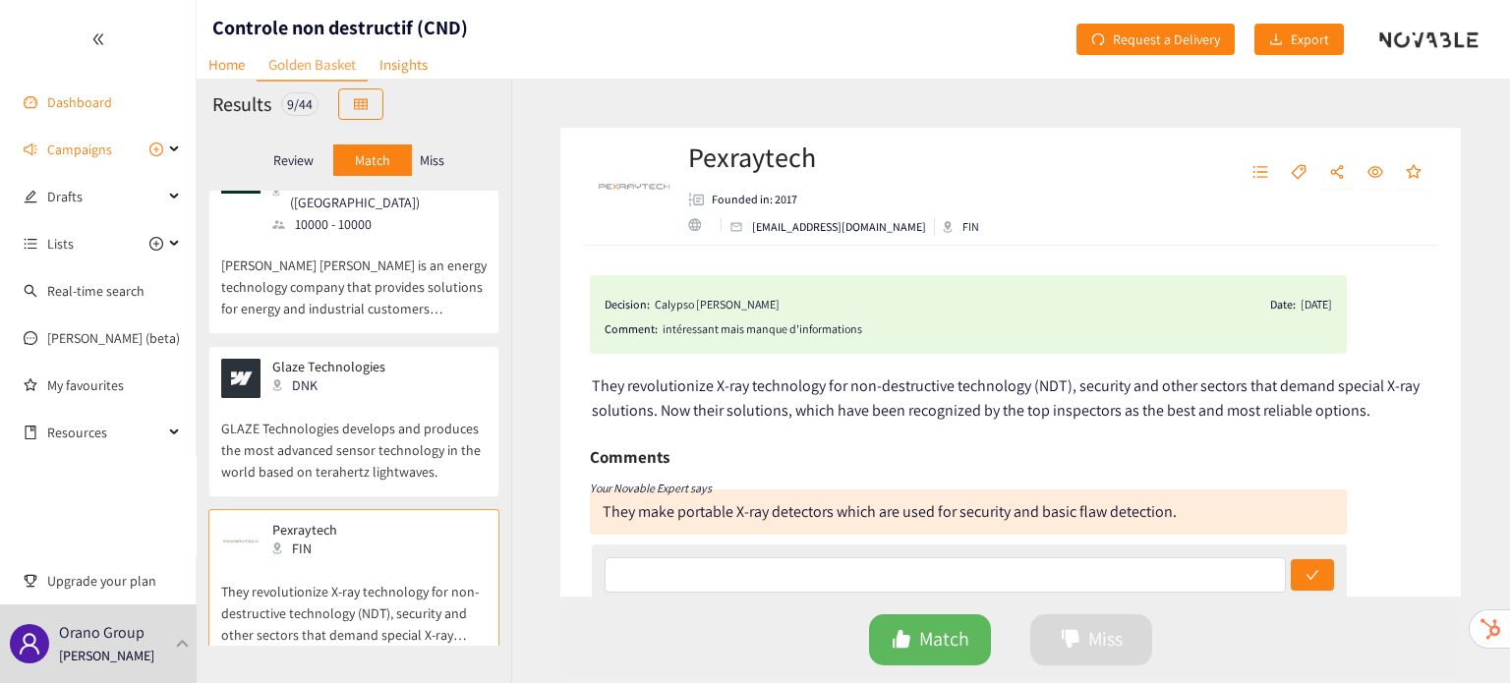
click at [63, 105] on link "Dashboard" at bounding box center [79, 102] width 65 height 18
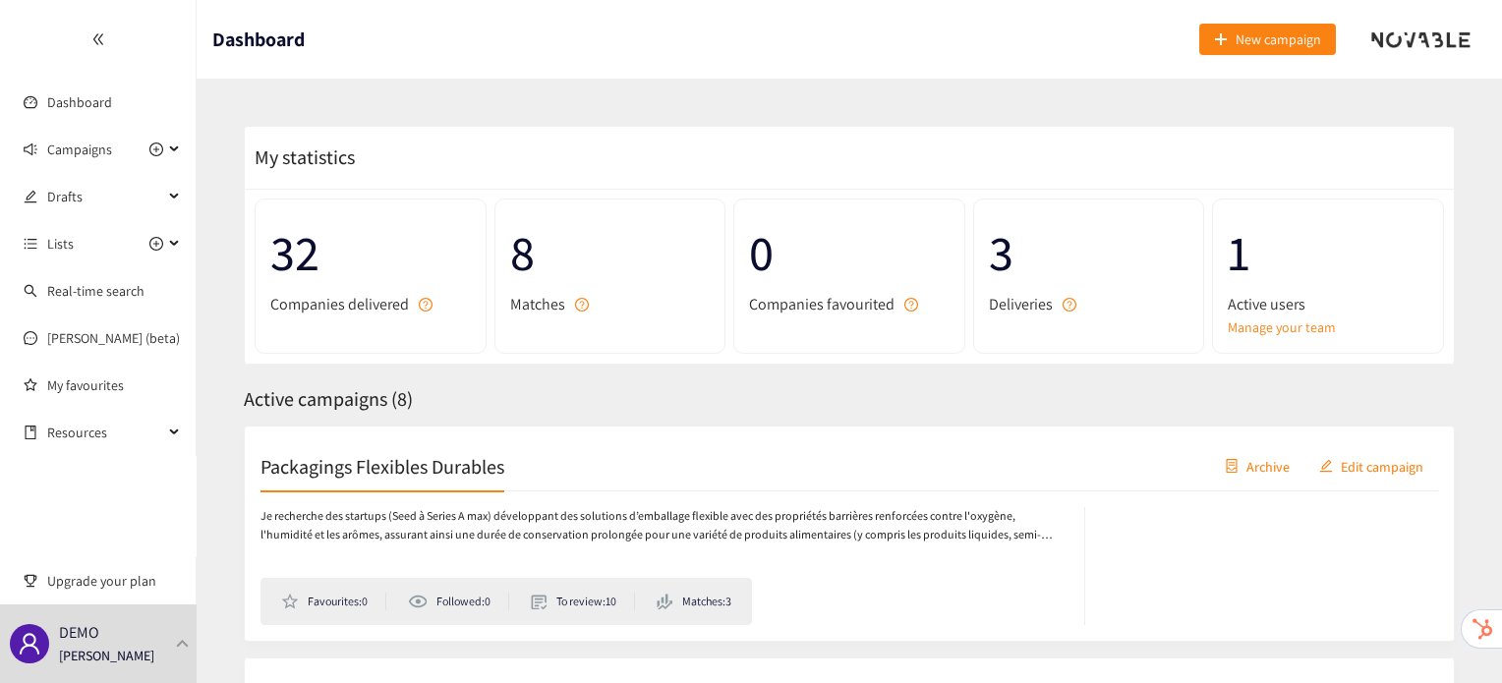
click at [759, 15] on header "Dashboard New campaign" at bounding box center [850, 39] width 1306 height 79
